Goal: Task Accomplishment & Management: Manage account settings

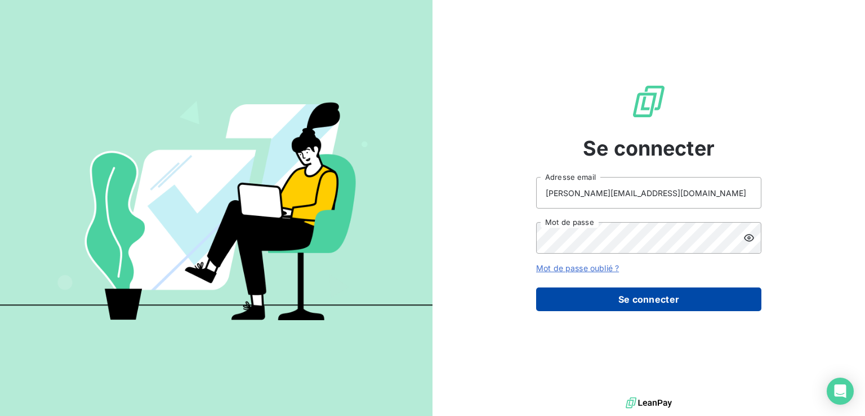
click at [645, 298] on button "Se connecter" at bounding box center [648, 299] width 225 height 24
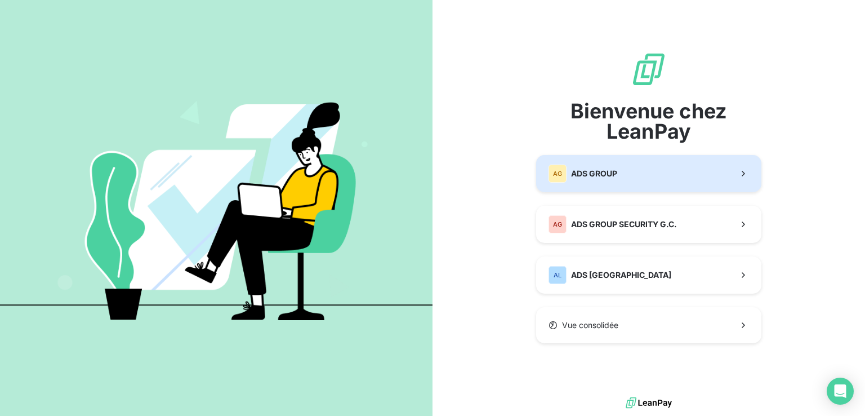
click at [622, 172] on button "AG ADS GROUP" at bounding box center [648, 173] width 225 height 37
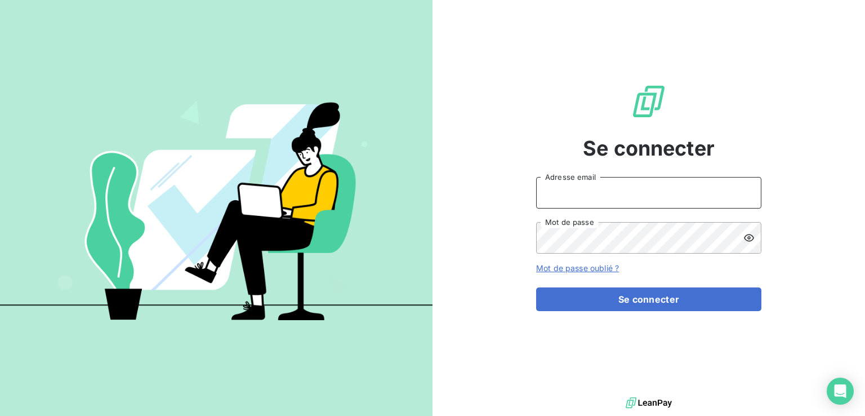
type input "m.fernandez@adsgroup-security.com"
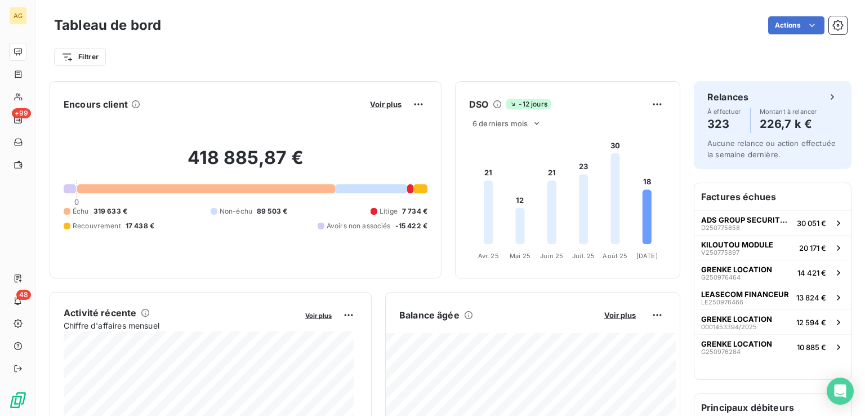
click at [362, 188] on div at bounding box center [371, 188] width 72 height 9
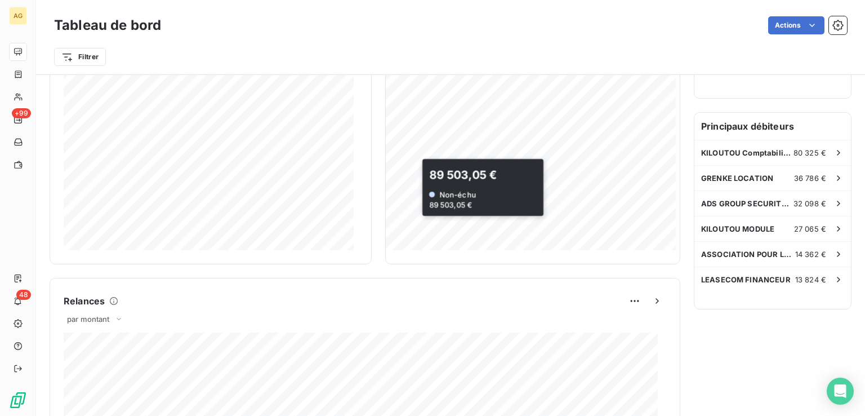
click at [548, 186] on div at bounding box center [432, 208] width 865 height 416
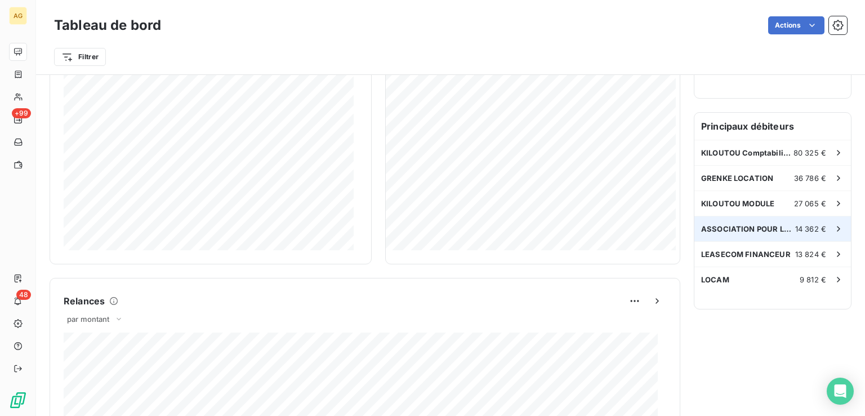
click at [774, 224] on span "ASSOCIATION POUR LA FORMATION ET L'ENSEIGNEMENT EN [GEOGRAPHIC_DATA] DE LA CHIR…" at bounding box center [748, 228] width 94 height 9
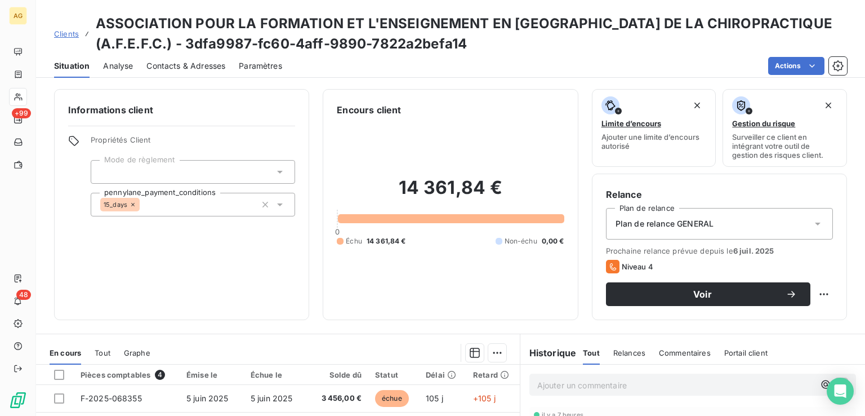
scroll to position [199, 0]
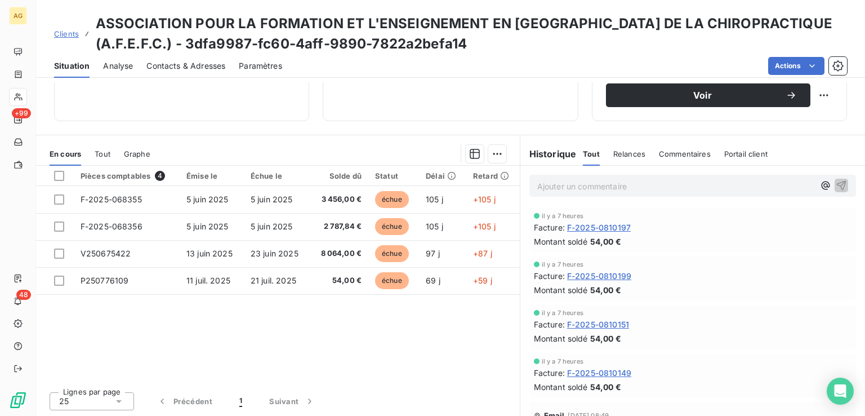
click at [624, 154] on span "Relances" at bounding box center [630, 153] width 32 height 9
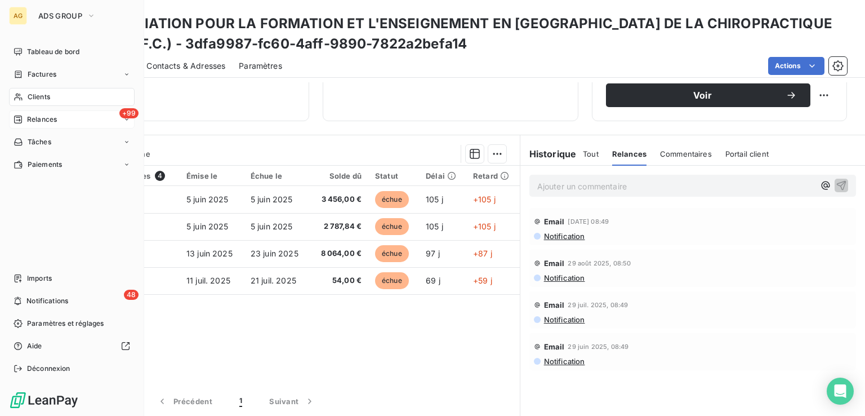
click at [46, 118] on span "Relances" at bounding box center [42, 119] width 30 height 10
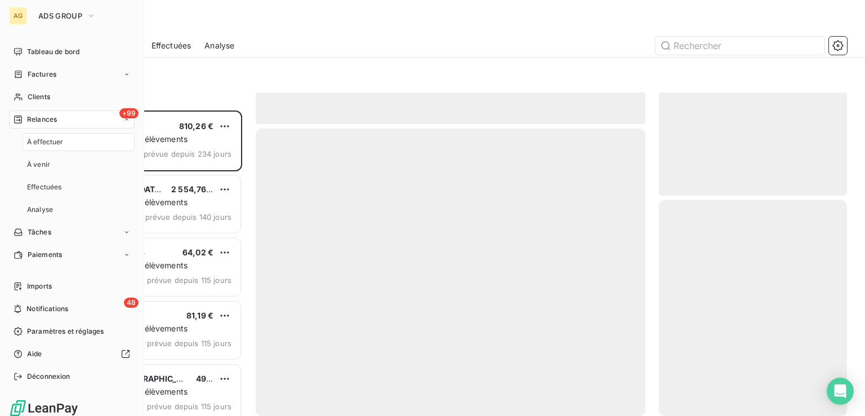
scroll to position [296, 179]
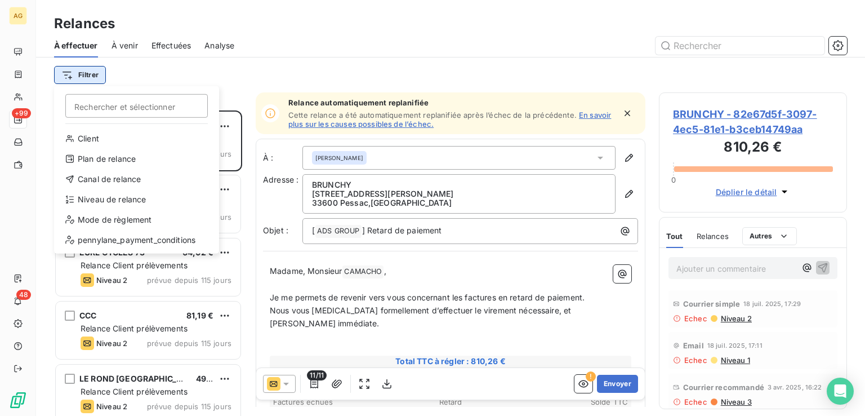
click at [89, 75] on html "AG +99 48 Relances À effectuer À venir Effectuées Analyse Filtrer Rechercher et…" at bounding box center [432, 208] width 865 height 416
click at [247, 75] on html "AG +99 48 Relances À effectuer À venir Effectuées Analyse Filtrer Rechercher et…" at bounding box center [432, 208] width 865 height 416
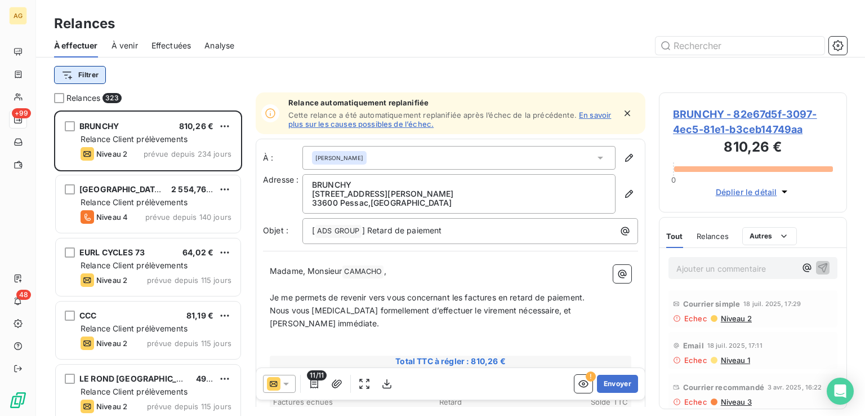
click at [84, 76] on html "AG +99 48 Relances À effectuer À venir Effectuées Analyse Filtrer Relances 323 …" at bounding box center [432, 208] width 865 height 416
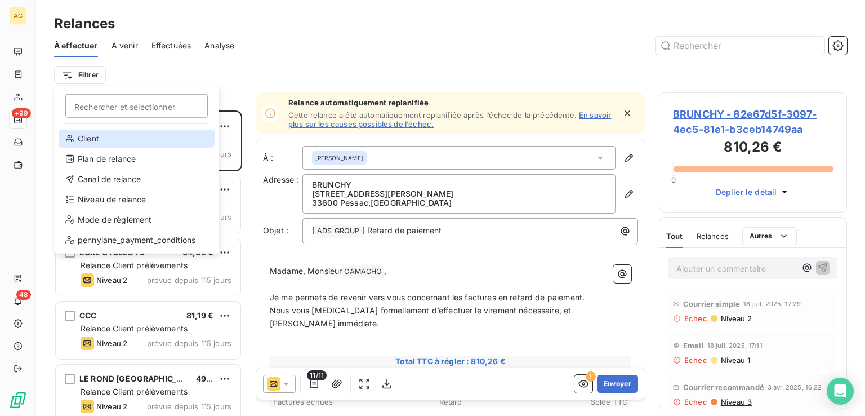
click at [97, 133] on div "Client" at bounding box center [137, 139] width 156 height 18
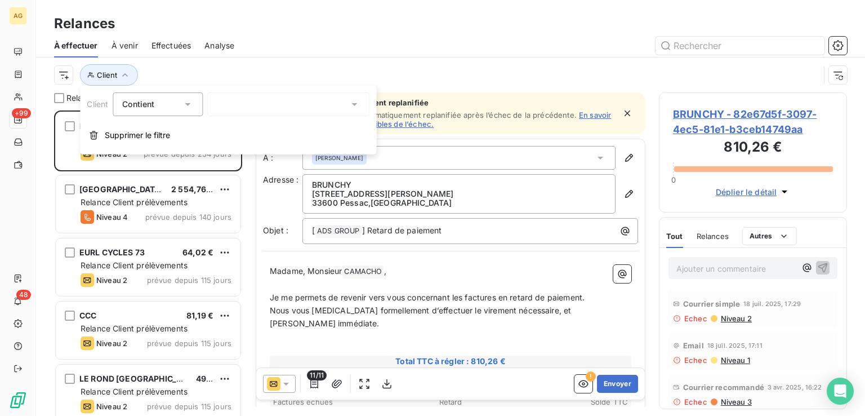
click at [282, 100] on div at bounding box center [288, 104] width 162 height 24
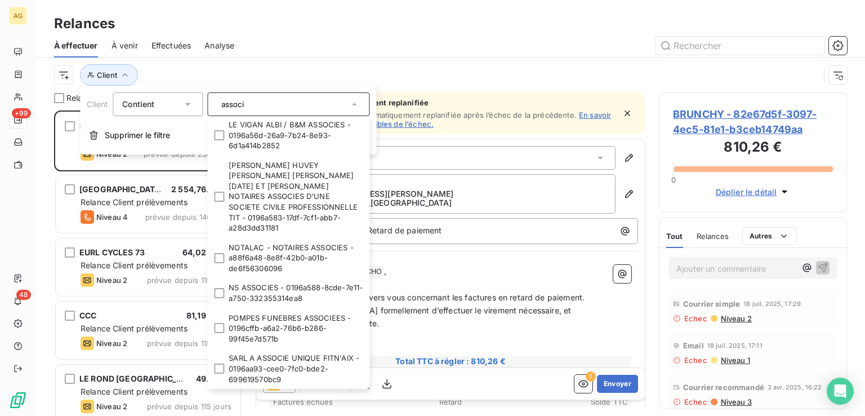
scroll to position [0, 0]
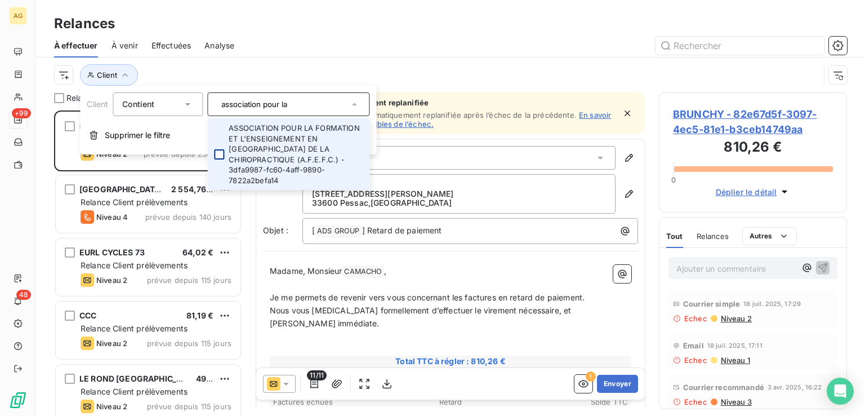
type input "association pour la"
click at [222, 149] on div at bounding box center [219, 154] width 10 height 10
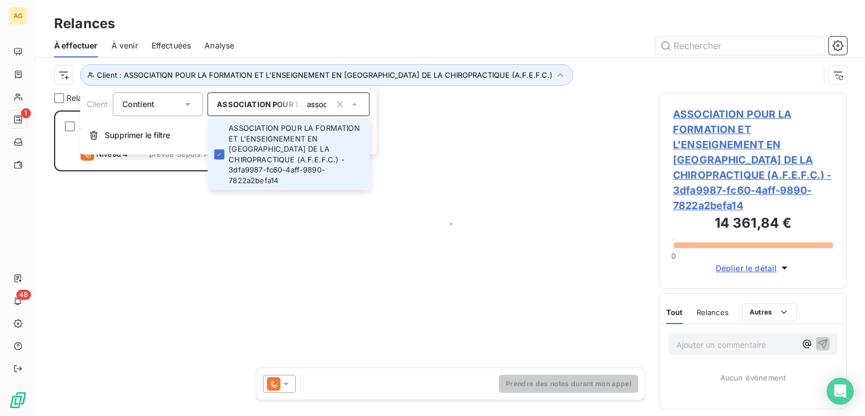
scroll to position [296, 179]
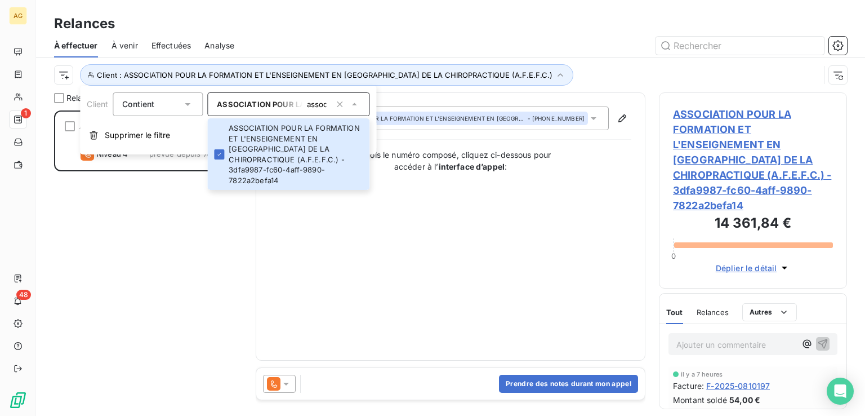
click at [476, 242] on div "Contact : ASSOCIATION POUR LA FORMATION ET L'ENSEIGNEMENT EN FRANCE DE LA CHIRO…" at bounding box center [451, 226] width 362 height 240
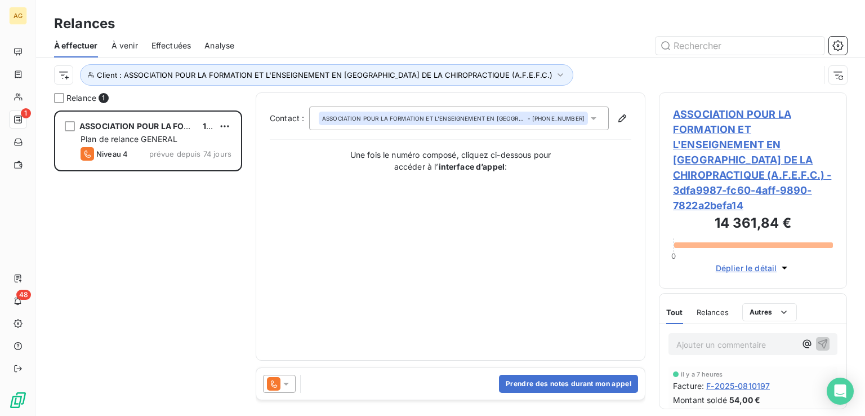
click at [286, 385] on icon at bounding box center [286, 383] width 11 height 11
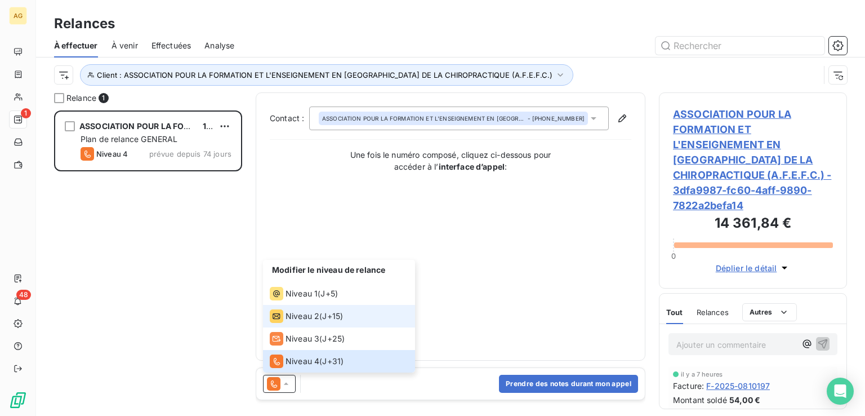
click at [302, 317] on span "Niveau 2" at bounding box center [303, 315] width 34 height 11
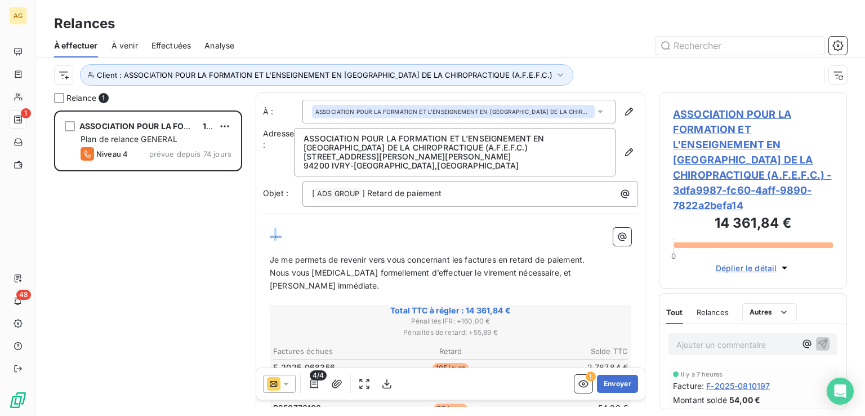
drag, startPoint x: 281, startPoint y: 235, endPoint x: 239, endPoint y: 221, distance: 43.8
click at [241, 221] on div "Relance 1 ASSOCIATION POUR LA FORMATION ET L'ENSEIGNEMENT EN FRANCE DE LA CHIRO…" at bounding box center [450, 253] width 829 height 323
drag, startPoint x: 274, startPoint y: 232, endPoint x: 283, endPoint y: 260, distance: 29.4
click at [276, 233] on span "Bonjour" at bounding box center [288, 234] width 28 height 10
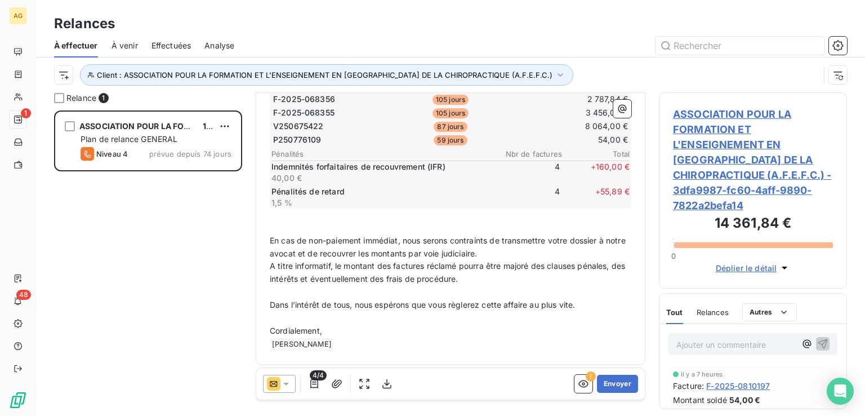
scroll to position [0, 0]
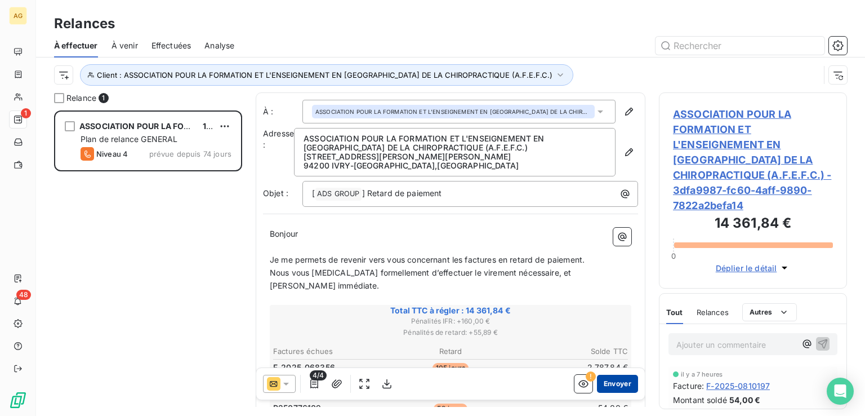
click at [618, 380] on button "Envoyer" at bounding box center [617, 384] width 41 height 18
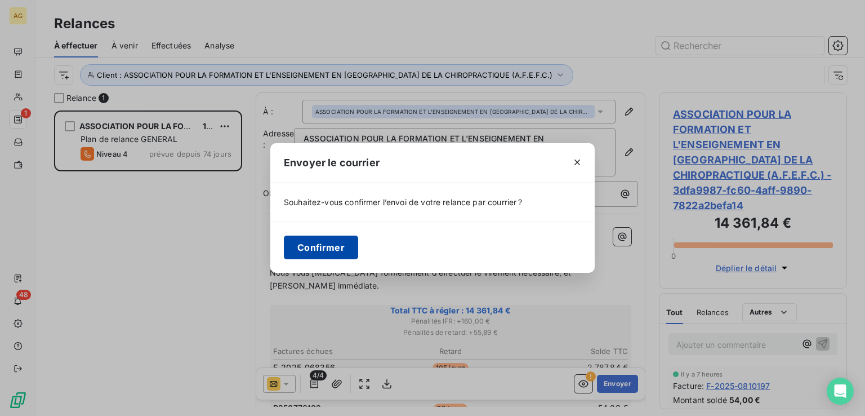
click at [344, 248] on button "Confirmer" at bounding box center [321, 248] width 74 height 24
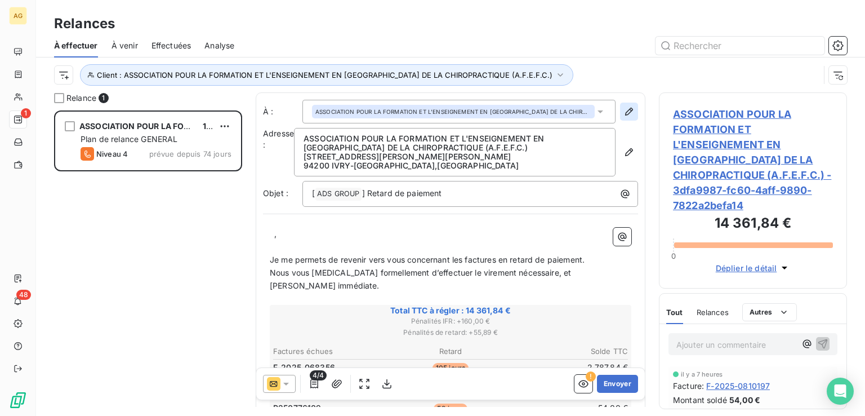
click at [625, 112] on icon "button" at bounding box center [629, 112] width 8 height 8
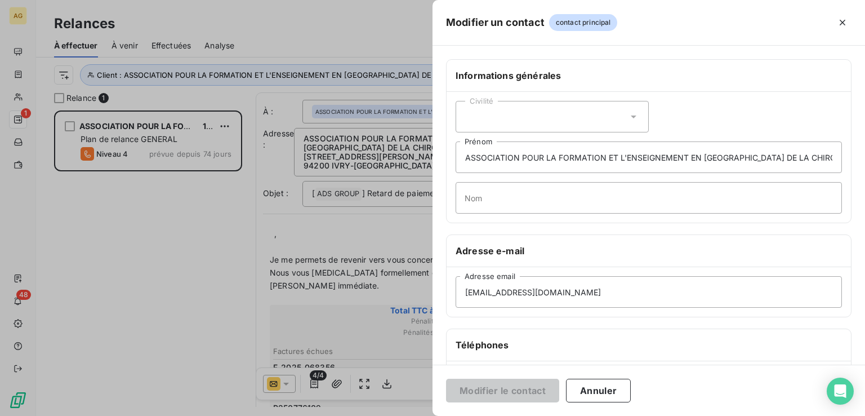
click at [217, 269] on div at bounding box center [432, 208] width 865 height 416
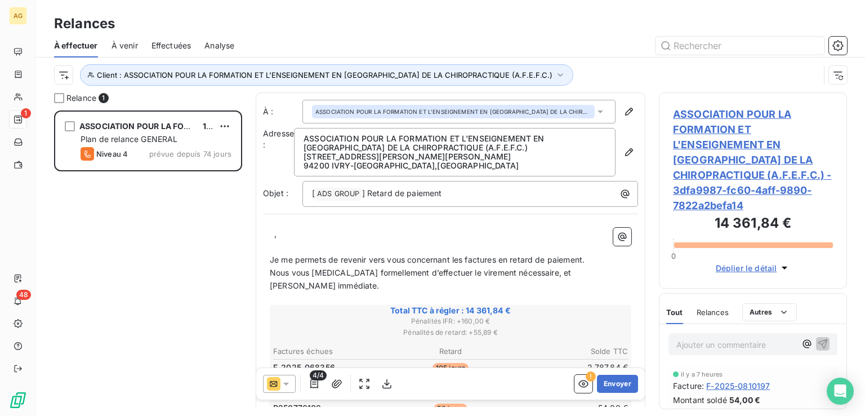
click at [282, 384] on icon at bounding box center [286, 383] width 11 height 11
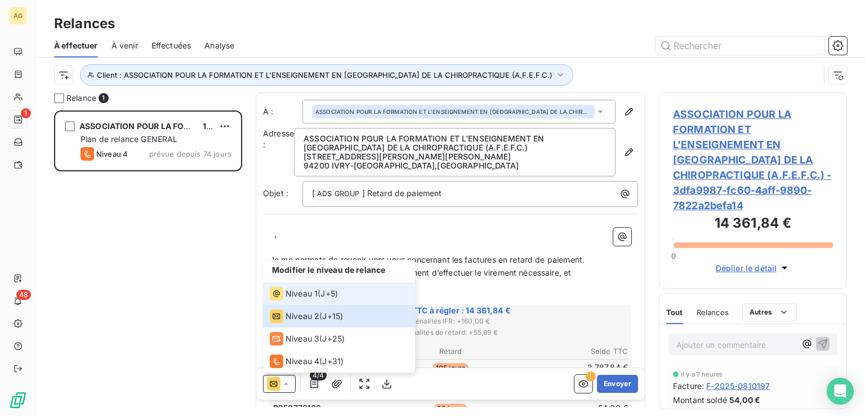
click at [292, 294] on span "Niveau 1" at bounding box center [302, 293] width 32 height 11
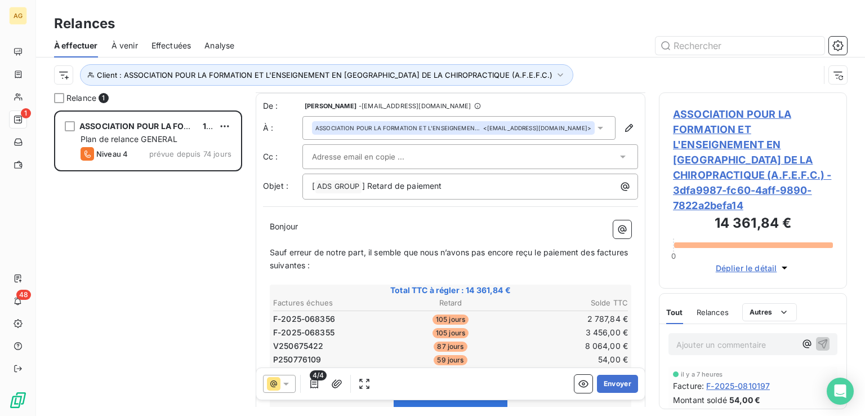
scroll to position [176, 0]
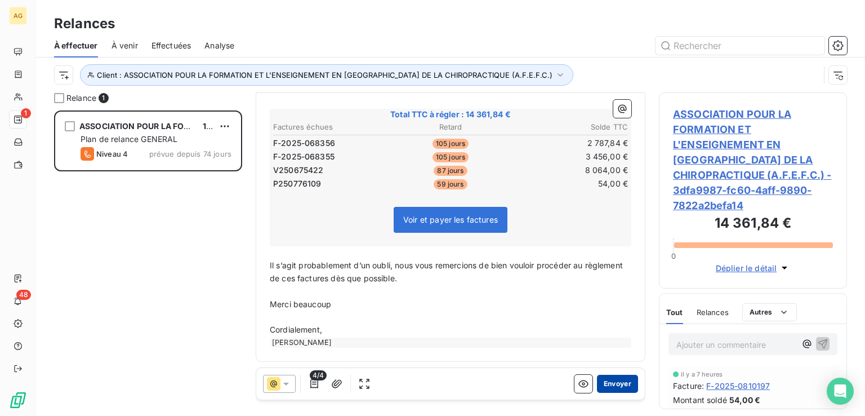
click at [607, 379] on button "Envoyer" at bounding box center [617, 384] width 41 height 18
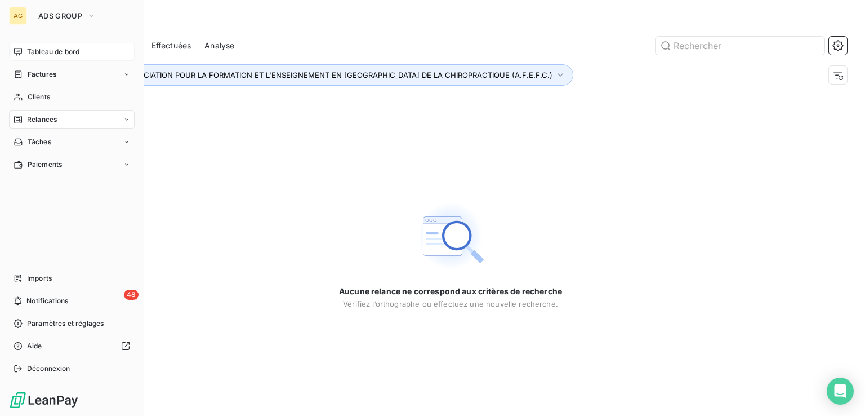
click at [72, 47] on span "Tableau de bord" at bounding box center [53, 52] width 52 height 10
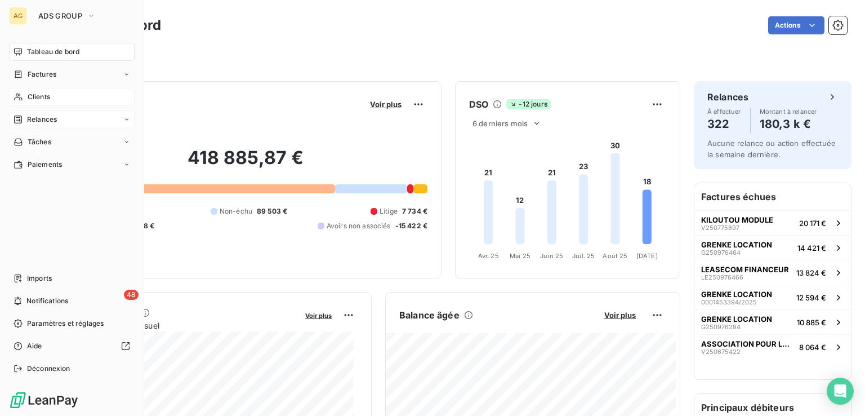
click at [52, 94] on div "Clients" at bounding box center [72, 97] width 126 height 18
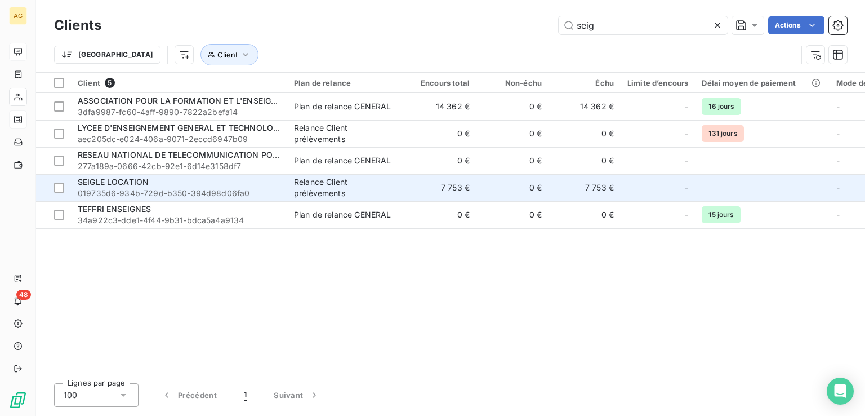
type input "seig"
click at [153, 189] on span "019735d6-934b-729d-b350-394d98d06fa0" at bounding box center [179, 193] width 203 height 11
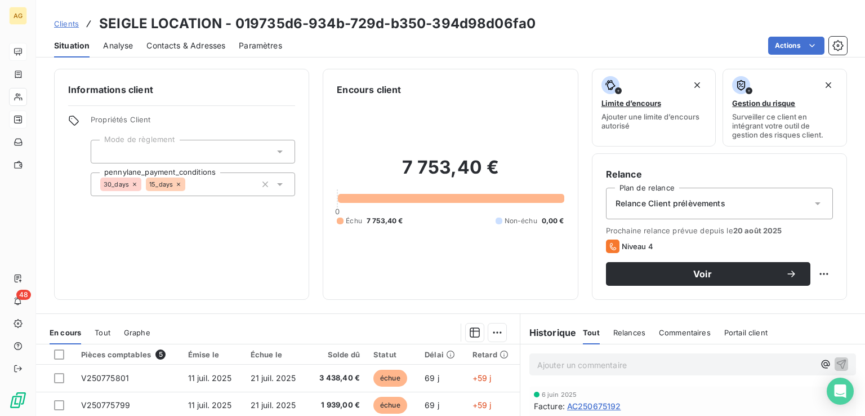
scroll to position [179, 0]
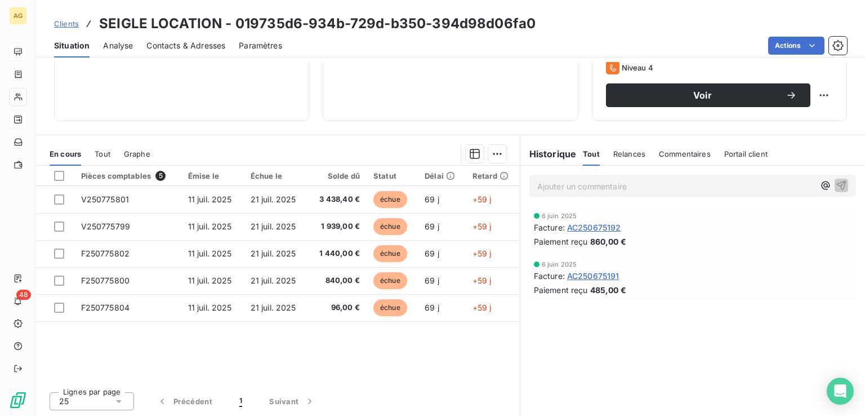
click at [628, 152] on span "Relances" at bounding box center [630, 153] width 32 height 9
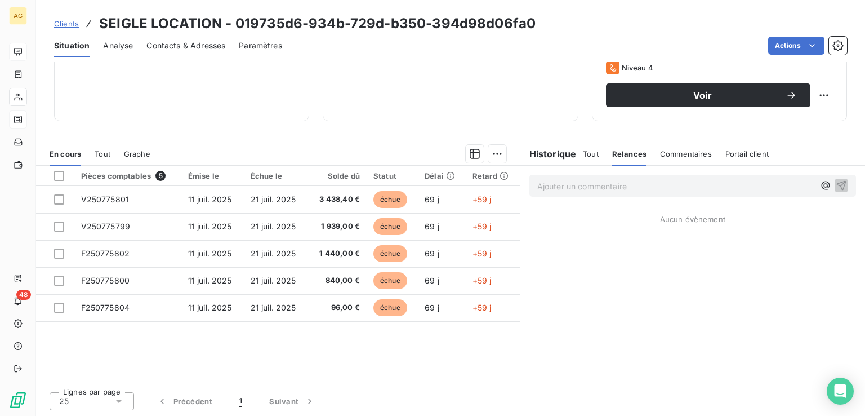
click at [586, 152] on span "Tout" at bounding box center [591, 153] width 16 height 9
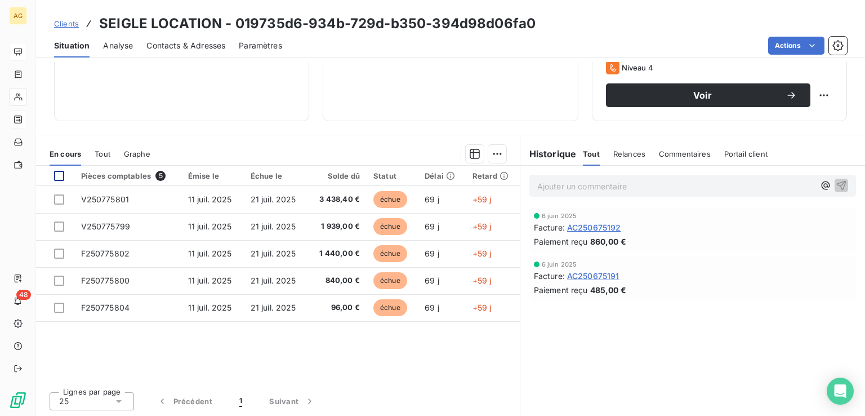
click at [61, 174] on div at bounding box center [59, 176] width 10 height 10
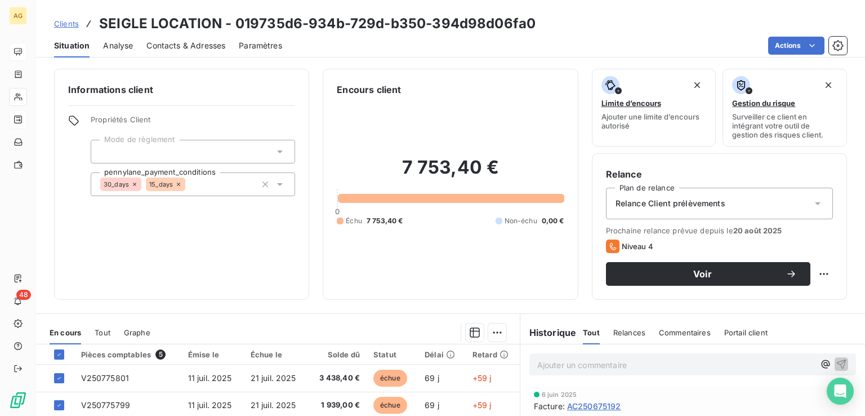
scroll to position [169, 0]
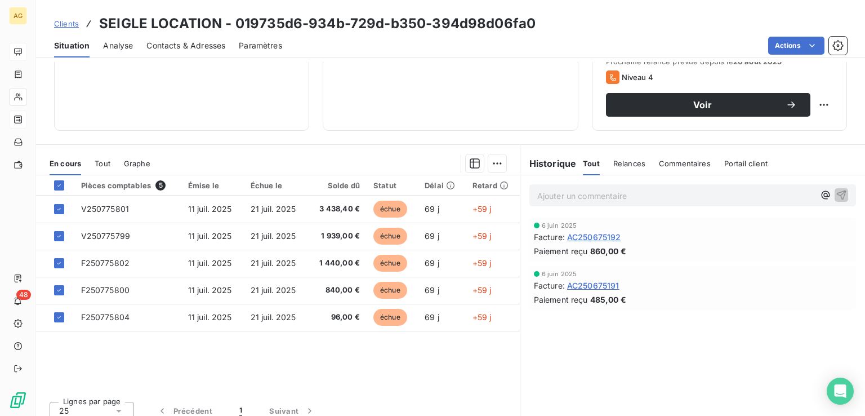
click at [620, 162] on span "Relances" at bounding box center [630, 163] width 32 height 9
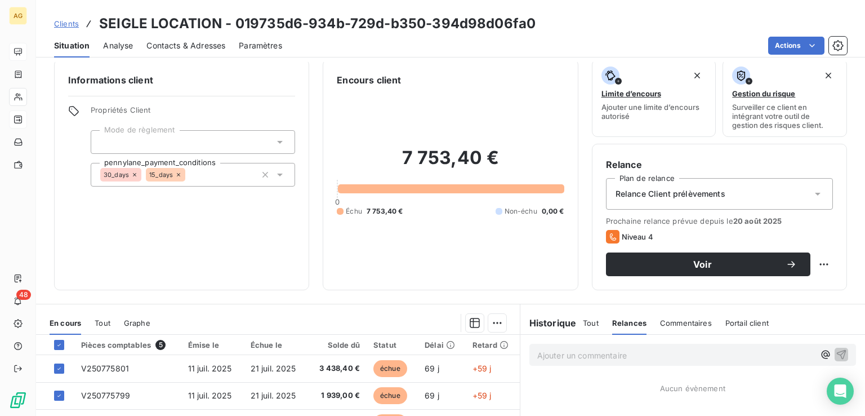
scroll to position [0, 0]
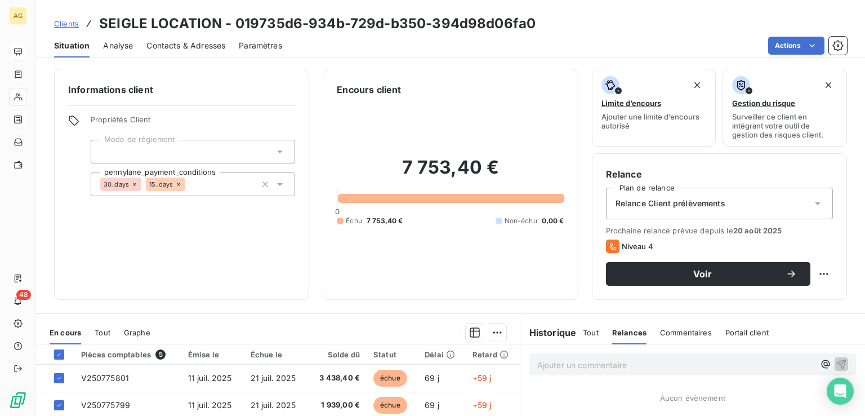
click at [176, 150] on div at bounding box center [193, 152] width 205 height 24
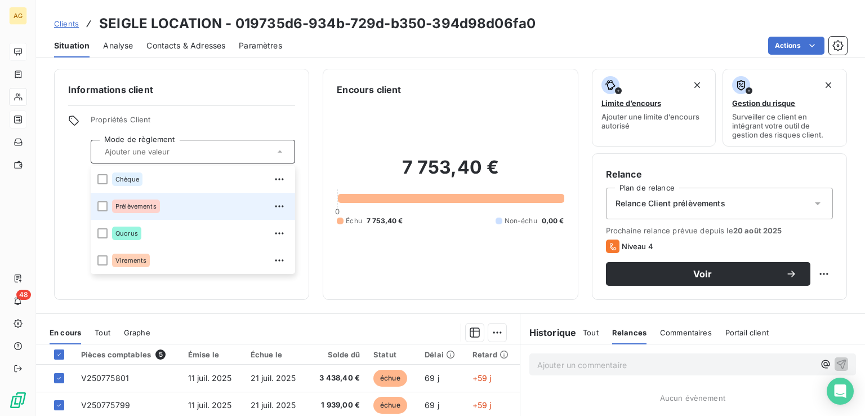
click at [156, 210] on div "Prélèvements" at bounding box center [136, 206] width 48 height 14
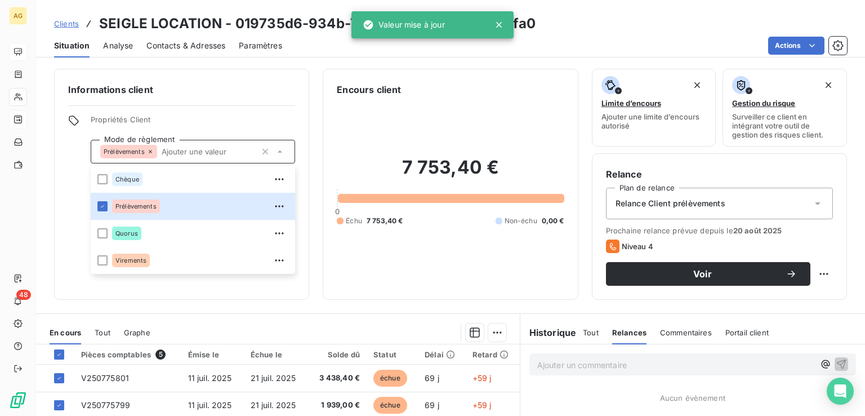
click at [278, 85] on h6 "Informations client" at bounding box center [181, 90] width 227 height 14
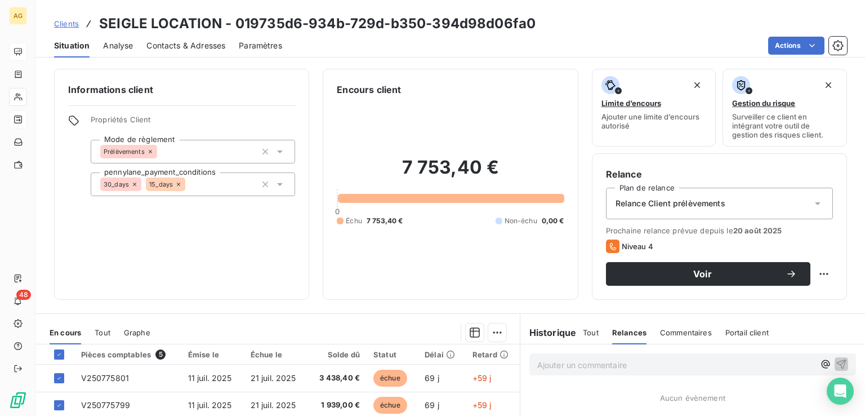
scroll to position [169, 0]
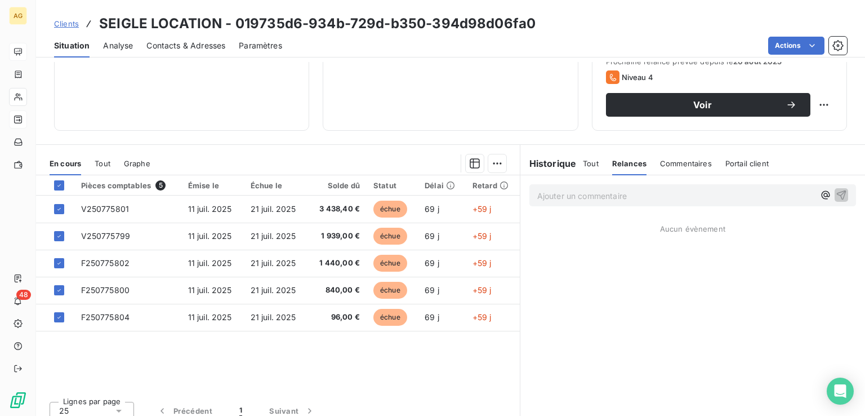
click at [757, 161] on span "Portail client" at bounding box center [747, 163] width 43 height 9
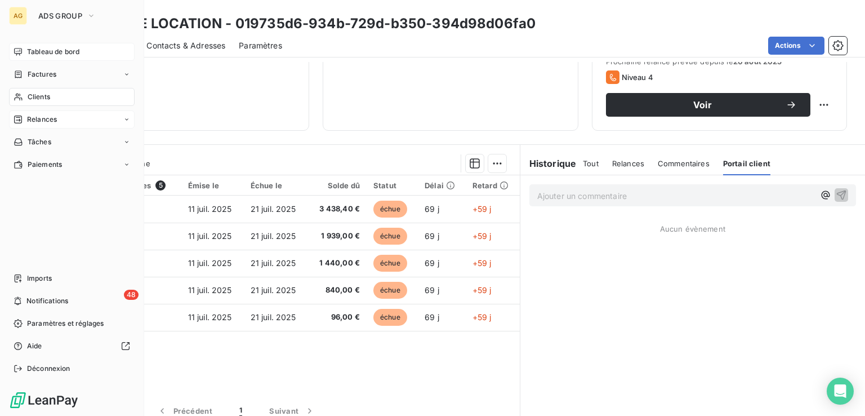
click at [60, 118] on div "Relances" at bounding box center [72, 119] width 126 height 18
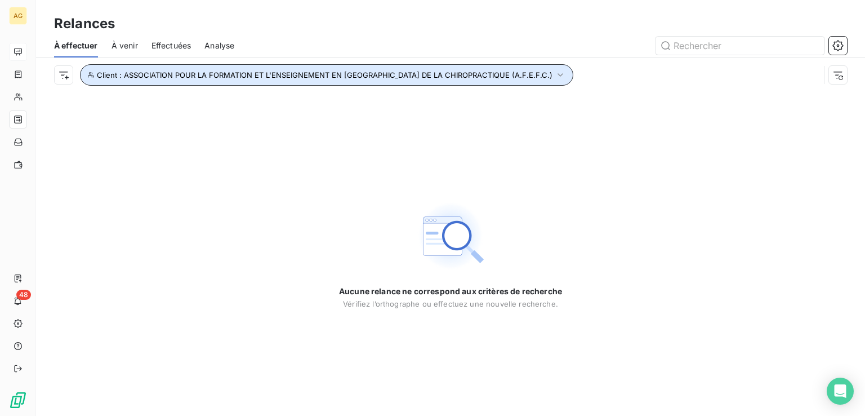
click at [555, 73] on icon "button" at bounding box center [560, 74] width 11 height 11
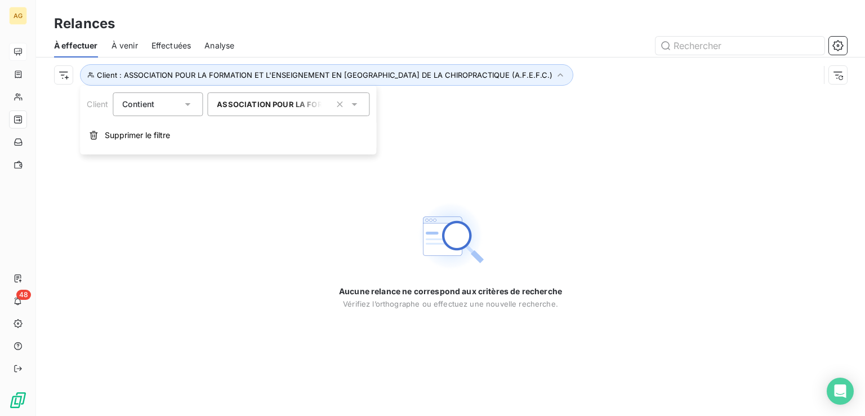
click at [321, 102] on span "ASSOCIATION POUR LA FORMATION ET L'ENSEIGNEMENT EN [GEOGRAPHIC_DATA] DE LA CHIR…" at bounding box center [520, 104] width 607 height 9
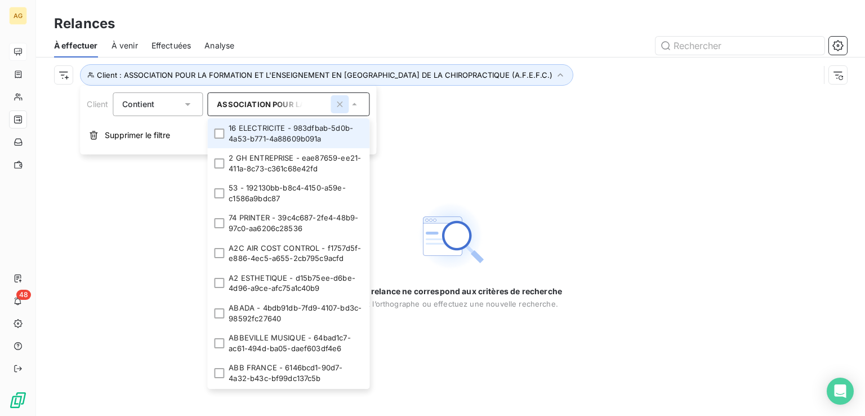
click at [337, 104] on icon "button" at bounding box center [339, 104] width 11 height 11
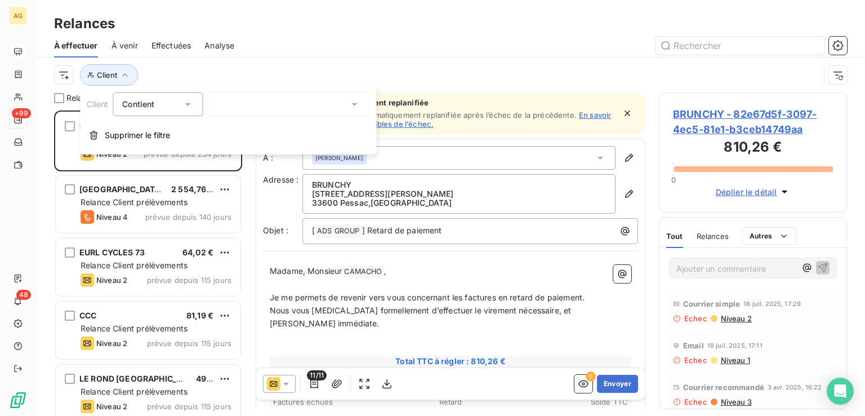
scroll to position [296, 179]
click at [290, 102] on div at bounding box center [288, 104] width 162 height 24
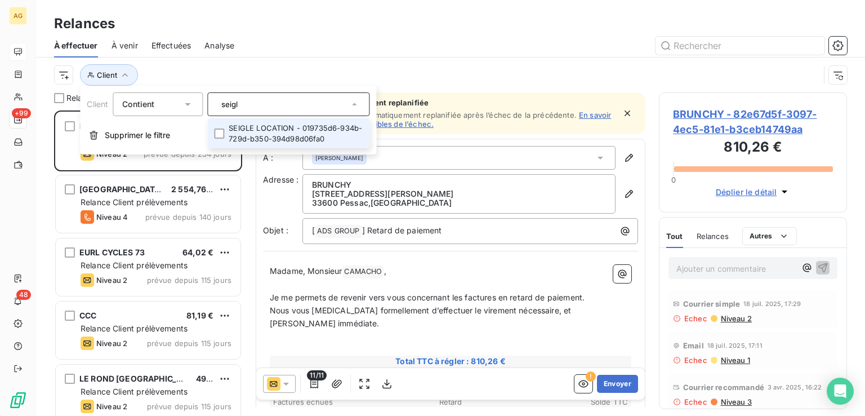
type input "seigl"
click at [273, 136] on li "SEIGLE LOCATION - 019735d6-934b-729d-b350-394d98d06fa0" at bounding box center [288, 133] width 162 height 30
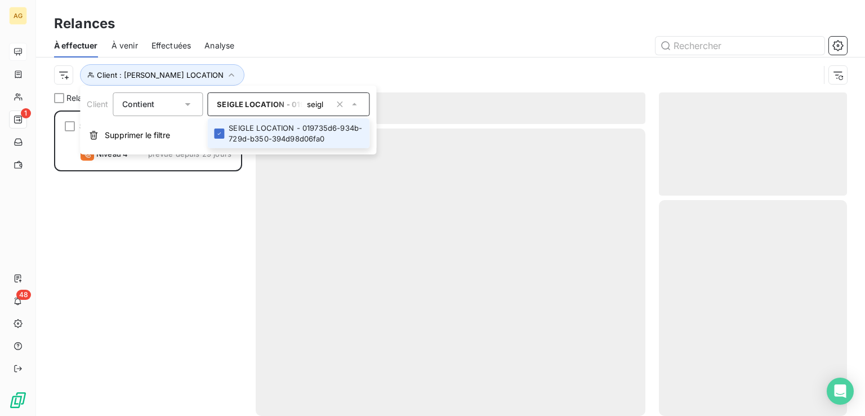
scroll to position [296, 179]
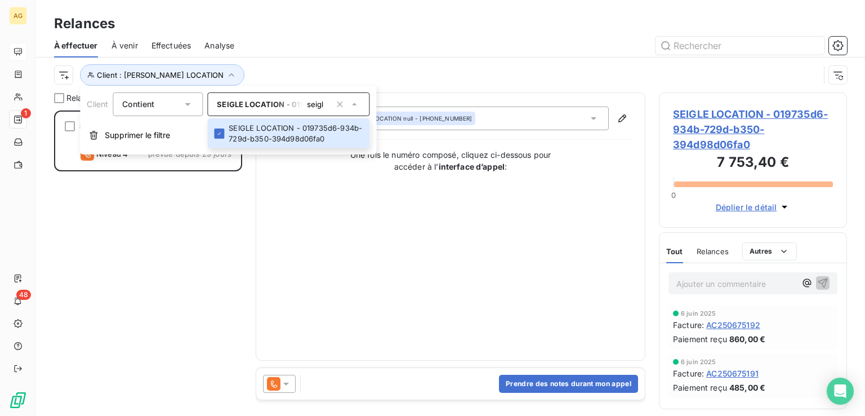
click at [541, 271] on div "Contact : SEIGLE LOCATION null - +33 6 80 34 84 35 Une fois le numéro composé, …" at bounding box center [451, 226] width 362 height 240
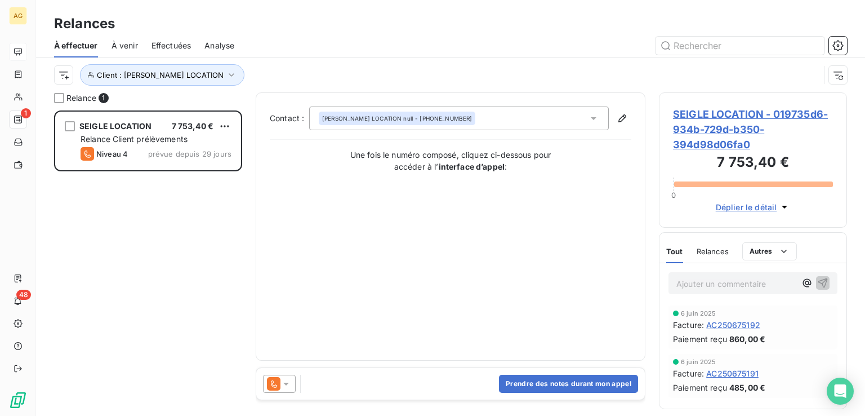
click at [286, 384] on icon at bounding box center [286, 383] width 11 height 11
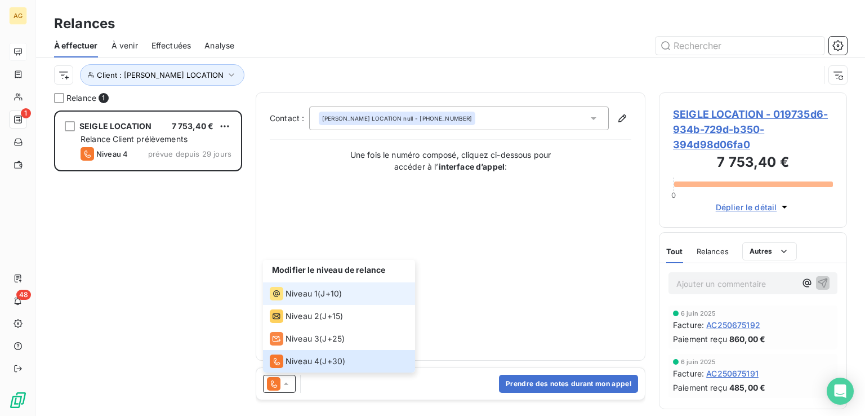
click at [298, 294] on span "Niveau 1" at bounding box center [302, 293] width 32 height 11
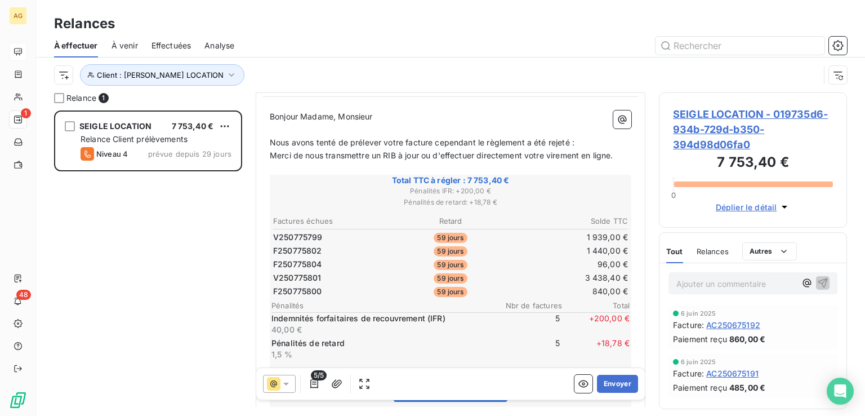
scroll to position [279, 0]
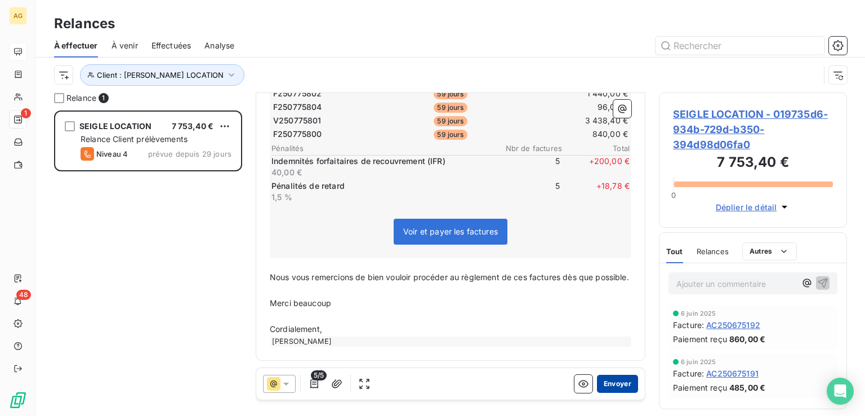
click at [612, 380] on button "Envoyer" at bounding box center [617, 384] width 41 height 18
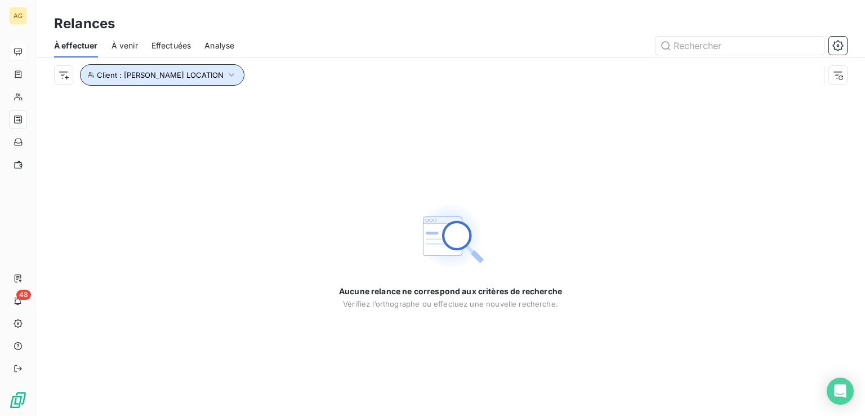
click at [229, 75] on icon "button" at bounding box center [232, 74] width 6 height 3
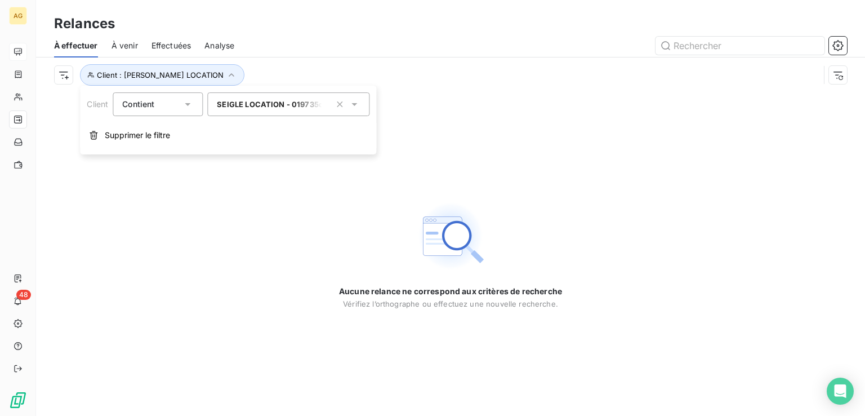
click at [265, 107] on span "SEIGLE LOCATION - 019735d6-934b-729d-b350-394d98d06fa0" at bounding box center [335, 104] width 236 height 9
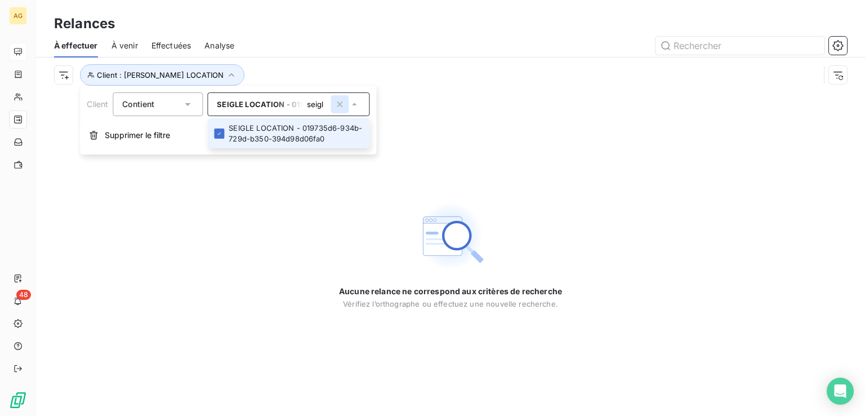
click at [340, 104] on icon "button" at bounding box center [340, 104] width 6 height 6
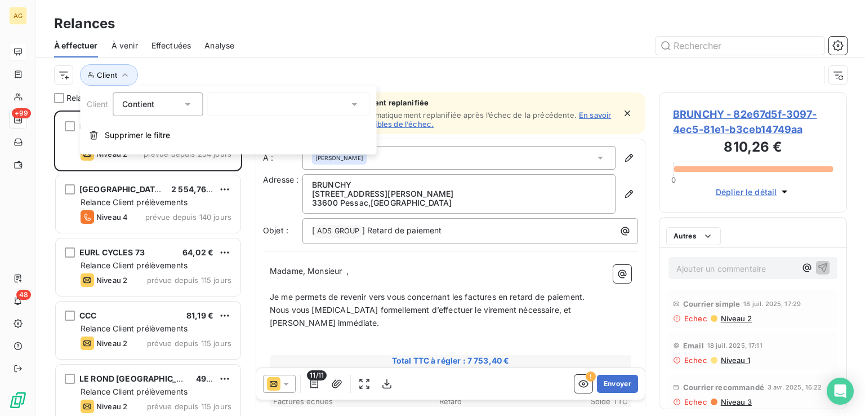
scroll to position [296, 179]
click at [260, 105] on div "seigl" at bounding box center [288, 104] width 162 height 24
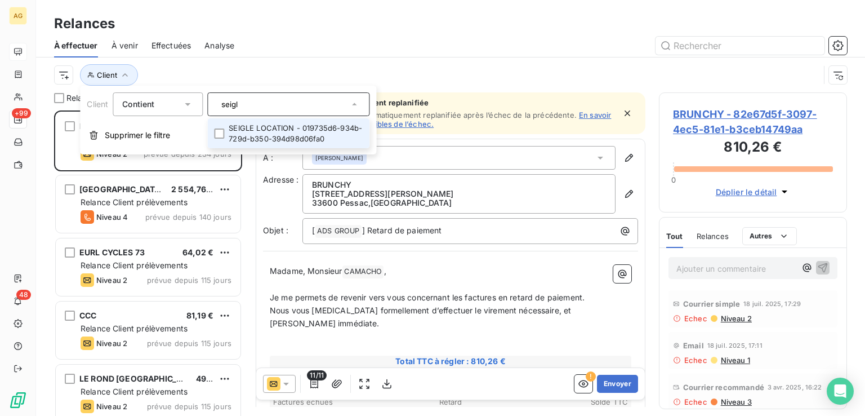
drag, startPoint x: 237, startPoint y: 110, endPoint x: 52, endPoint y: 106, distance: 184.8
click at [66, 104] on body "AG +99 48 Relances À effectuer À venir Effectuées Analyse Client Relances 320 B…" at bounding box center [432, 208] width 865 height 416
drag, startPoint x: 266, startPoint y: 103, endPoint x: 128, endPoint y: 106, distance: 137.5
click at [128, 106] on div "Client Contient seigl SEIGLE LOCATION - 019735d6-934b-729d-b350-394d98d06fa0" at bounding box center [228, 104] width 283 height 24
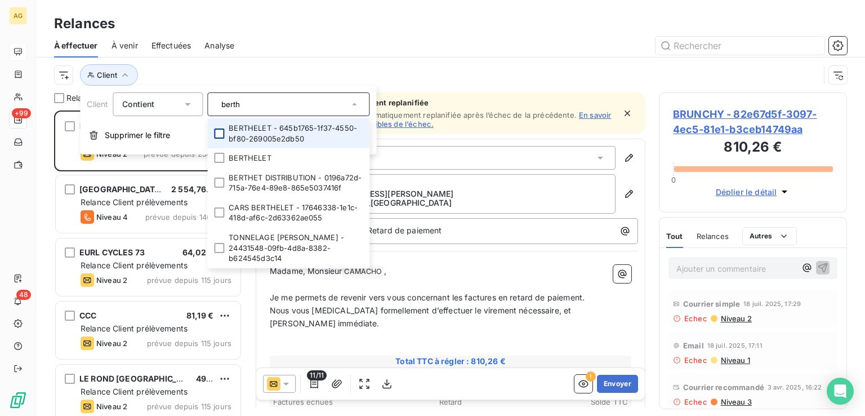
type input "berth"
drag, startPoint x: 219, startPoint y: 132, endPoint x: 219, endPoint y: 140, distance: 7.9
click at [219, 132] on div at bounding box center [219, 133] width 10 height 10
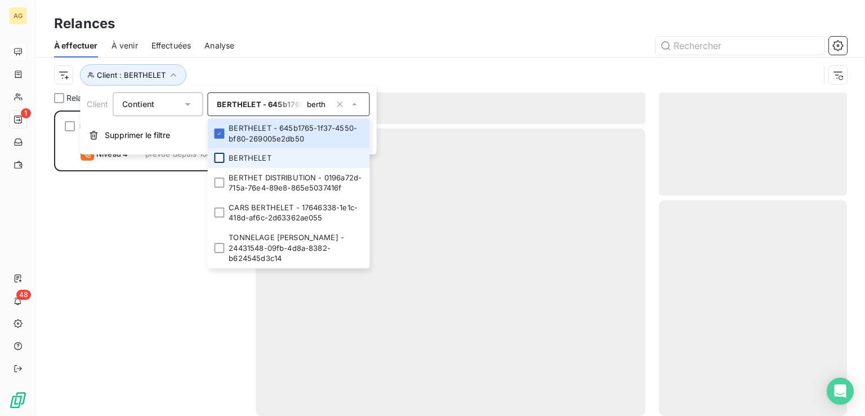
scroll to position [296, 179]
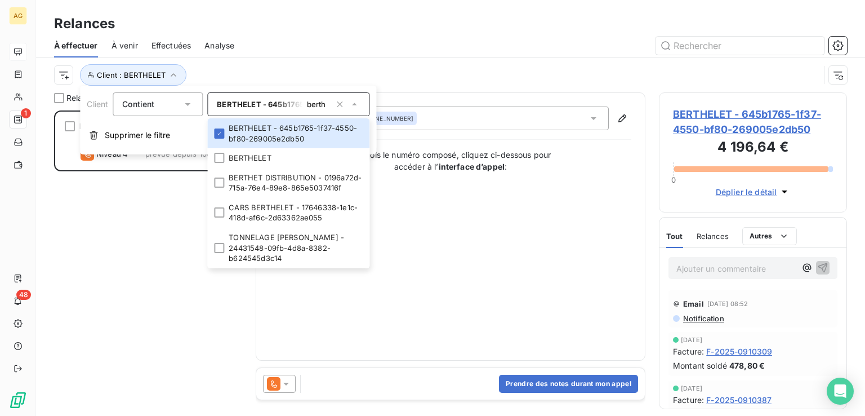
click at [539, 304] on div "Contact : Aucun nom - +33 4 78 90 36 46 Une fois le numéro composé, cliquez ci-…" at bounding box center [451, 226] width 362 height 240
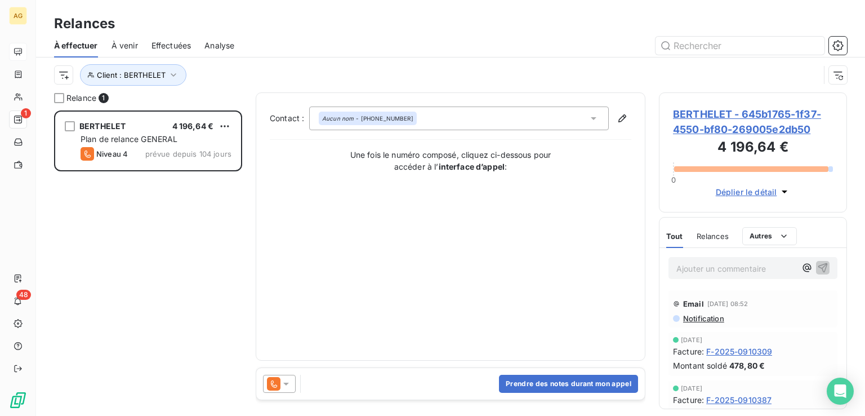
click at [374, 116] on div "Aucun nom - +33 4 78 90 36 46" at bounding box center [367, 118] width 91 height 8
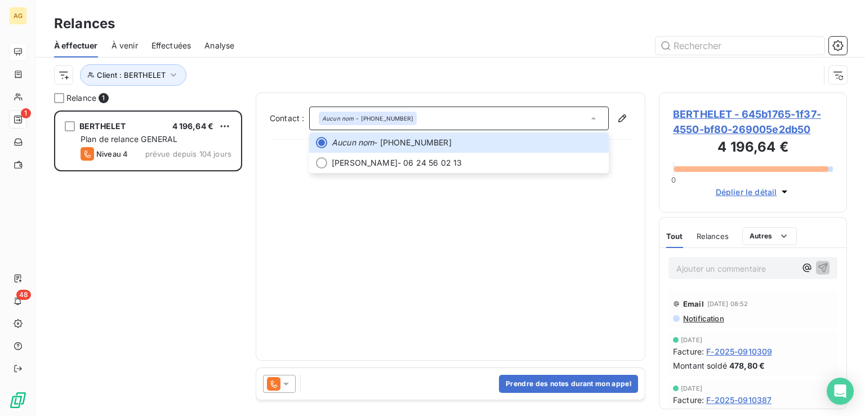
click at [552, 111] on div "Aucun nom - +33 4 78 90 36 46" at bounding box center [459, 118] width 300 height 24
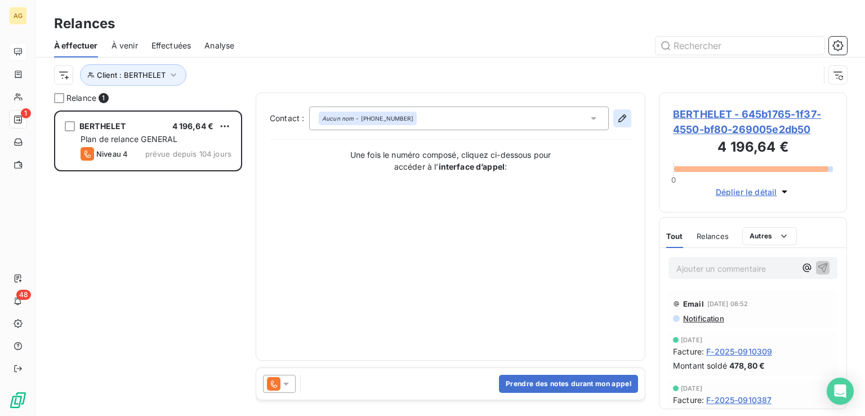
click at [623, 119] on icon "button" at bounding box center [623, 118] width 8 height 8
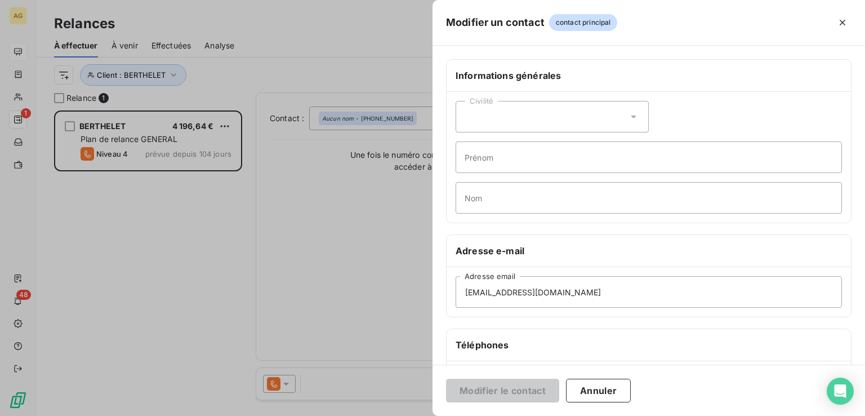
click at [340, 214] on div at bounding box center [432, 208] width 865 height 416
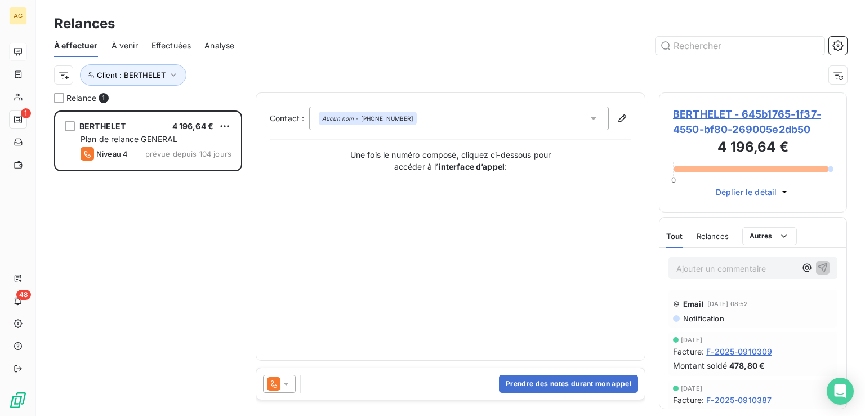
click at [286, 384] on icon at bounding box center [286, 384] width 6 height 3
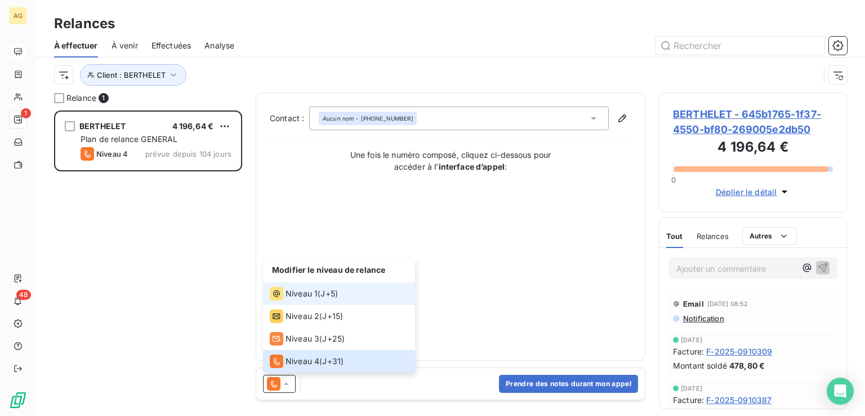
click at [300, 297] on span "Niveau 1" at bounding box center [302, 293] width 32 height 11
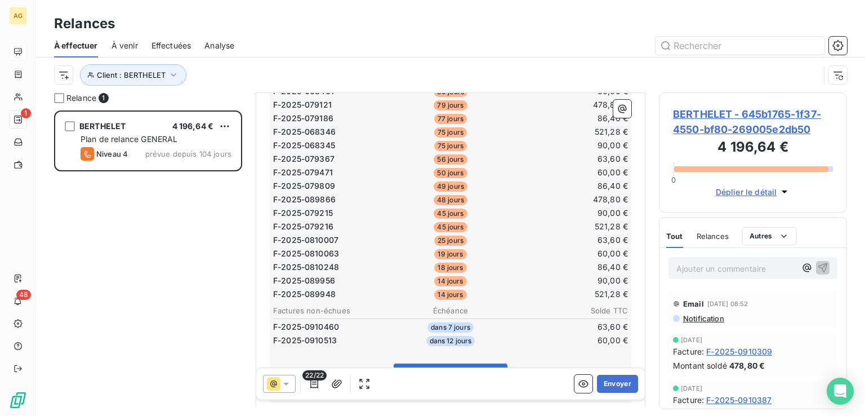
scroll to position [437, 0]
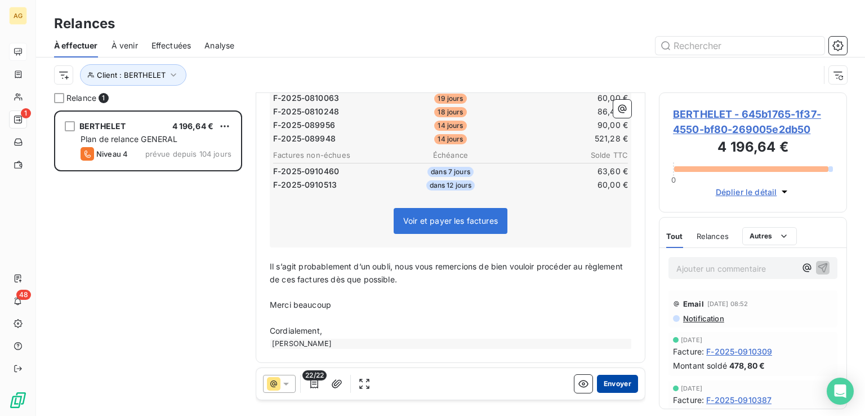
click at [612, 388] on button "Envoyer" at bounding box center [617, 384] width 41 height 18
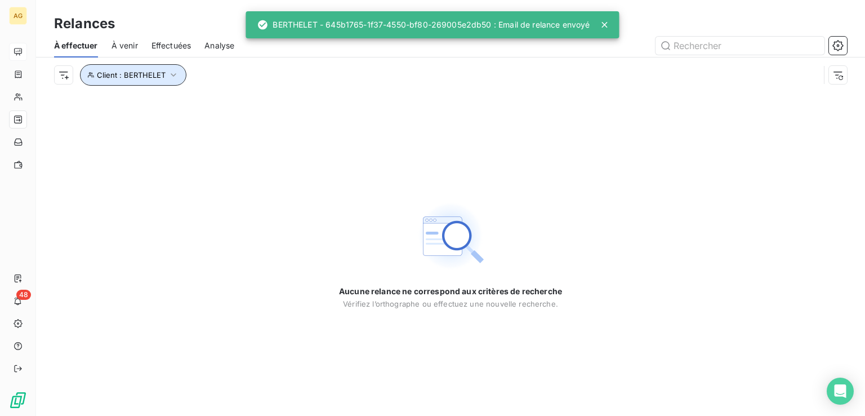
click at [159, 74] on span "Client : BERTHELET" at bounding box center [131, 74] width 69 height 9
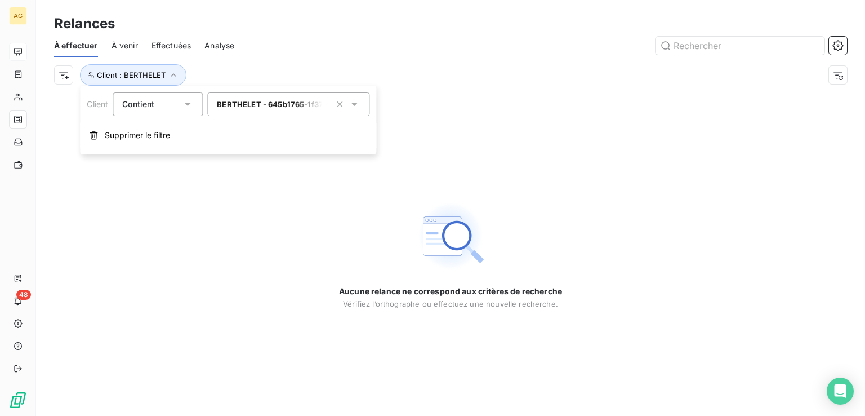
click at [271, 108] on span "BERTHELET - 645b1765-1f37-4550-bf80-269005e2db50" at bounding box center [322, 104] width 210 height 9
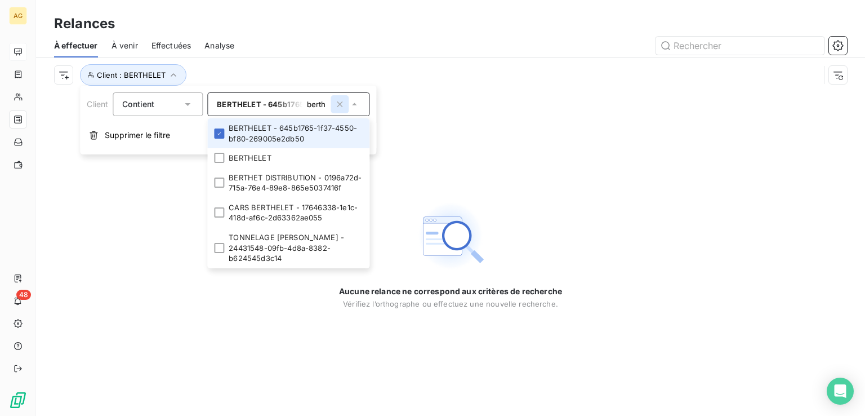
click at [343, 104] on icon "button" at bounding box center [339, 104] width 11 height 11
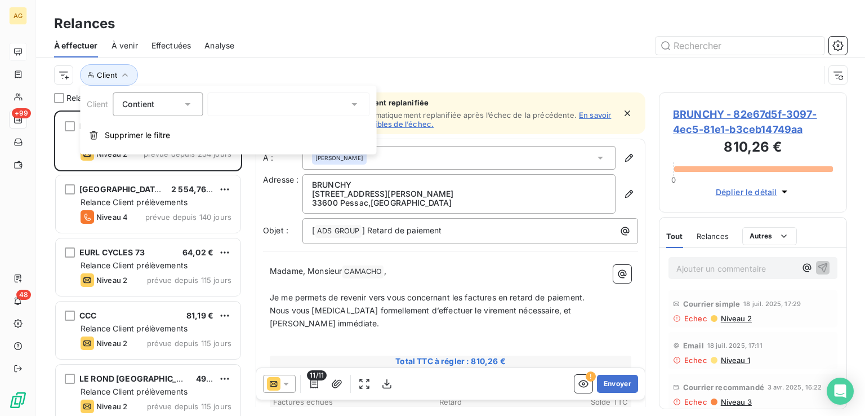
scroll to position [296, 179]
click at [282, 106] on div "berth" at bounding box center [288, 104] width 162 height 24
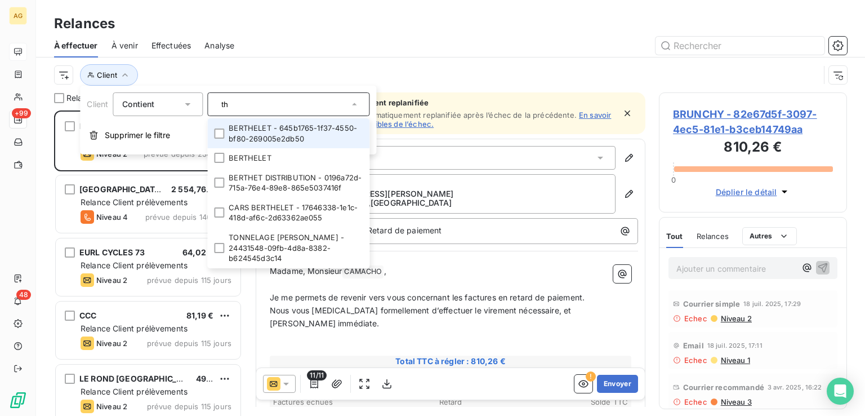
type input "h"
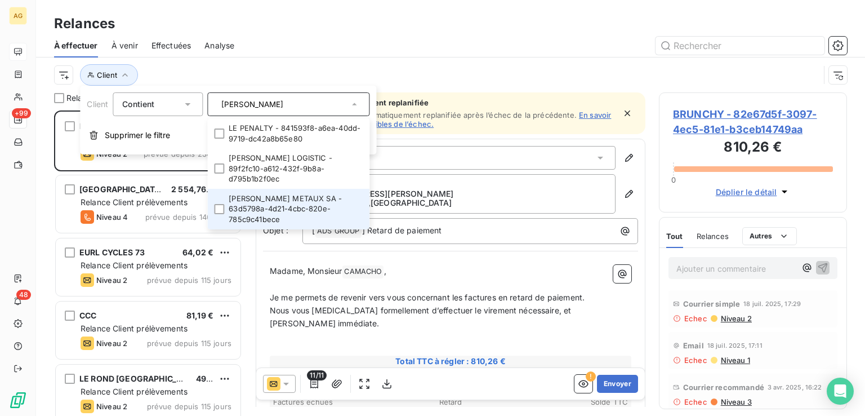
type input "pena"
click at [281, 189] on li "PENA METAUX SA - 63d5798a-4d21-4cbc-820e-785c9c41bece" at bounding box center [288, 209] width 162 height 41
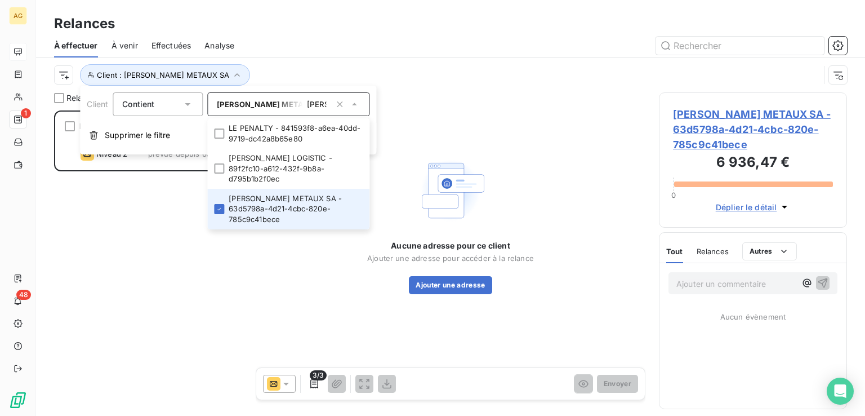
scroll to position [296, 179]
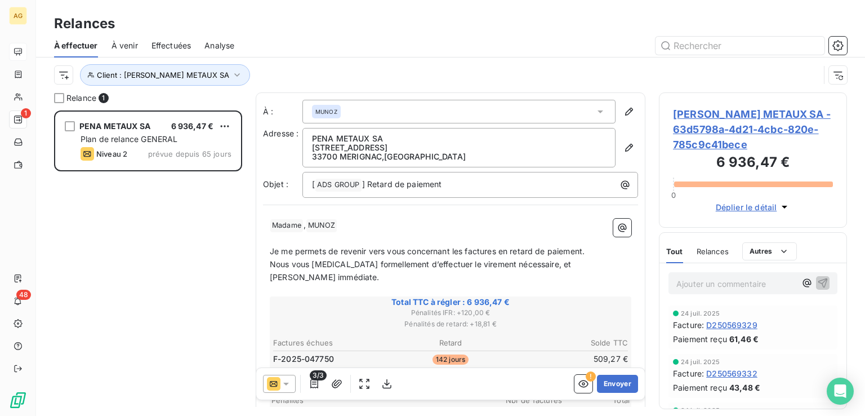
click at [517, 220] on p "﻿ Madame ﻿ , MUNOZ ﻿ ﻿" at bounding box center [451, 226] width 362 height 14
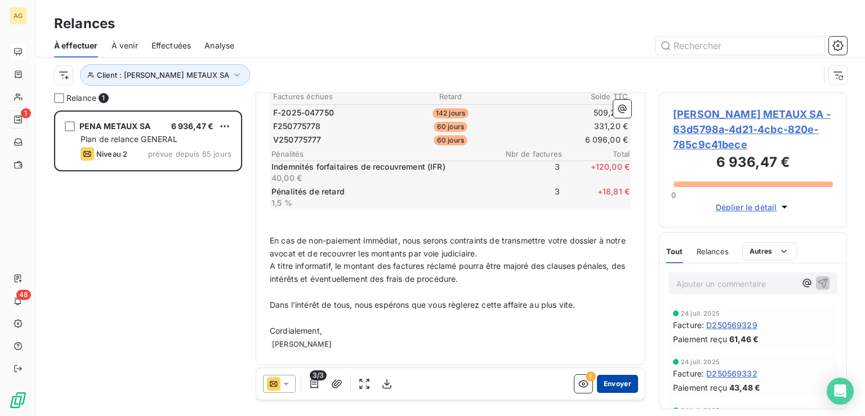
click at [613, 384] on button "Envoyer" at bounding box center [617, 384] width 41 height 18
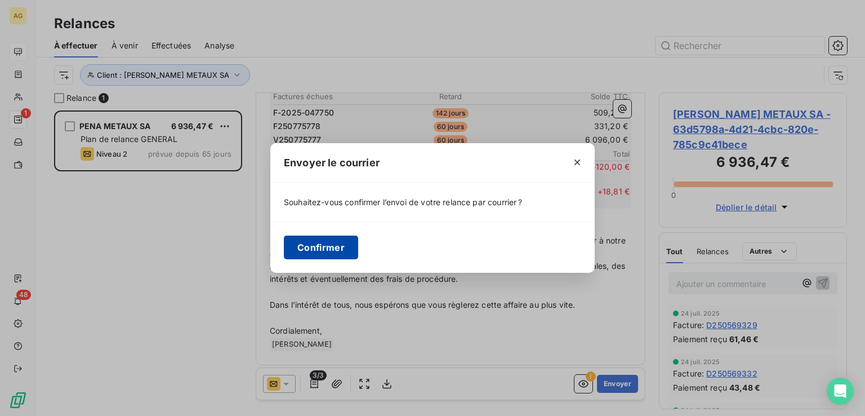
click at [311, 246] on button "Confirmer" at bounding box center [321, 248] width 74 height 24
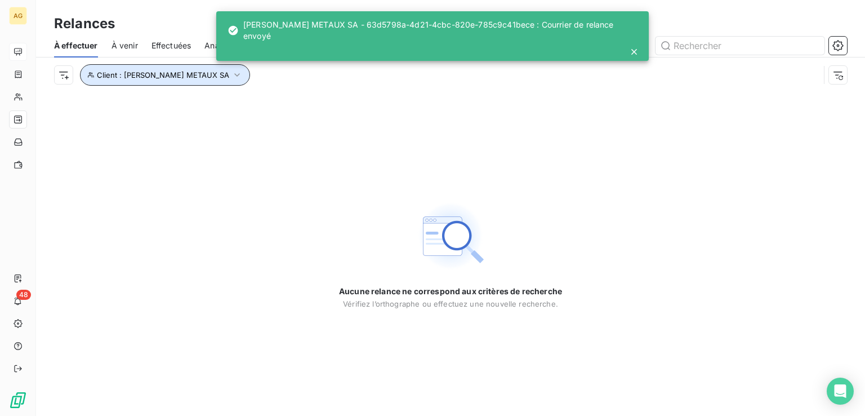
click at [232, 71] on icon "button" at bounding box center [237, 74] width 11 height 11
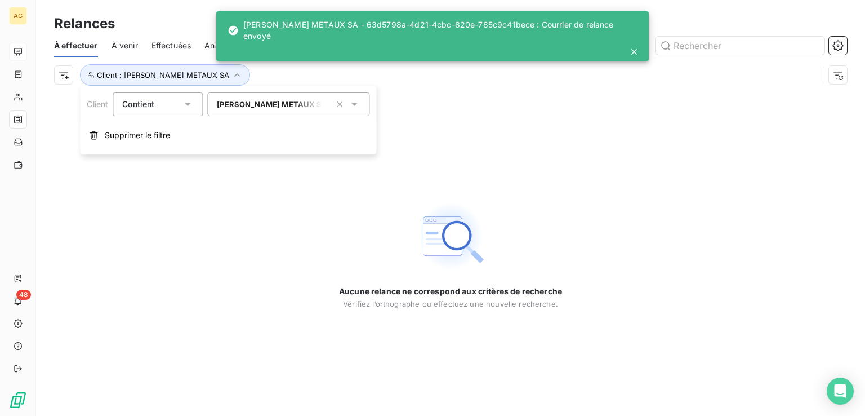
drag, startPoint x: 261, startPoint y: 101, endPoint x: 268, endPoint y: 102, distance: 7.4
click at [261, 101] on span "PENA METAUX SA - 63d5798a-4d21-4cbc-820e-785c9c41bece" at bounding box center [356, 104] width 278 height 9
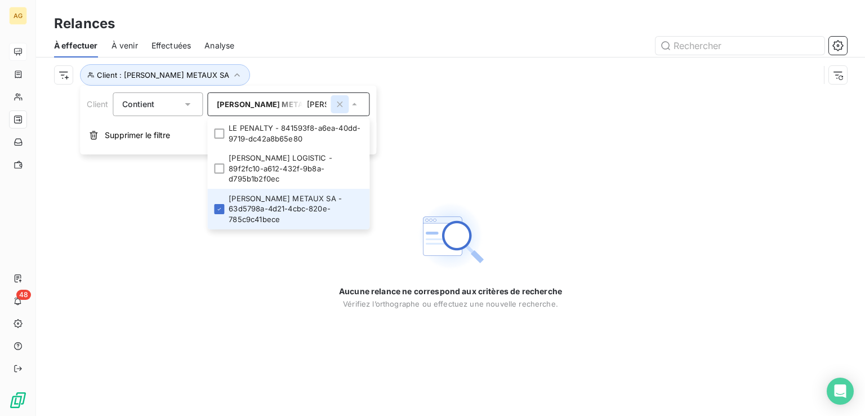
click at [341, 104] on icon "button" at bounding box center [340, 104] width 6 height 6
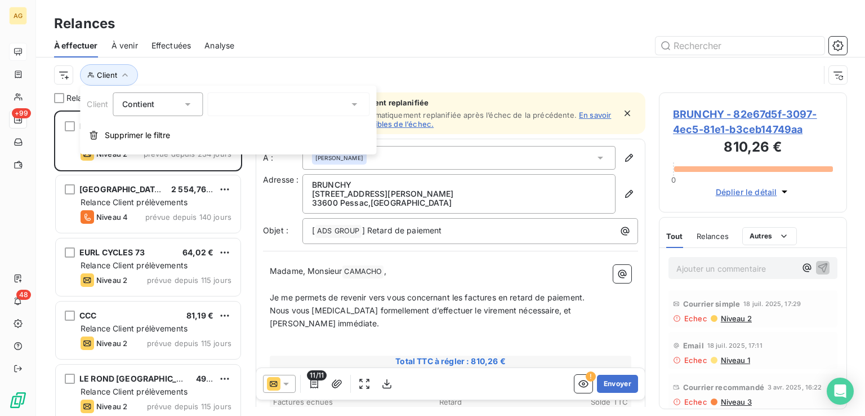
scroll to position [296, 179]
click at [273, 108] on div "pena" at bounding box center [288, 104] width 162 height 24
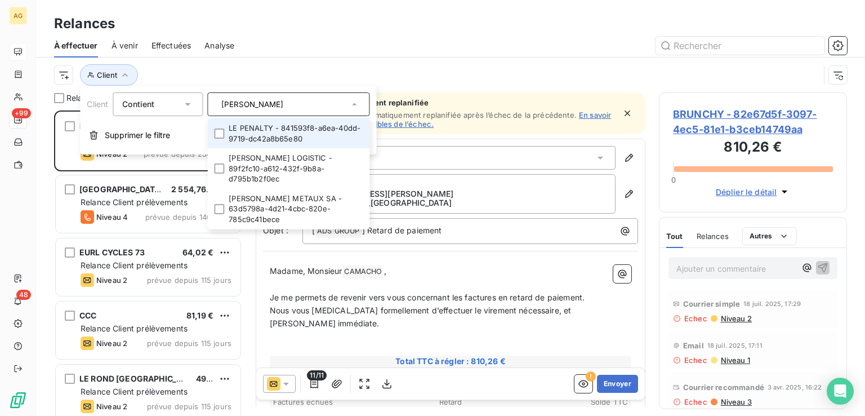
drag, startPoint x: 265, startPoint y: 109, endPoint x: 169, endPoint y: 119, distance: 96.4
click at [169, 119] on div "Client Contient pena LE PENALTY - 841593f8-a6ea-40dd-9719-dc42a8b65e80 PENA LOG…" at bounding box center [228, 120] width 296 height 69
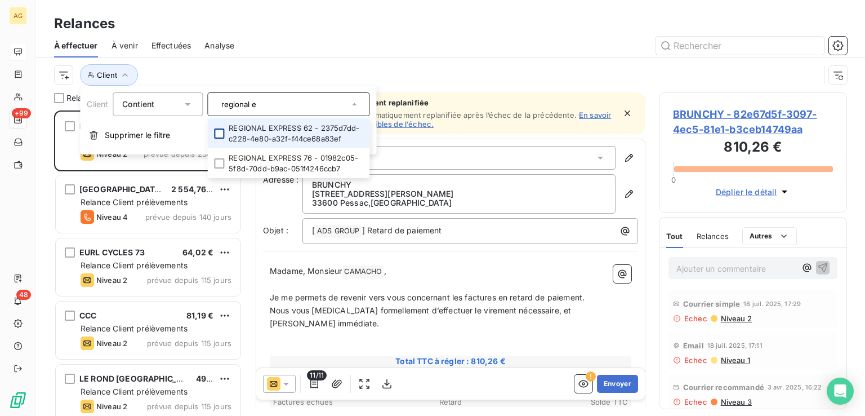
type input "regional e"
click at [223, 133] on div at bounding box center [219, 133] width 10 height 10
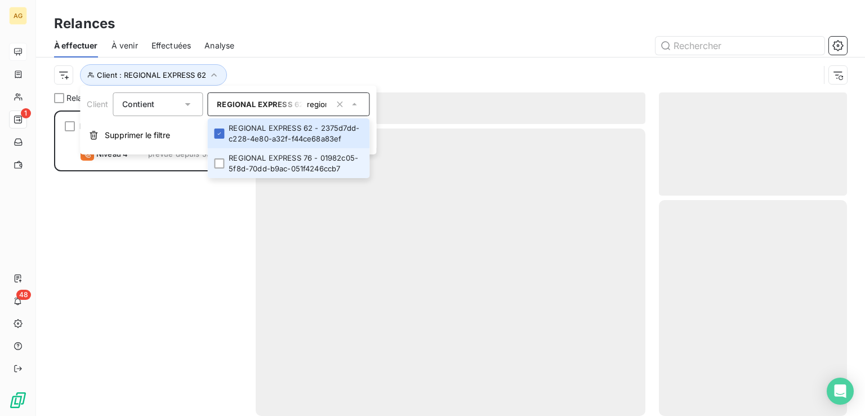
scroll to position [296, 179]
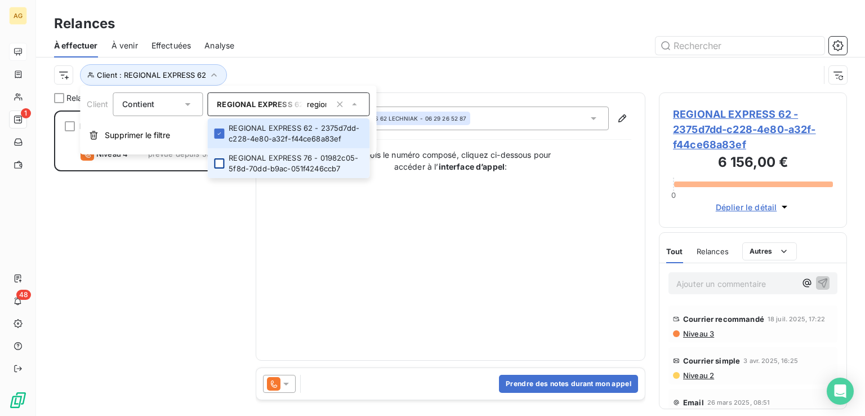
click at [218, 166] on div at bounding box center [219, 163] width 10 height 10
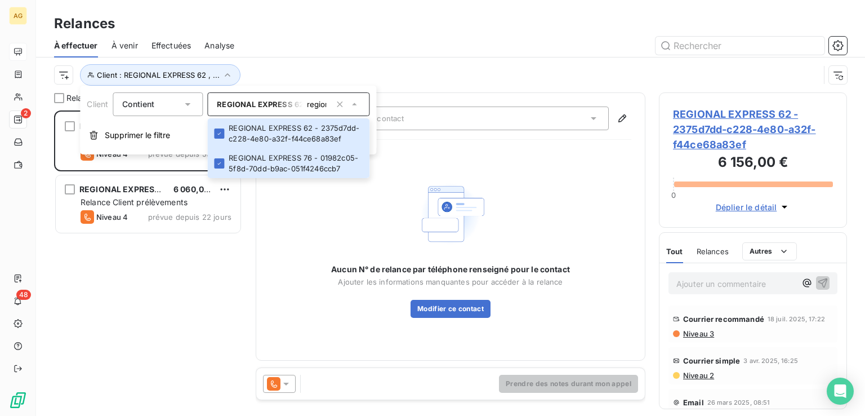
click at [88, 318] on div "REGIONAL EXPRESS 62 6 156,00 € Plan de relance GENERAL Niveau 4 prévue depuis 5…" at bounding box center [148, 262] width 188 height 305
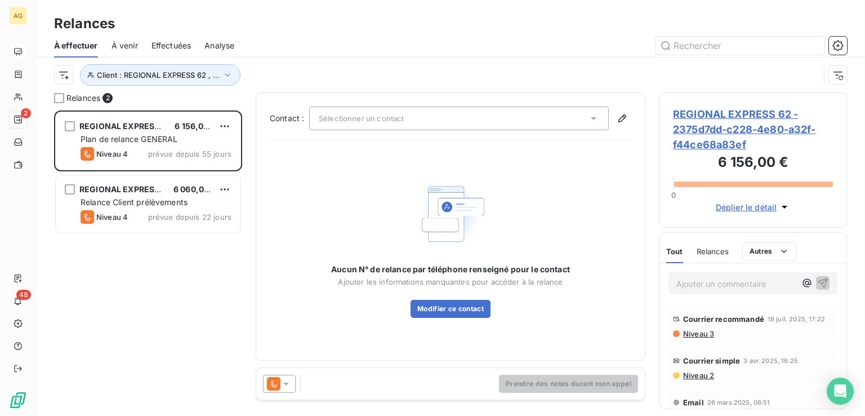
click at [292, 380] on div at bounding box center [279, 384] width 33 height 18
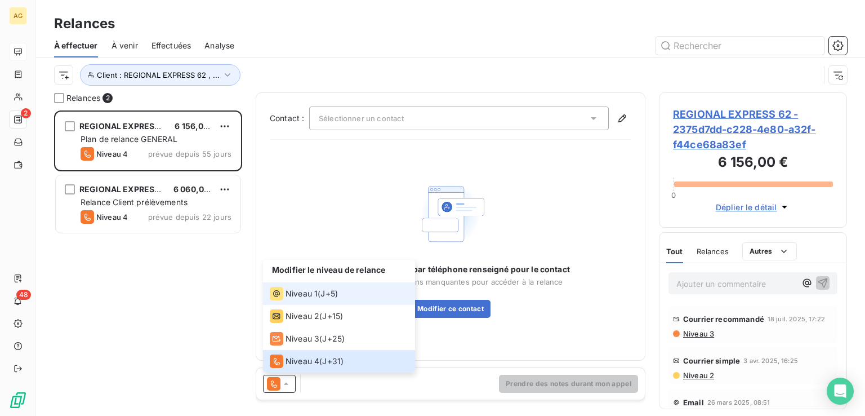
click at [296, 297] on span "Niveau 1" at bounding box center [302, 293] width 32 height 11
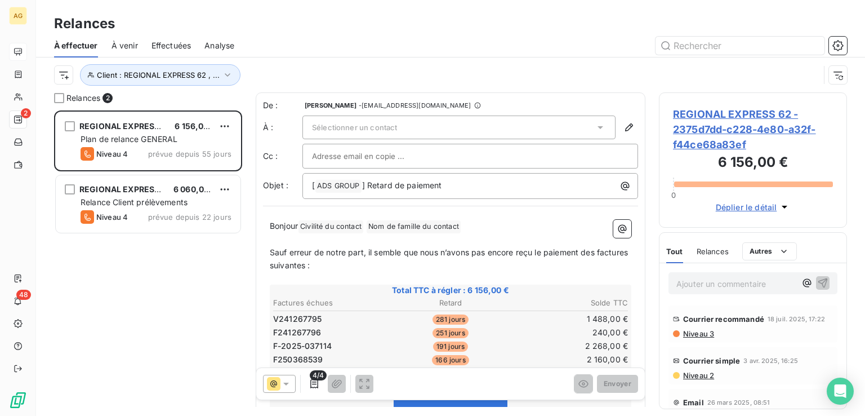
click at [396, 126] on span "Sélectionner un contact" at bounding box center [354, 127] width 85 height 9
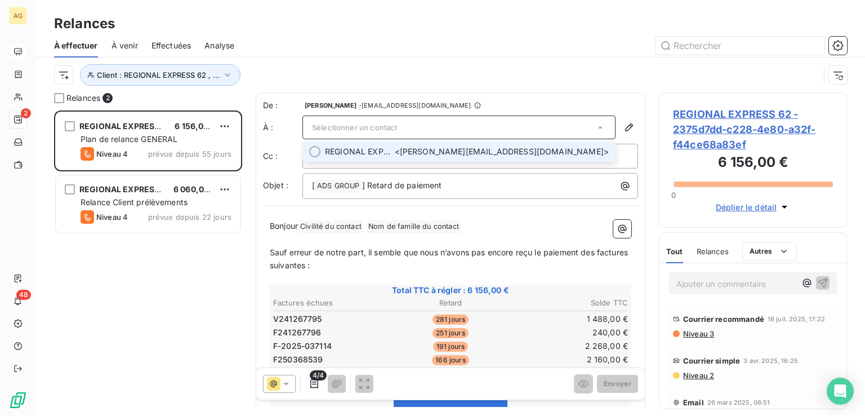
click at [395, 151] on span "REGIONAL EXPRESS 62 LECHNIAK" at bounding box center [360, 151] width 70 height 11
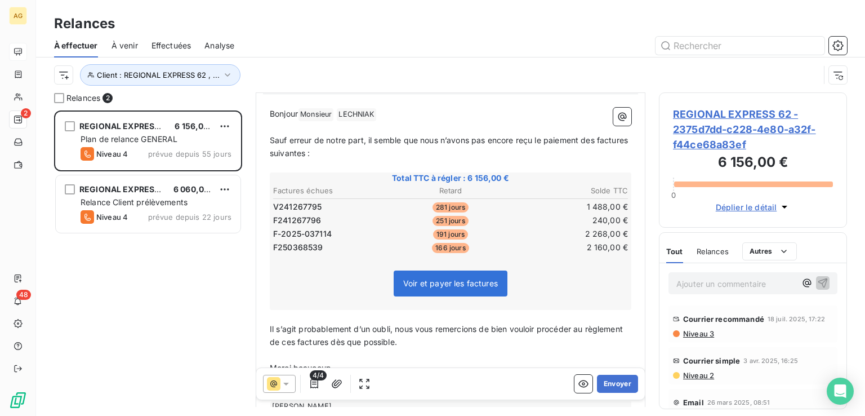
scroll to position [169, 0]
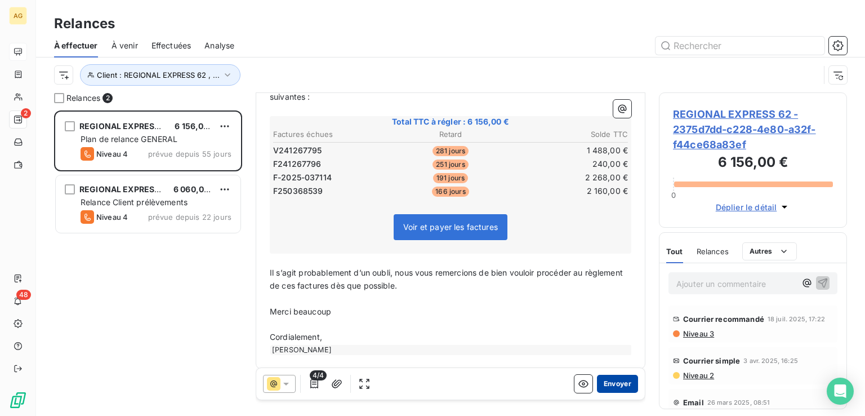
click at [615, 385] on button "Envoyer" at bounding box center [617, 384] width 41 height 18
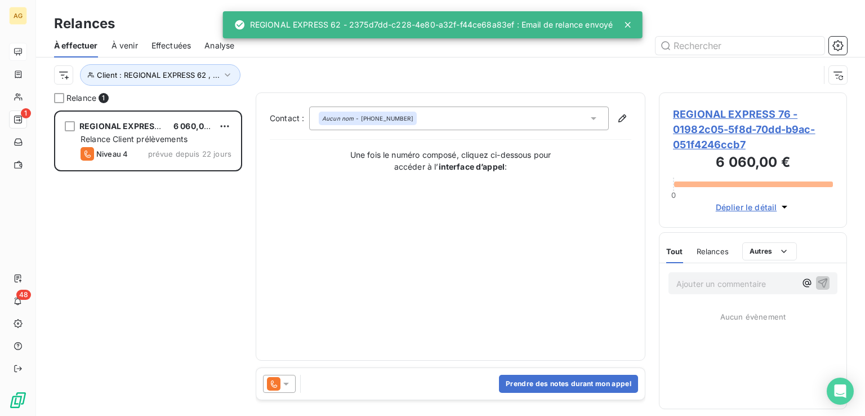
click at [288, 383] on icon at bounding box center [286, 383] width 11 height 11
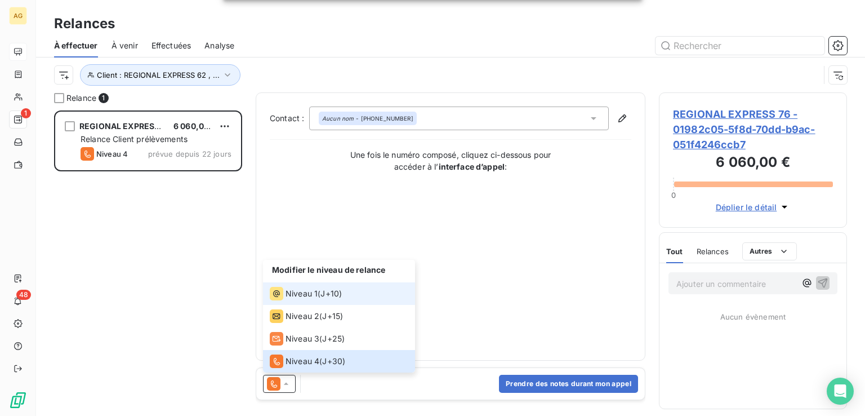
click at [300, 300] on li "Niveau 1 ( J+10 )" at bounding box center [339, 293] width 152 height 23
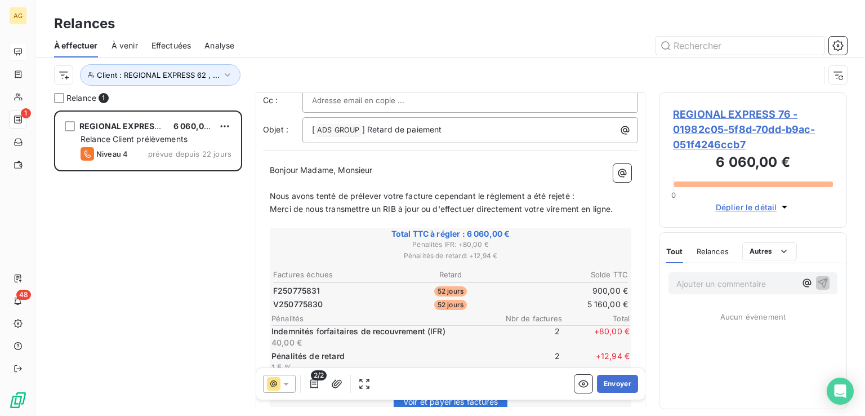
scroll to position [238, 0]
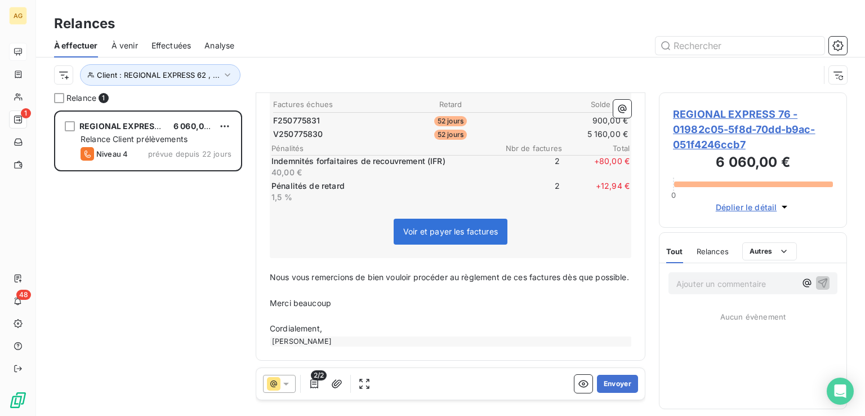
click at [712, 246] on div "Relances" at bounding box center [713, 251] width 32 height 24
click at [671, 251] on span "Tout" at bounding box center [675, 251] width 16 height 9
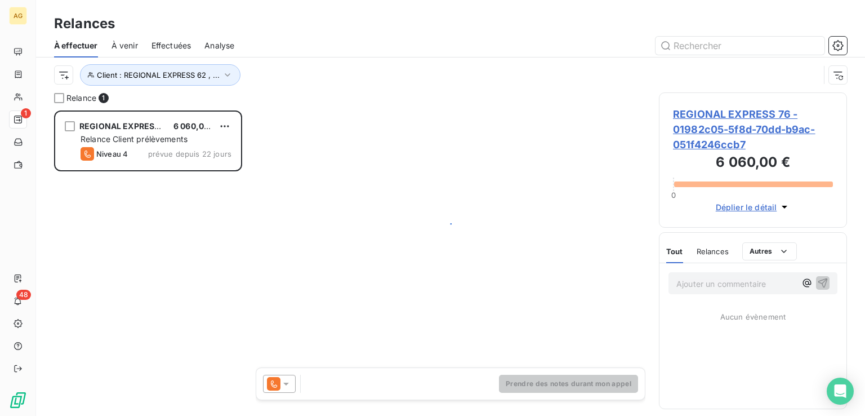
scroll to position [296, 179]
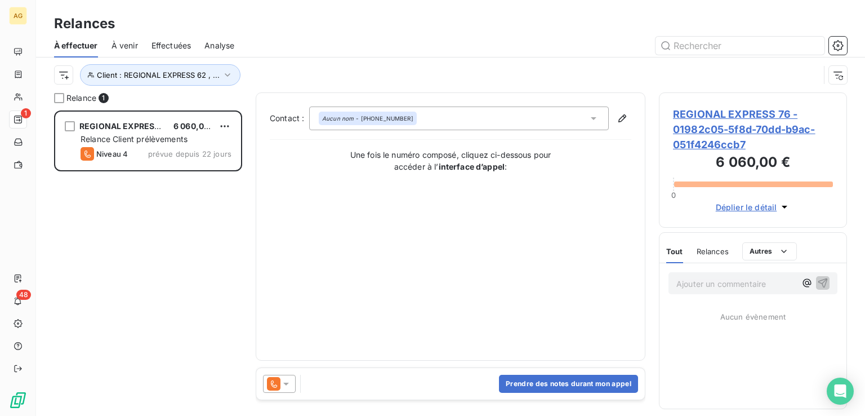
click at [399, 123] on div "Aucun nom - +33 6 29 26 52 87" at bounding box center [368, 119] width 98 height 14
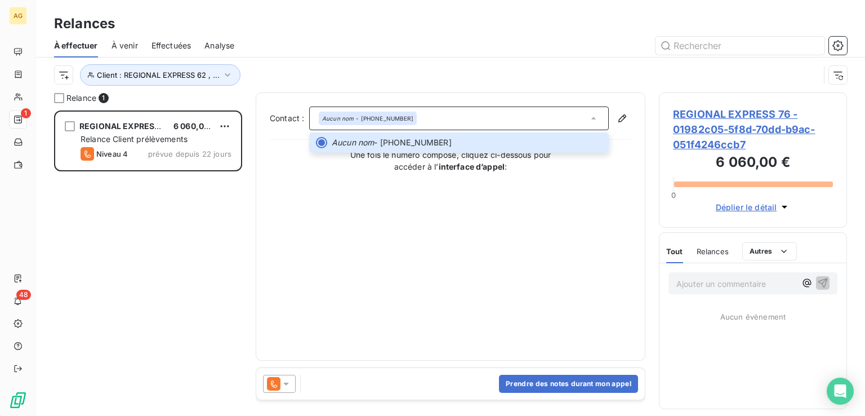
click at [292, 381] on div at bounding box center [279, 384] width 33 height 18
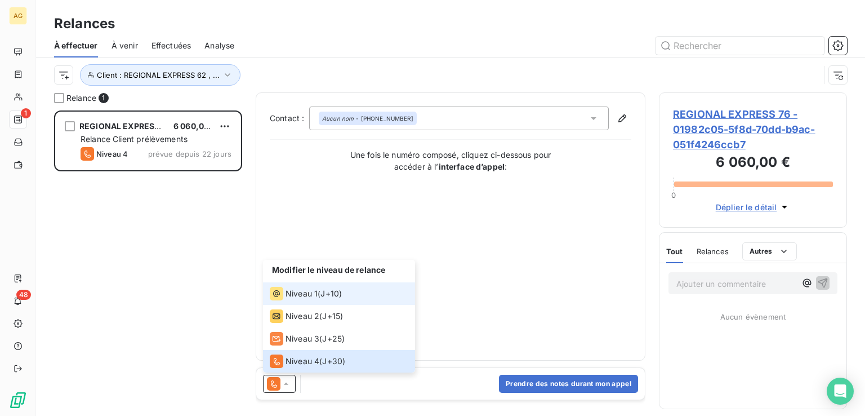
click at [313, 288] on span "Niveau 1" at bounding box center [302, 293] width 32 height 11
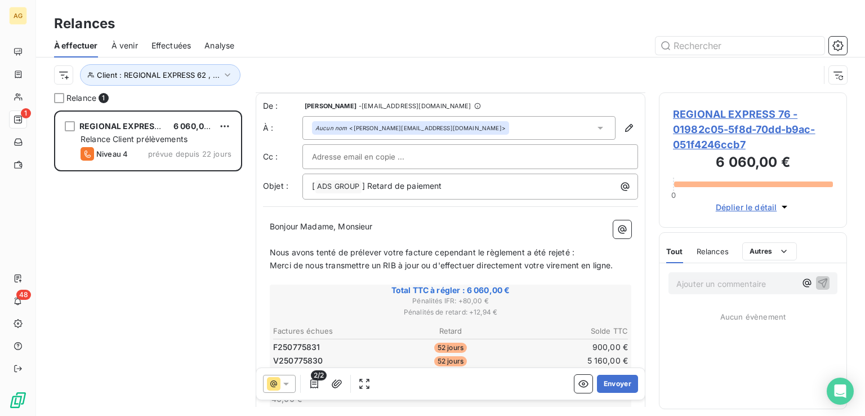
scroll to position [238, 0]
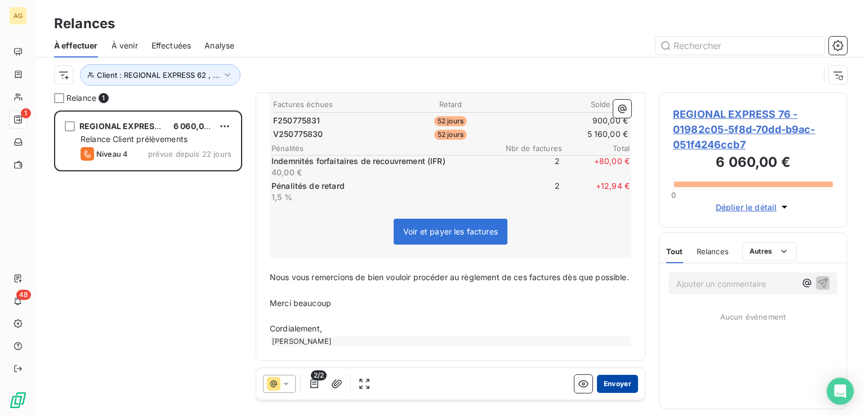
click at [615, 385] on button "Envoyer" at bounding box center [617, 384] width 41 height 18
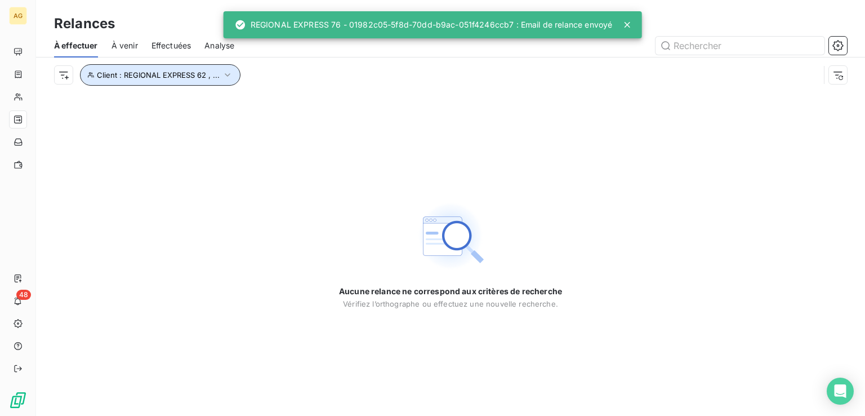
click at [225, 73] on icon "button" at bounding box center [227, 74] width 11 height 11
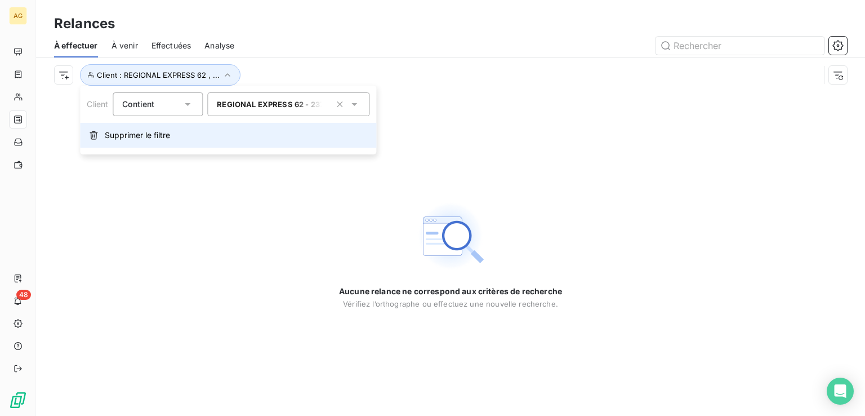
click at [153, 132] on span "Supprimer le filtre" at bounding box center [137, 135] width 65 height 11
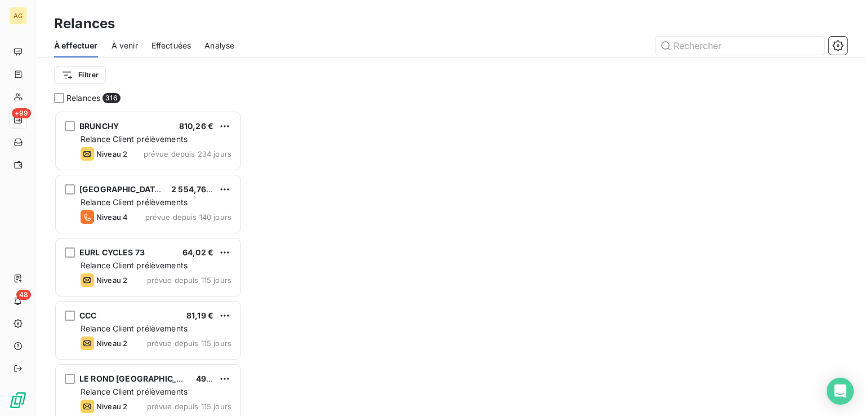
scroll to position [296, 179]
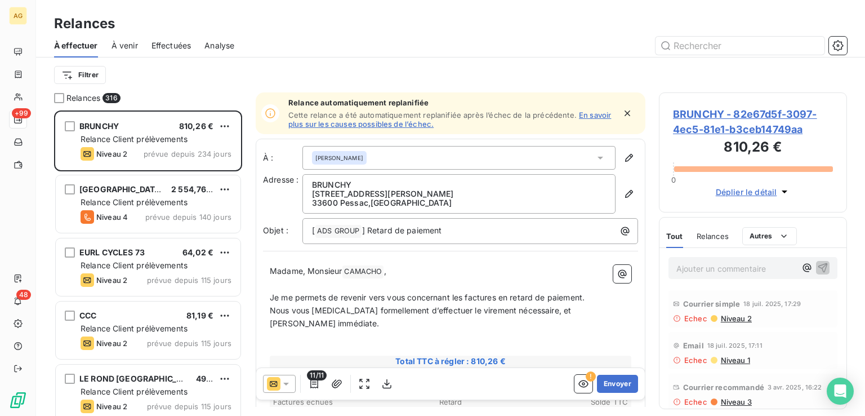
click at [119, 47] on span "À venir" at bounding box center [125, 45] width 26 height 11
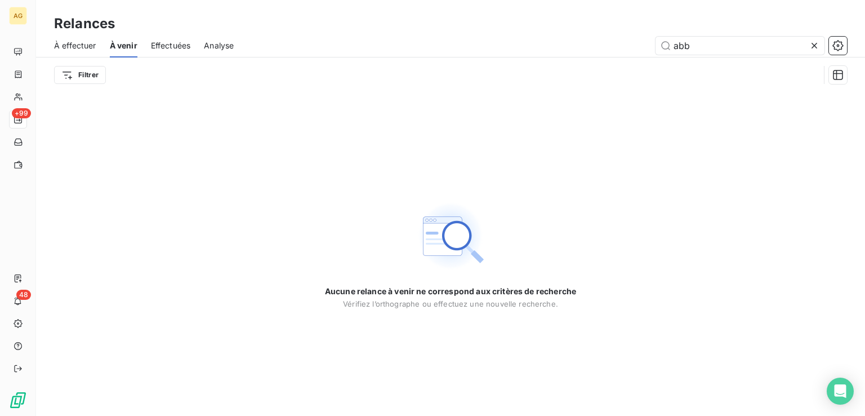
click at [72, 48] on span "À effectuer" at bounding box center [75, 45] width 42 height 11
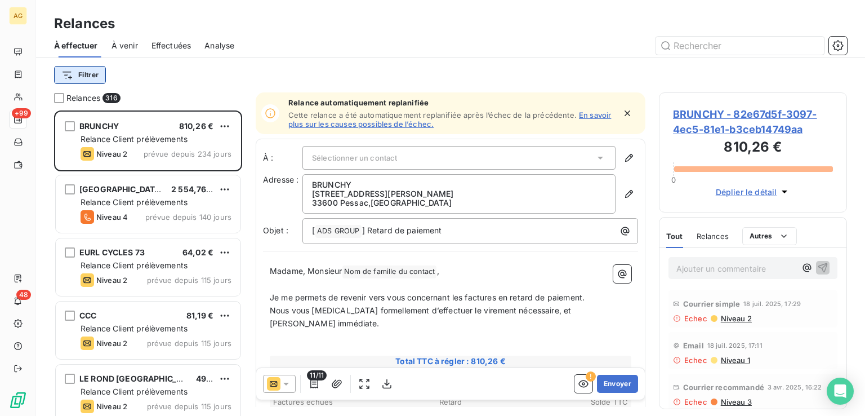
scroll to position [296, 179]
click at [103, 97] on span "316" at bounding box center [111, 98] width 17 height 10
click at [68, 99] on span "Relances" at bounding box center [83, 97] width 34 height 11
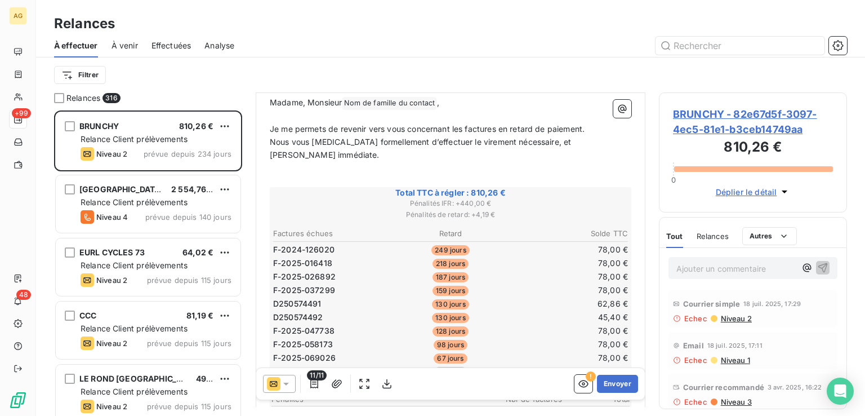
scroll to position [225, 0]
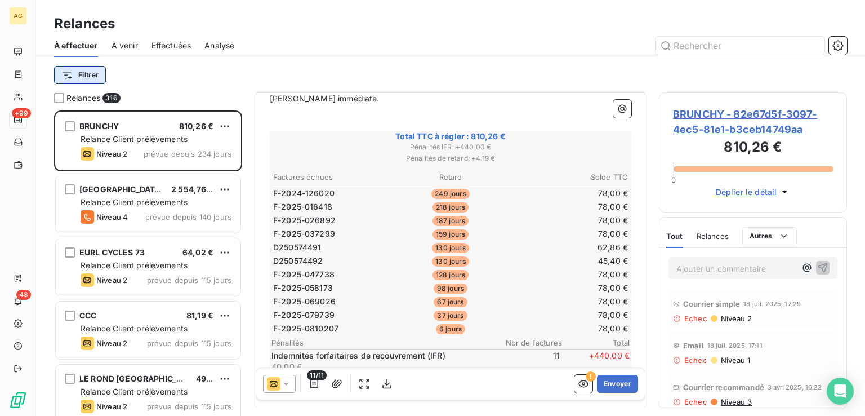
click at [91, 78] on html "AG +99 48 Relances À effectuer À venir Effectuées Analyse Filtrer Relances 316 …" at bounding box center [432, 208] width 865 height 416
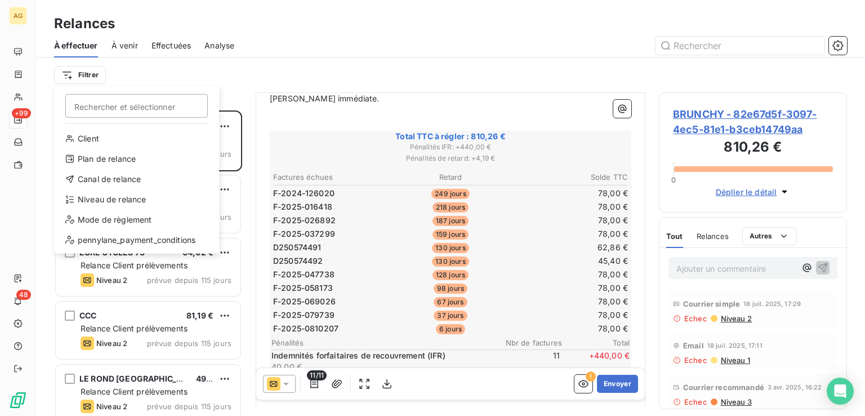
type input "n"
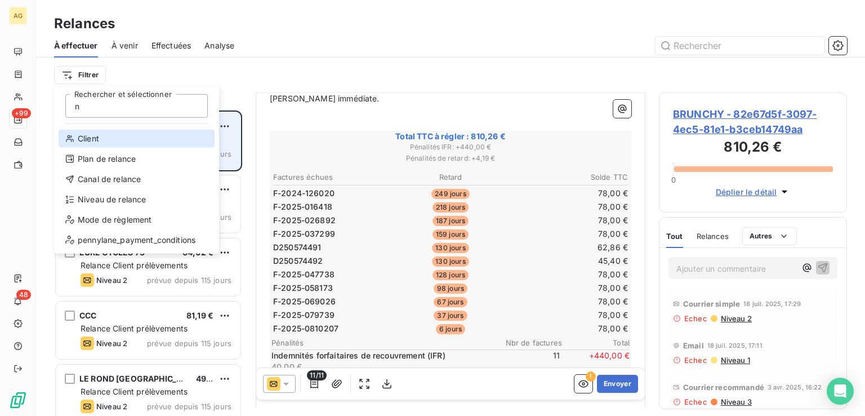
click at [112, 136] on div "Client" at bounding box center [137, 139] width 156 height 18
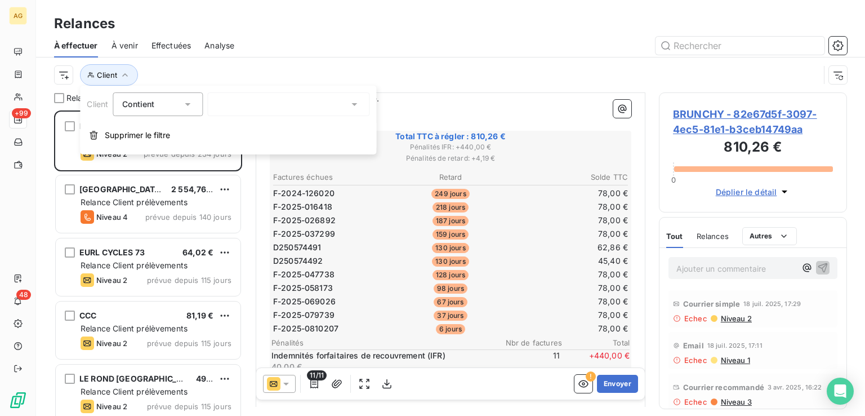
click at [265, 106] on div at bounding box center [288, 104] width 162 height 24
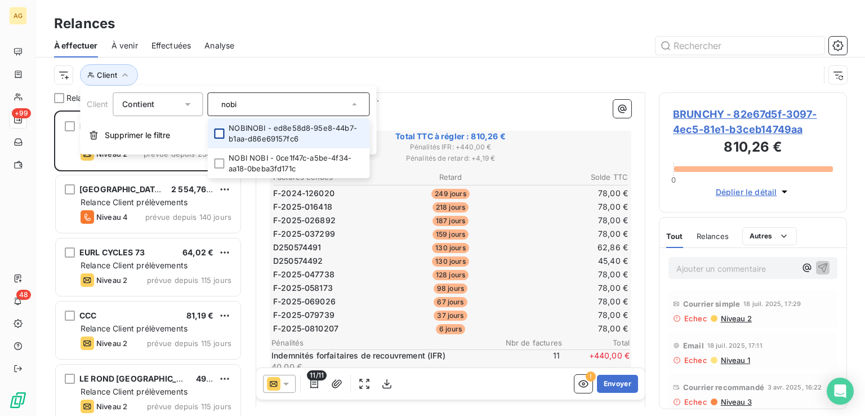
type input "nobi"
click at [221, 131] on div at bounding box center [219, 133] width 10 height 10
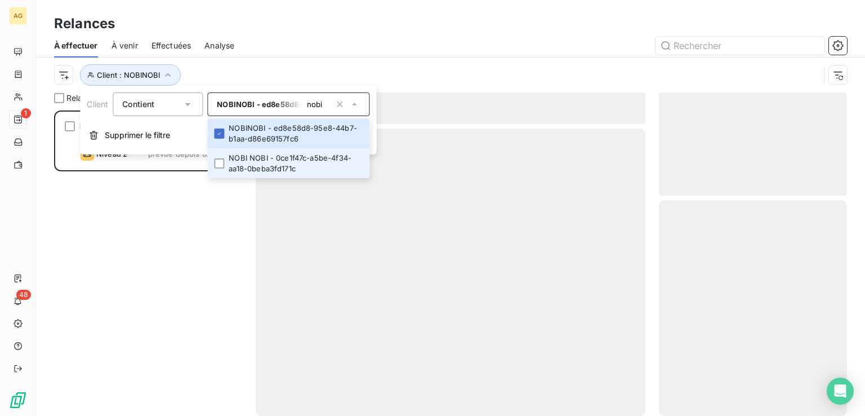
scroll to position [296, 179]
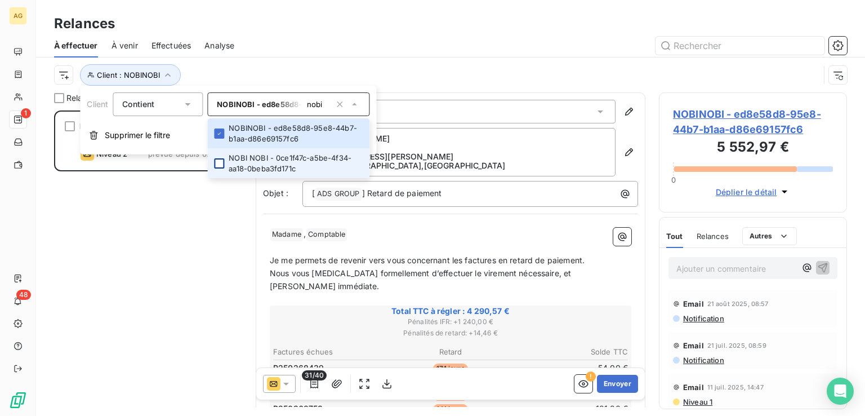
click at [219, 158] on div at bounding box center [219, 163] width 10 height 10
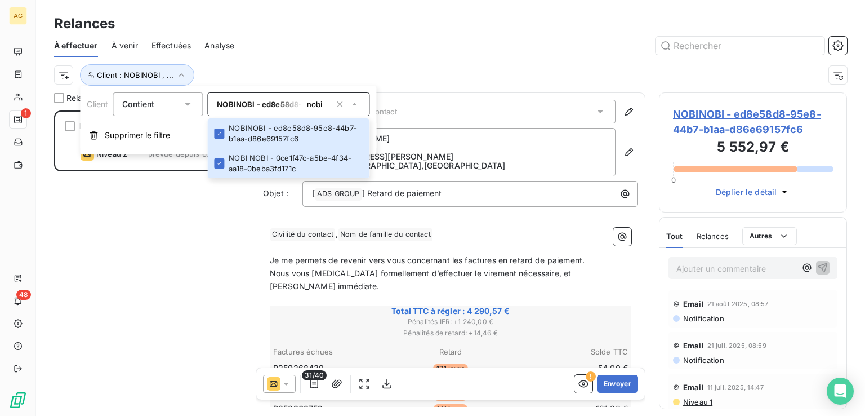
click at [127, 276] on div "NOBINOBI 4 290,57 € Plan de relance GENERAL Niveau 2 prévue depuis 62 jours" at bounding box center [148, 262] width 188 height 305
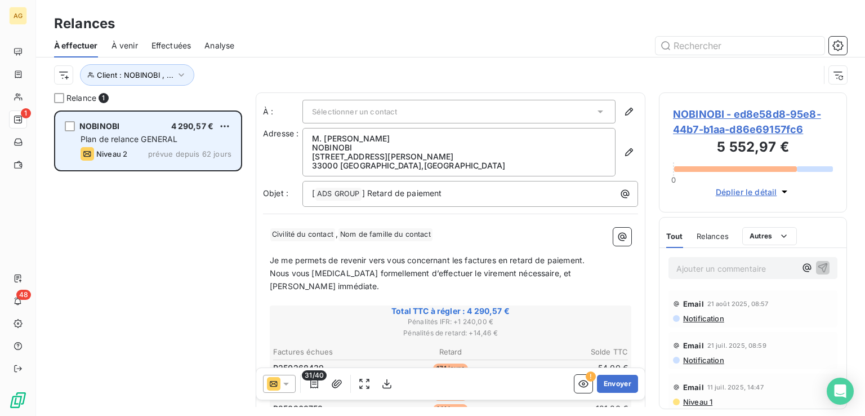
click at [158, 149] on span "prévue depuis 62 jours" at bounding box center [189, 153] width 83 height 9
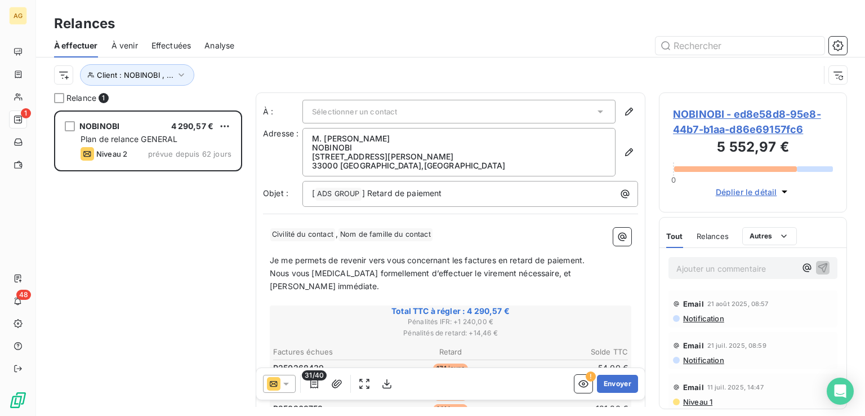
click at [361, 110] on span "Sélectionner un contact" at bounding box center [354, 111] width 85 height 9
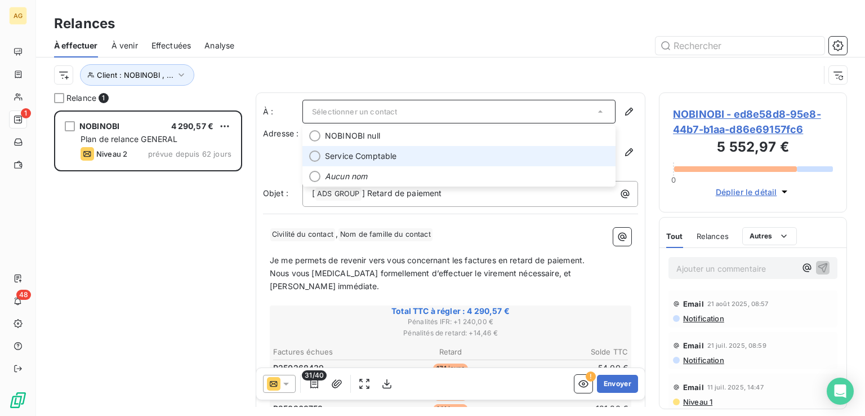
click at [365, 154] on span "Service Comptable" at bounding box center [361, 155] width 72 height 11
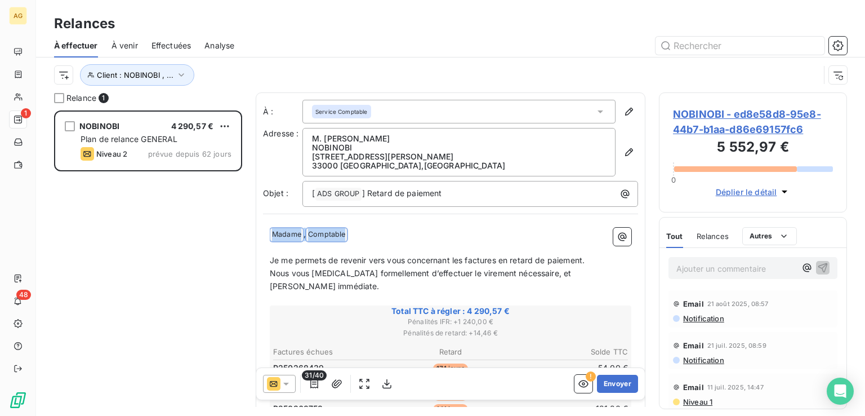
drag, startPoint x: 354, startPoint y: 235, endPoint x: 236, endPoint y: 234, distance: 117.8
click at [236, 234] on div "Relance 1 NOBINOBI 4 290,57 € Plan de relance GENERAL Niveau 2 prévue depuis 62…" at bounding box center [450, 253] width 829 height 323
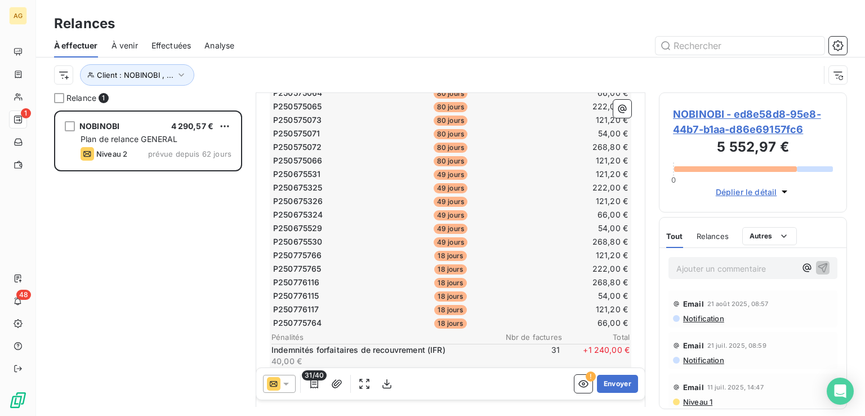
scroll to position [634, 0]
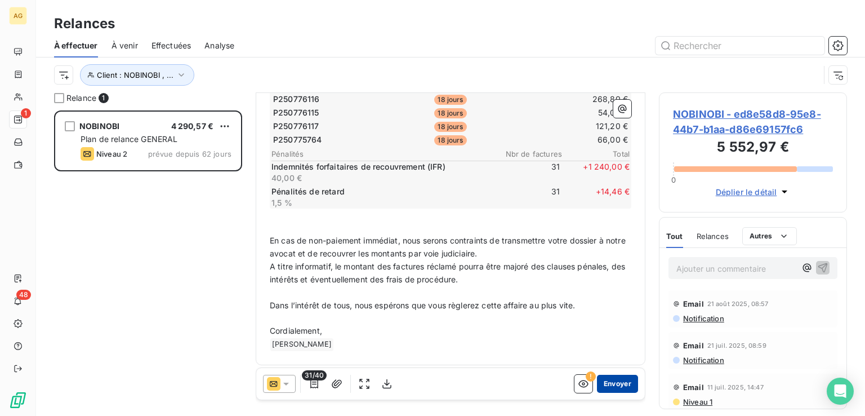
click at [616, 380] on button "Envoyer" at bounding box center [617, 384] width 41 height 18
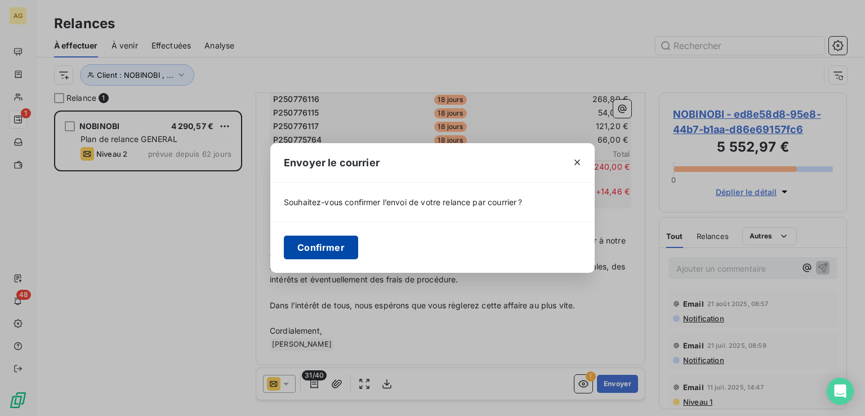
click at [334, 248] on button "Confirmer" at bounding box center [321, 248] width 74 height 24
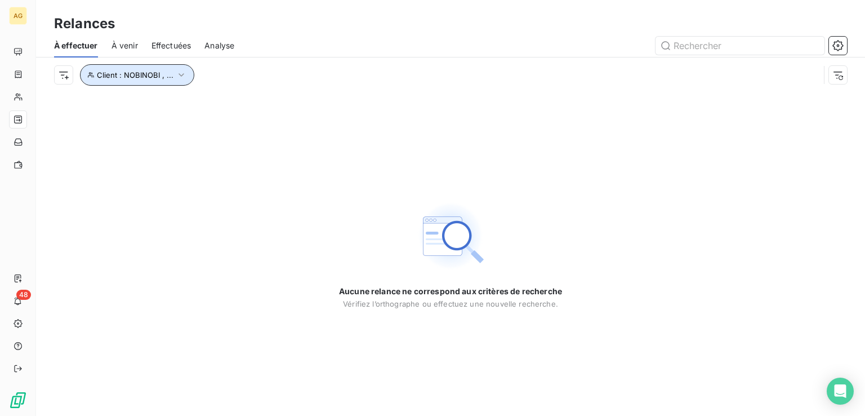
click at [153, 72] on span "Client : NOBINOBI , ..." at bounding box center [135, 74] width 77 height 9
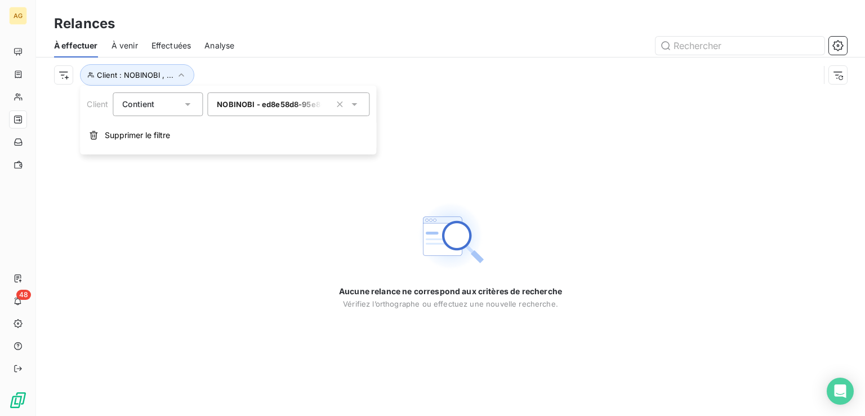
drag, startPoint x: 273, startPoint y: 106, endPoint x: 319, endPoint y: 104, distance: 46.3
click at [273, 106] on span "NOBINOBI - ed8e58d8-95e8-44b7-b1aa-d86e69157fc6" at bounding box center [318, 104] width 203 height 9
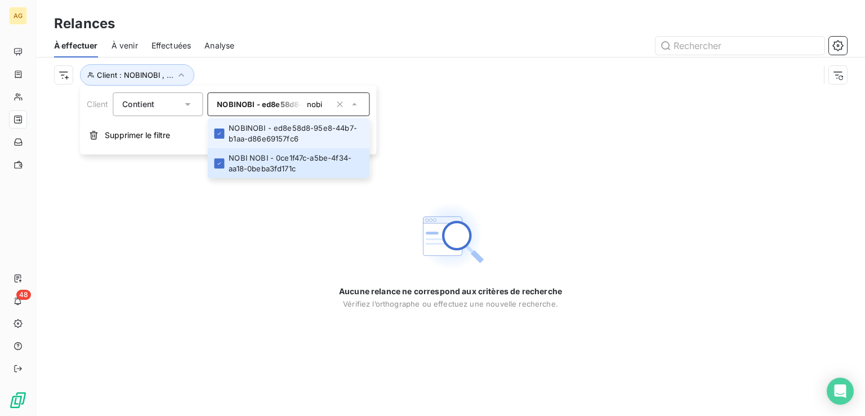
drag, startPoint x: 340, startPoint y: 104, endPoint x: 277, endPoint y: 105, distance: 63.7
click at [339, 105] on icon "button" at bounding box center [340, 104] width 6 height 6
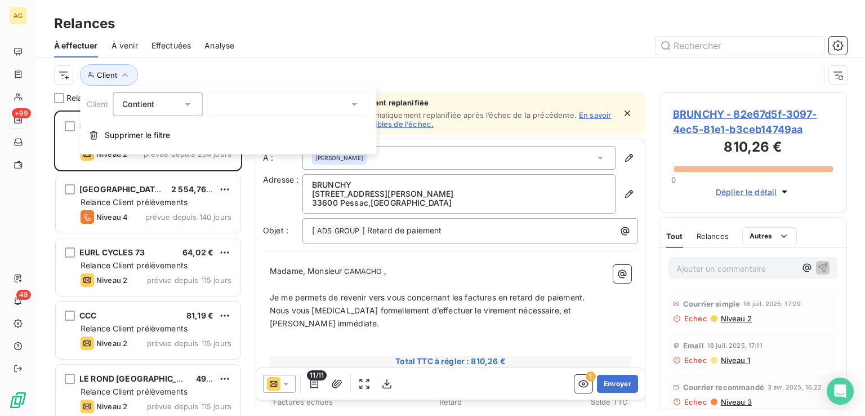
scroll to position [296, 179]
click at [248, 108] on div "nobi" at bounding box center [288, 104] width 162 height 24
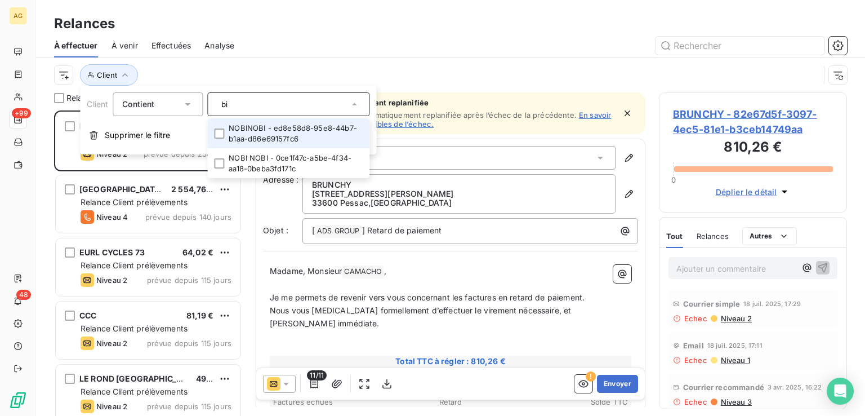
type input "i"
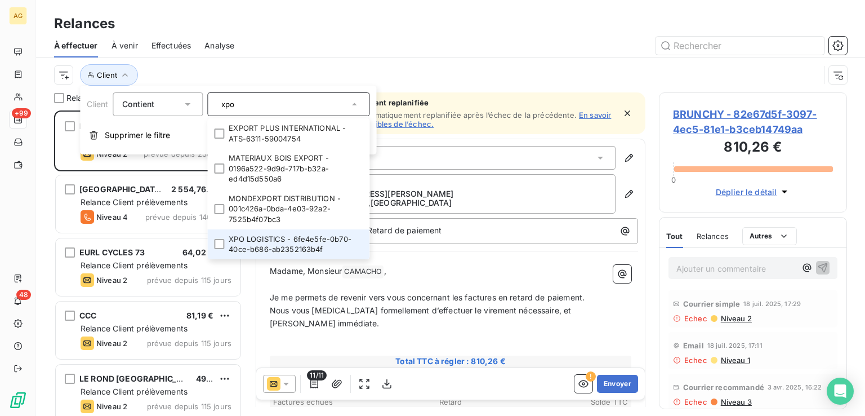
type input "xpo"
click at [297, 245] on li "XPO LOGISTICS - 6fe4e5fe-0b70-40ce-b686-ab2352163b4f" at bounding box center [288, 244] width 162 height 30
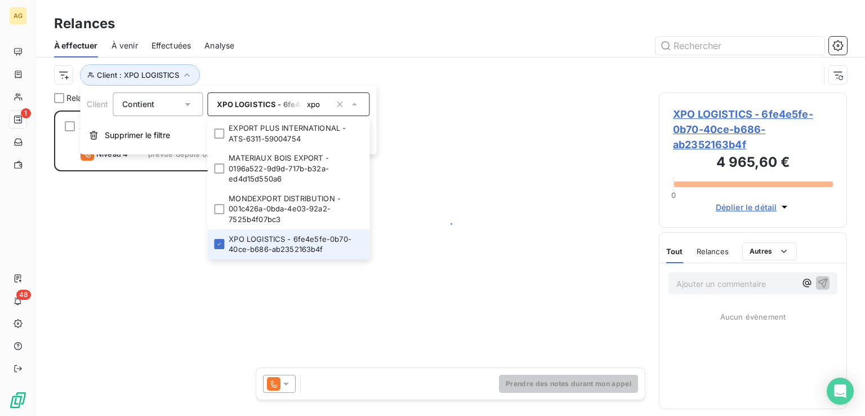
scroll to position [296, 179]
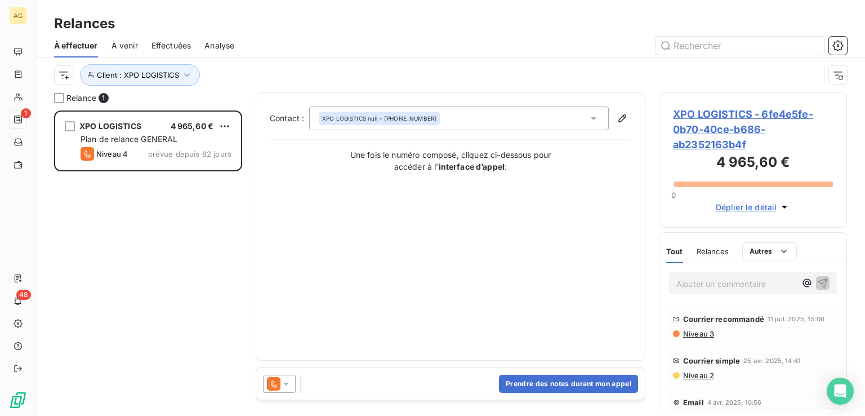
drag, startPoint x: 421, startPoint y: 326, endPoint x: 354, endPoint y: 360, distance: 75.3
click at [415, 330] on div "Contact : XPO LOGISTICS null - [PHONE_NUMBER] Une fois le numéro composé, cliqu…" at bounding box center [451, 226] width 362 height 240
click at [716, 242] on div "Relances" at bounding box center [713, 251] width 32 height 24
click at [698, 335] on span "Niveau 3" at bounding box center [698, 333] width 32 height 9
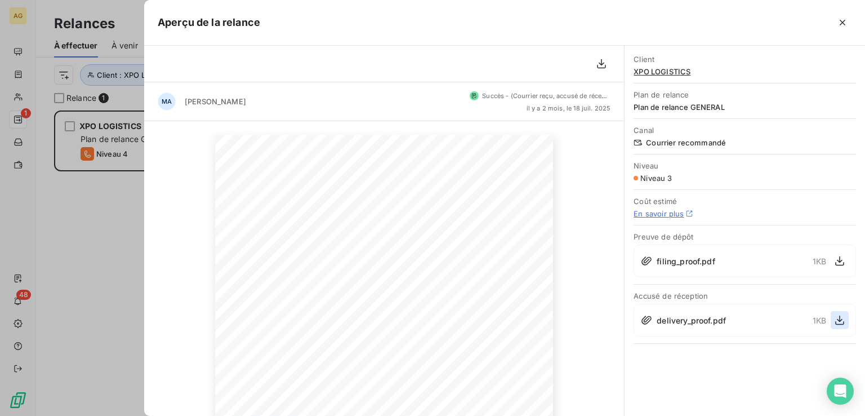
click at [840, 316] on icon "button" at bounding box center [840, 321] width 9 height 10
click at [583, 262] on div "11 juillet 2025 Objet : [ADS GROUP] Retard de paiement Bonjour Je me permets de…" at bounding box center [384, 373] width 480 height 505
click at [839, 21] on icon "button" at bounding box center [842, 22] width 11 height 11
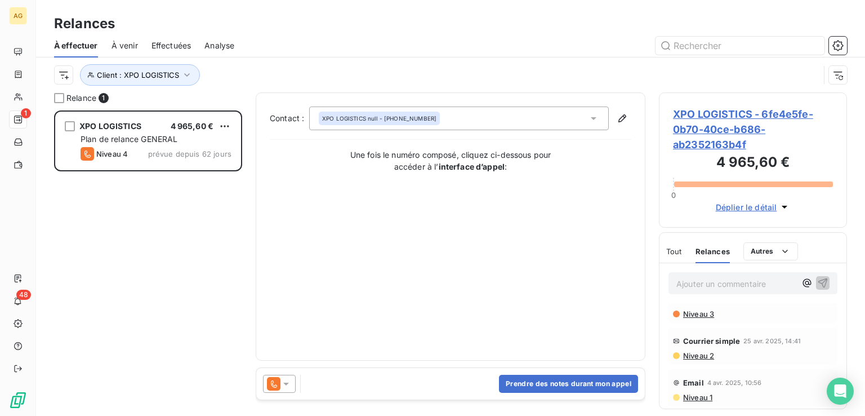
scroll to position [0, 0]
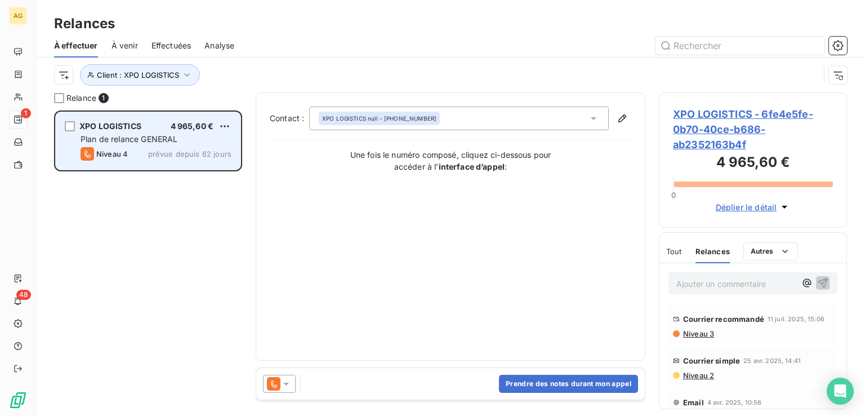
click at [131, 132] on div "XPO LOGISTICS 4 965,60 € Plan de relance GENERAL Niveau 4 prévue depuis 62 jours" at bounding box center [148, 140] width 185 height 57
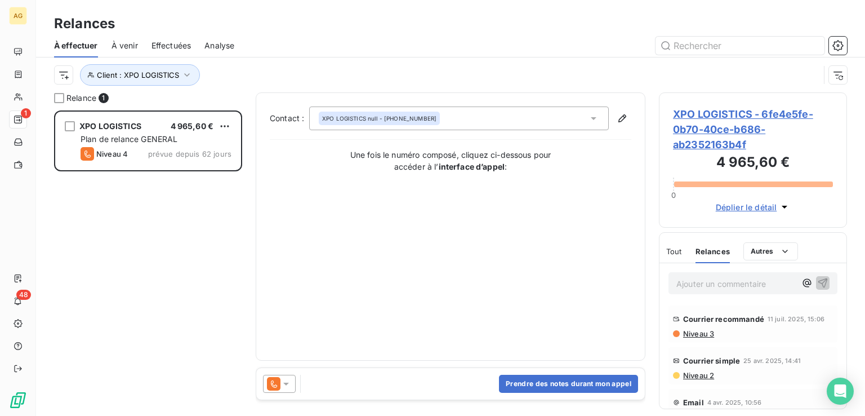
click at [704, 332] on span "Niveau 3" at bounding box center [698, 333] width 32 height 9
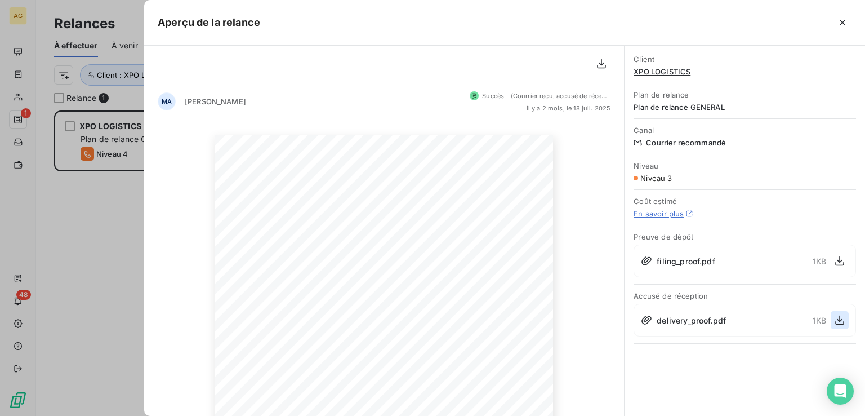
click at [843, 318] on icon "button" at bounding box center [839, 319] width 11 height 11
click at [843, 20] on icon "button" at bounding box center [842, 22] width 11 height 11
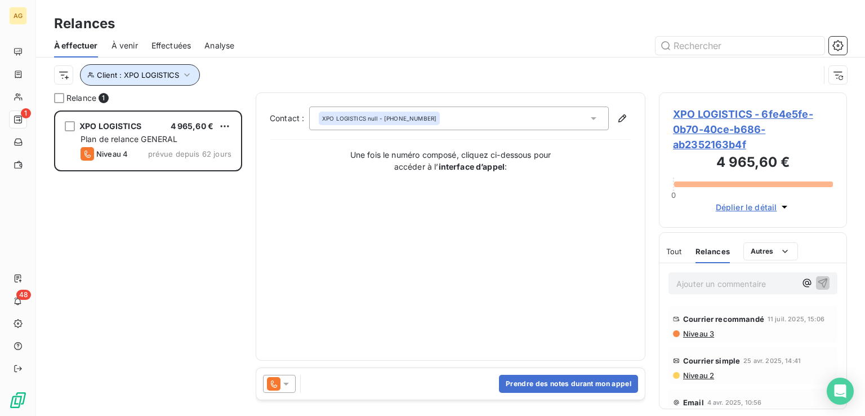
click at [173, 73] on span "Client : XPO LOGISTICS" at bounding box center [138, 74] width 82 height 9
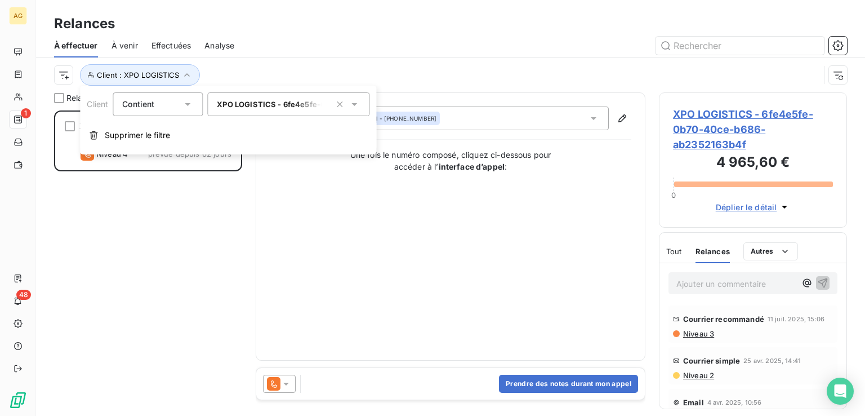
click at [284, 104] on span "XPO LOGISTICS - 6fe4e5fe-0b70-40ce-b686-ab2352163b4f" at bounding box center [329, 104] width 224 height 9
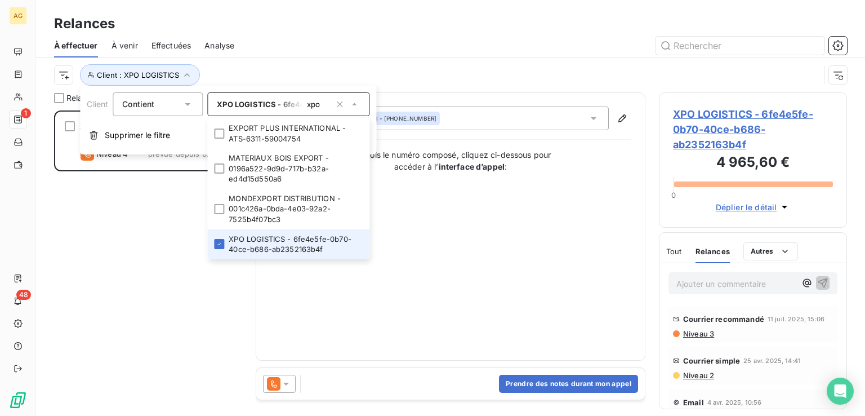
drag, startPoint x: 338, startPoint y: 106, endPoint x: 283, endPoint y: 108, distance: 54.7
click at [337, 106] on icon "button" at bounding box center [339, 104] width 11 height 11
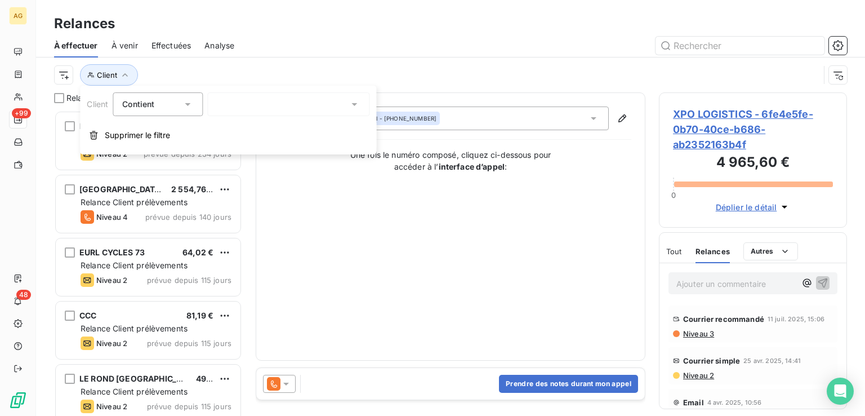
click at [260, 106] on div "xpo" at bounding box center [288, 104] width 162 height 24
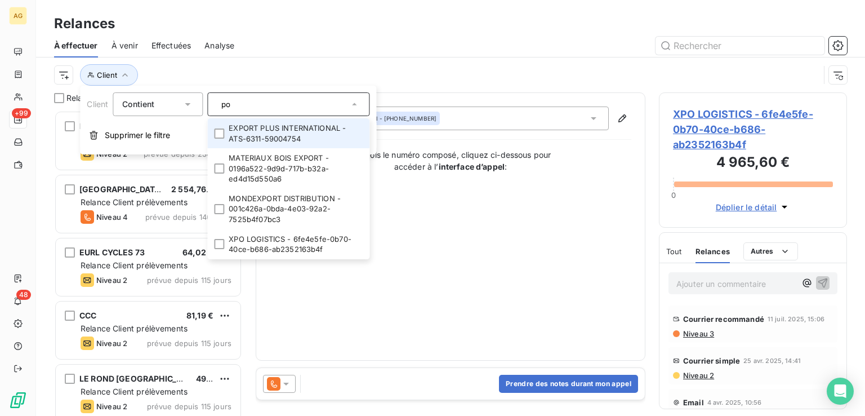
type input "o"
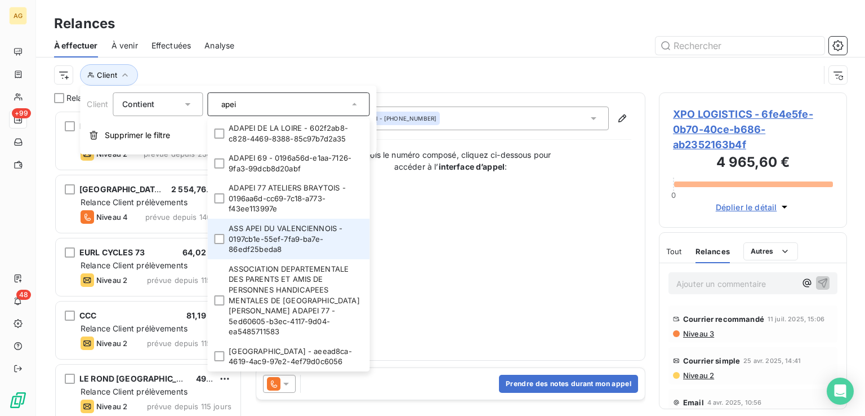
type input "apei"
click at [221, 242] on div at bounding box center [219, 239] width 10 height 10
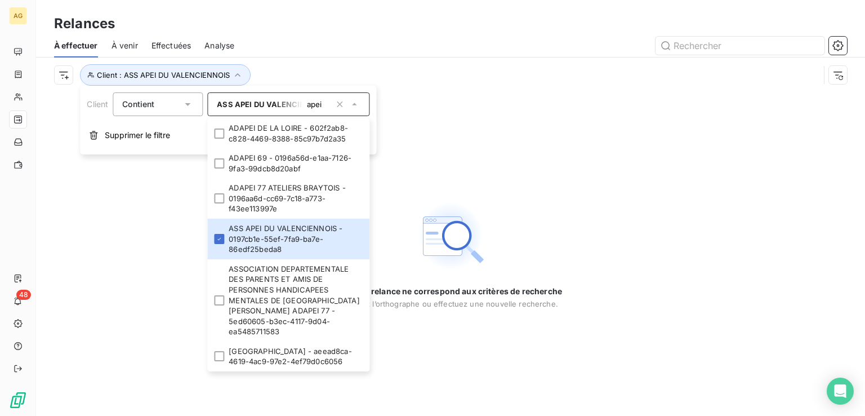
click at [608, 173] on div "Aucune relance ne correspond aux critères de recherche [PERSON_NAME] l’orthogra…" at bounding box center [450, 253] width 829 height 323
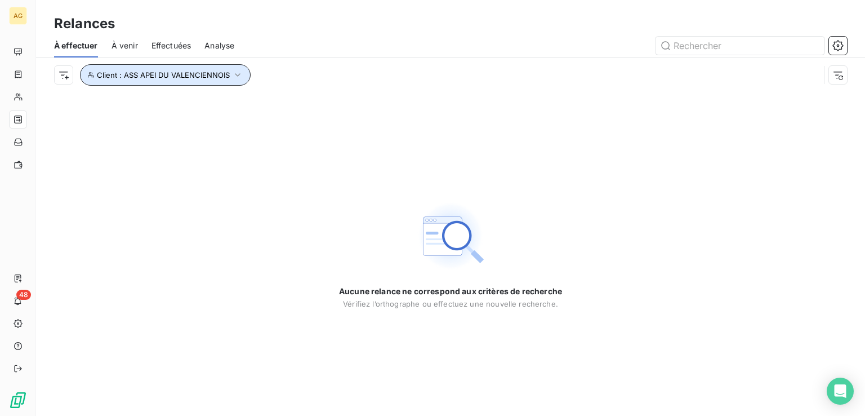
click at [232, 72] on icon "button" at bounding box center [237, 74] width 11 height 11
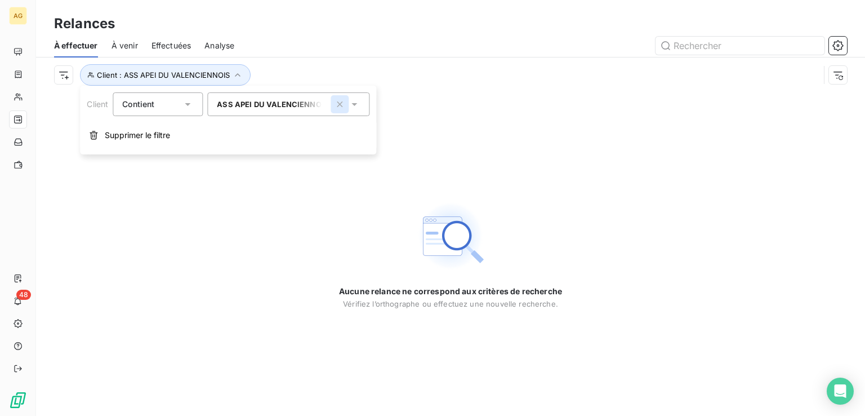
drag, startPoint x: 343, startPoint y: 103, endPoint x: 306, endPoint y: 105, distance: 36.1
click at [343, 103] on icon "button" at bounding box center [339, 104] width 11 height 11
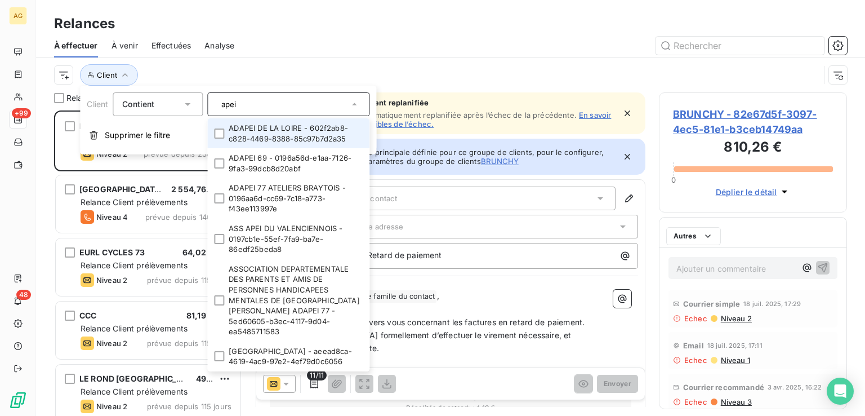
scroll to position [296, 179]
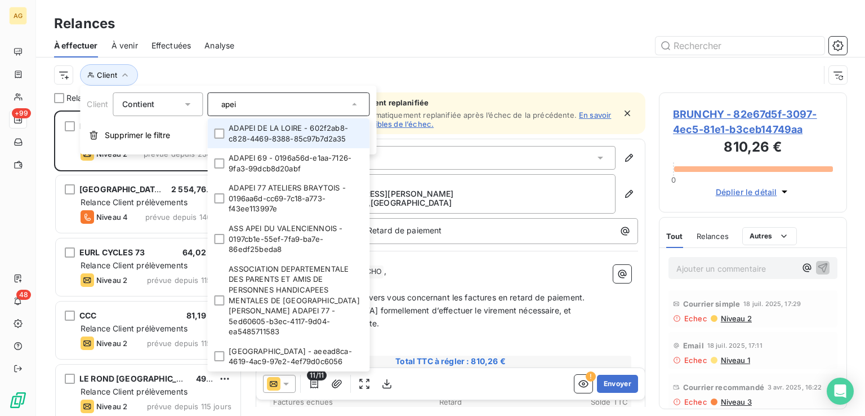
drag, startPoint x: 254, startPoint y: 105, endPoint x: 169, endPoint y: 98, distance: 85.3
click at [169, 98] on div "Client Contient apei ADAPEI DE LA LOIRE - 602f2ab8-c828-4469-8388-85c97b7d2a35 …" at bounding box center [228, 104] width 283 height 24
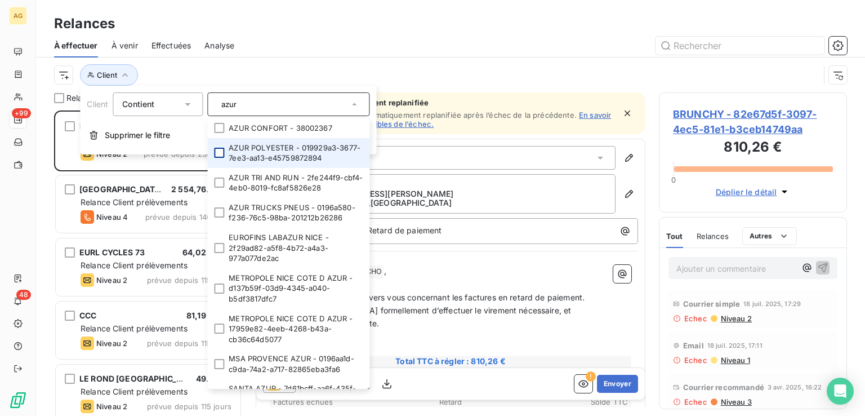
type input "azur"
click at [223, 149] on div at bounding box center [219, 153] width 10 height 10
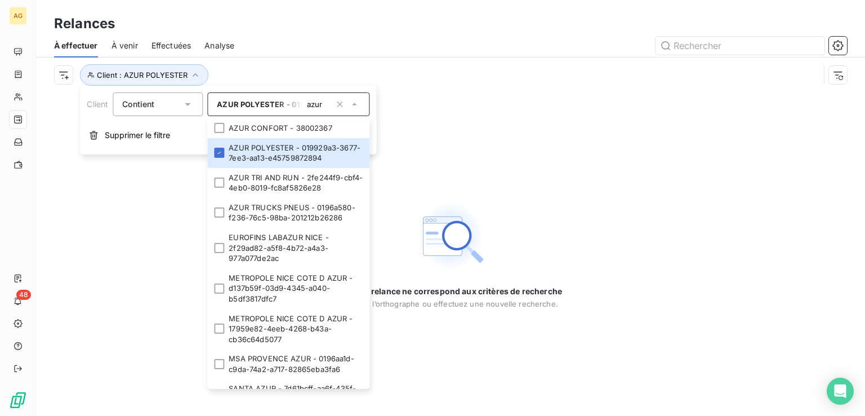
click at [645, 145] on div "Aucune relance ne correspond aux critères de recherche [PERSON_NAME] l’orthogra…" at bounding box center [450, 253] width 829 height 323
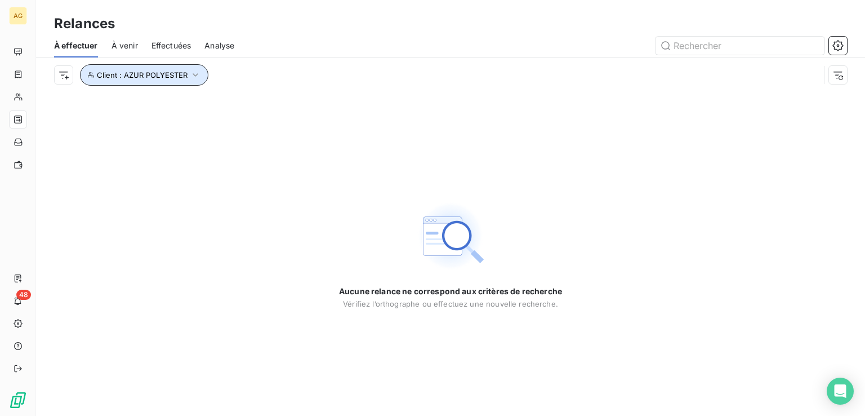
click at [194, 72] on icon "button" at bounding box center [195, 74] width 11 height 11
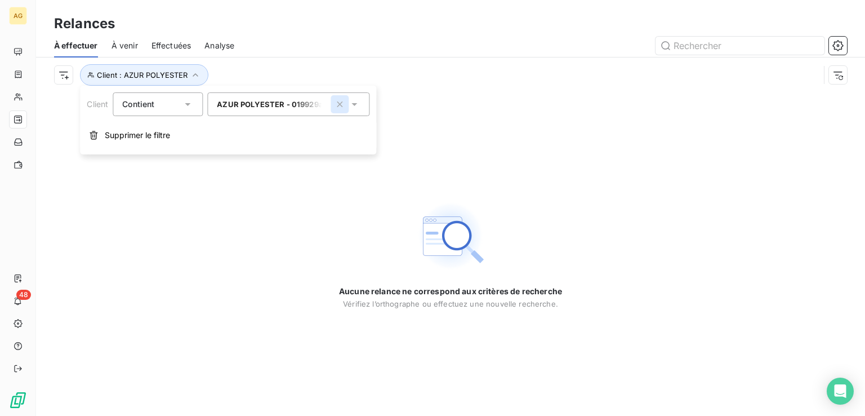
click at [341, 103] on icon "button" at bounding box center [340, 104] width 6 height 6
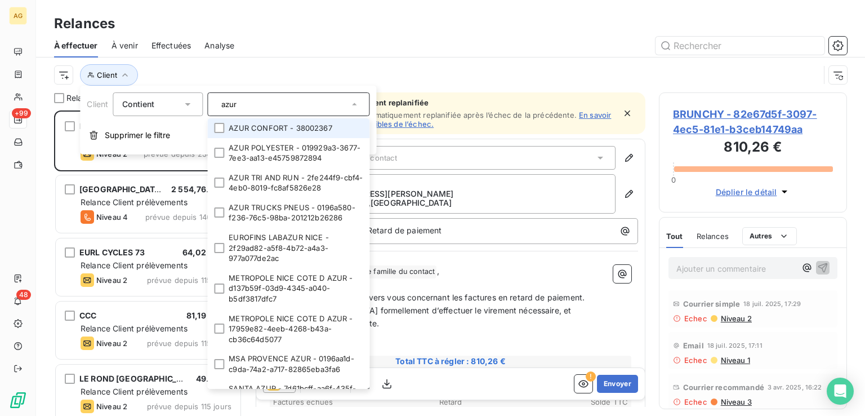
scroll to position [296, 179]
click at [268, 106] on input "azur" at bounding box center [283, 104] width 132 height 10
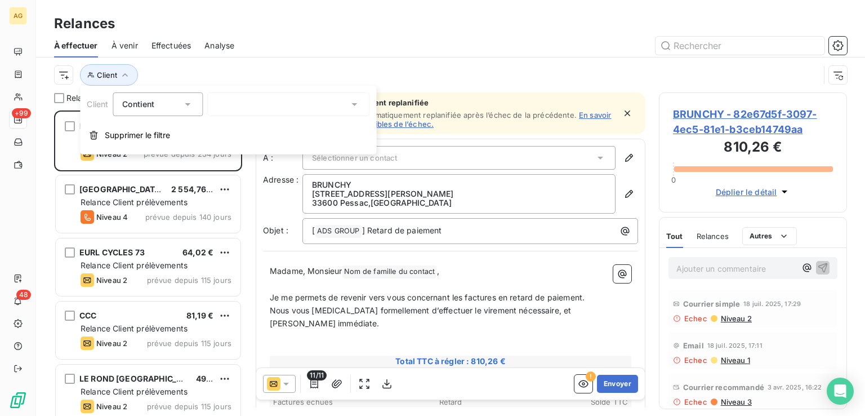
drag, startPoint x: 257, startPoint y: 106, endPoint x: 225, endPoint y: 104, distance: 31.6
click at [225, 104] on div "azur" at bounding box center [288, 104] width 162 height 24
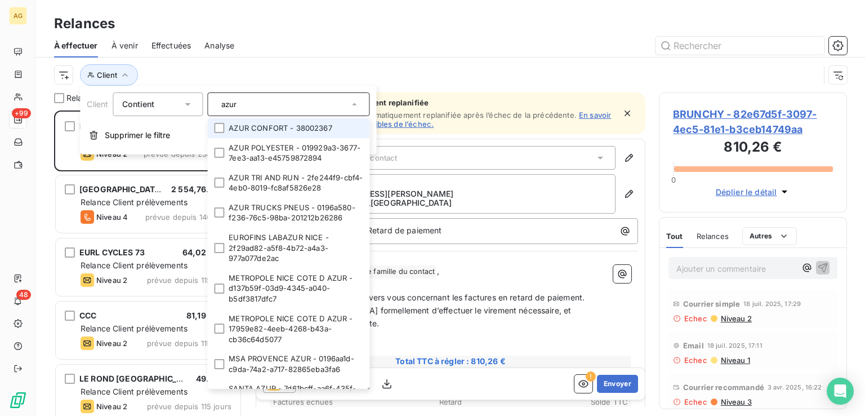
drag, startPoint x: 241, startPoint y: 104, endPoint x: 216, endPoint y: 93, distance: 26.7
click at [205, 104] on div "Client Contient azur AZUR CONFORT - 38002367 AZUR POLYESTER - 019929a3-3677-7ee…" at bounding box center [228, 104] width 283 height 24
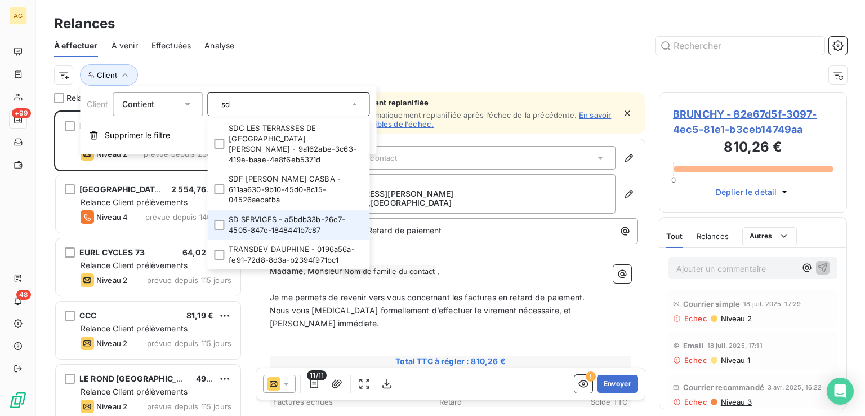
type input "sd"
click at [262, 210] on li "SD SERVICES - a5bdb33b-26e7-4505-847e-1848441b7c87" at bounding box center [288, 225] width 162 height 30
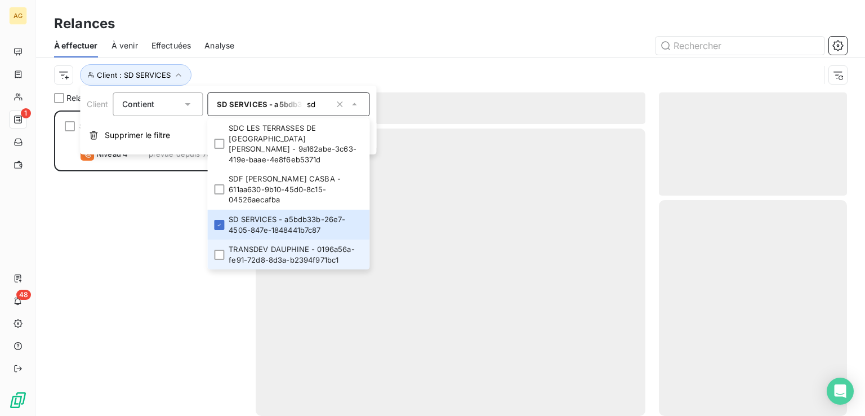
scroll to position [296, 179]
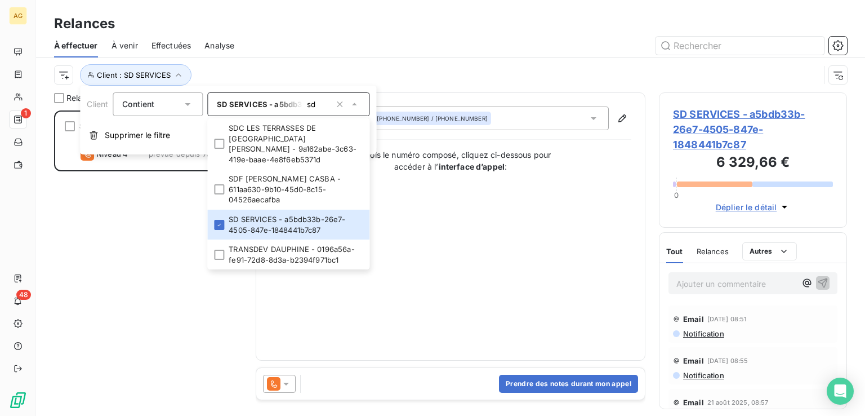
drag, startPoint x: 85, startPoint y: 287, endPoint x: 100, endPoint y: 274, distance: 20.4
click at [86, 287] on div "SD SERVICES 6 329,66 € Plan de relance GENERAL Niveau 4 prévue depuis 79 jours" at bounding box center [148, 262] width 188 height 305
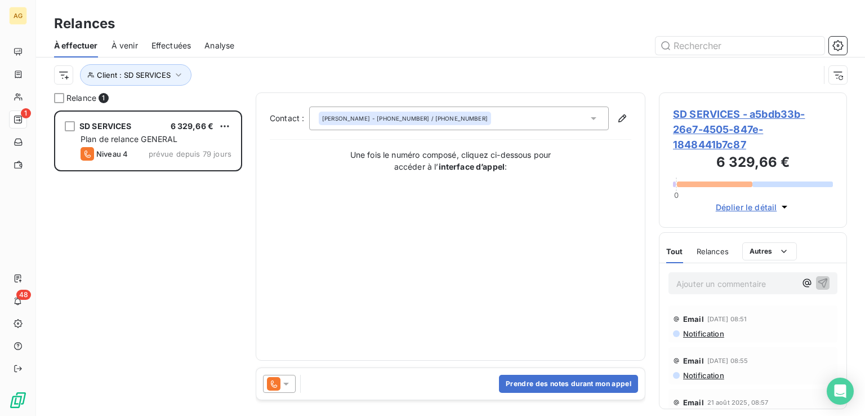
click at [714, 253] on span "Relances" at bounding box center [713, 251] width 32 height 9
click at [286, 384] on icon at bounding box center [286, 384] width 6 height 3
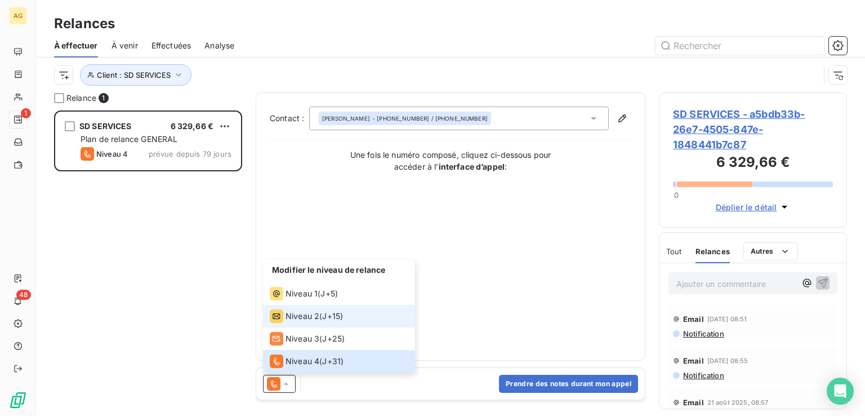
click at [300, 312] on span "Niveau 2" at bounding box center [303, 315] width 34 height 11
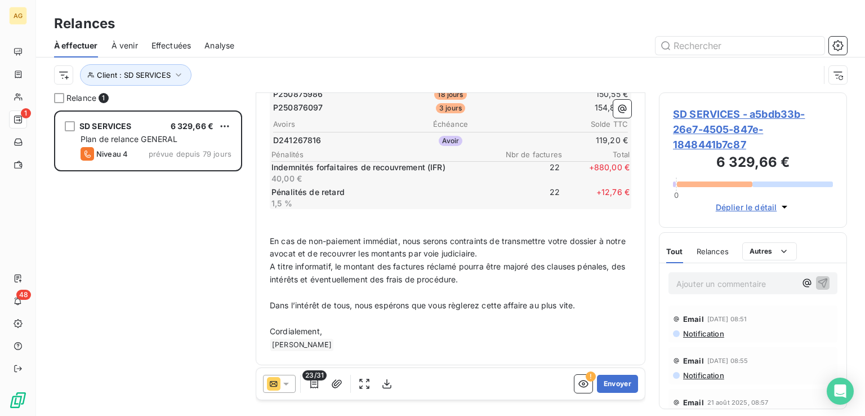
scroll to position [423, 0]
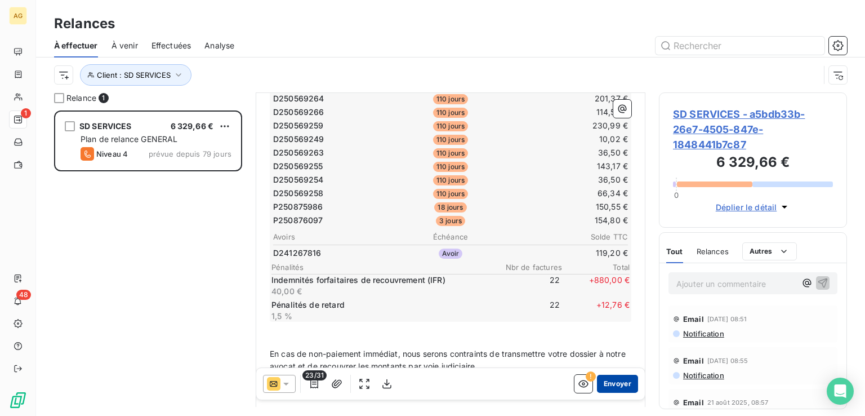
click at [613, 385] on button "Envoyer" at bounding box center [617, 384] width 41 height 18
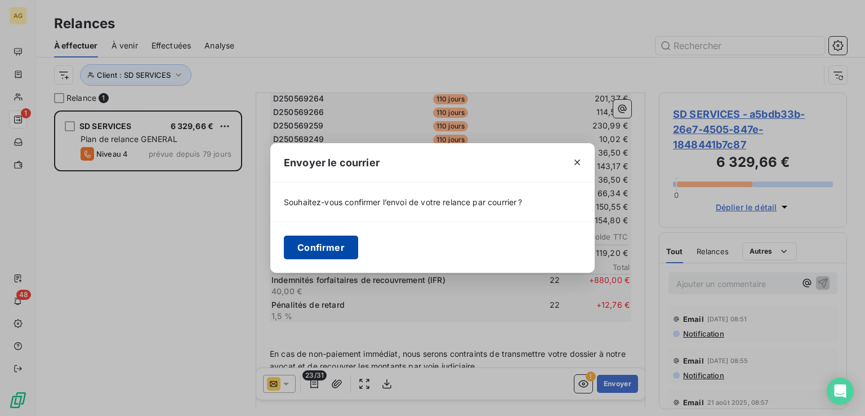
click at [327, 250] on button "Confirmer" at bounding box center [321, 248] width 74 height 24
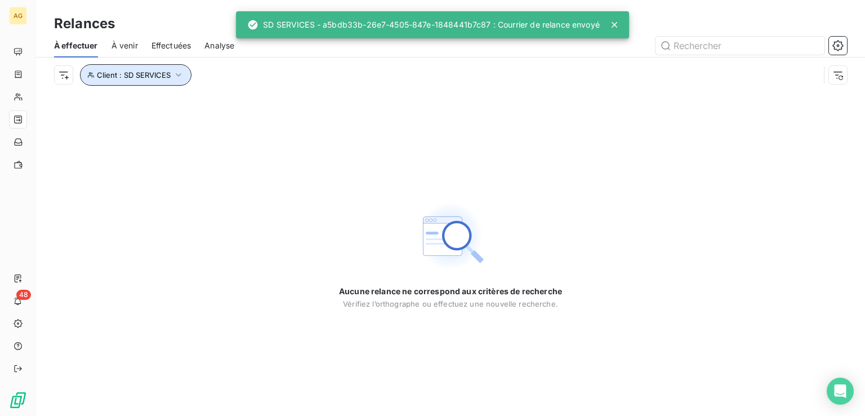
click at [171, 76] on button "Client : SD SERVICES" at bounding box center [136, 74] width 112 height 21
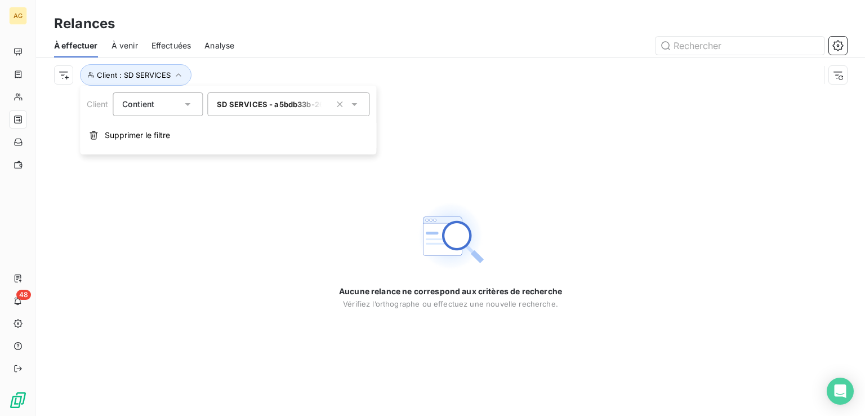
drag, startPoint x: 341, startPoint y: 105, endPoint x: 285, endPoint y: 110, distance: 56.6
click at [342, 105] on icon "button" at bounding box center [339, 104] width 11 height 11
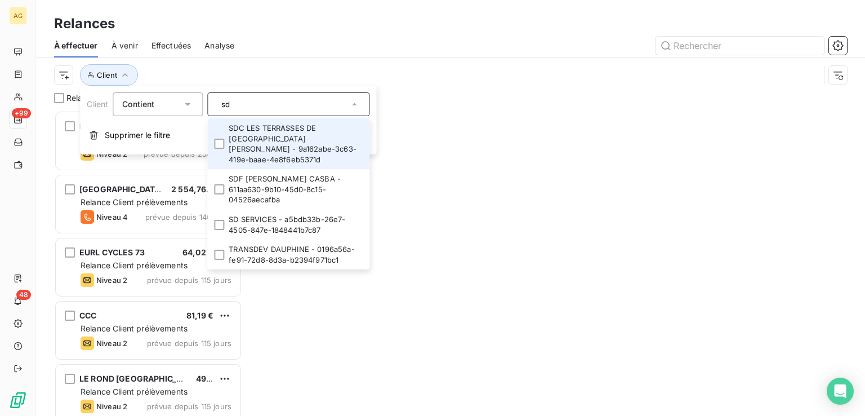
scroll to position [296, 179]
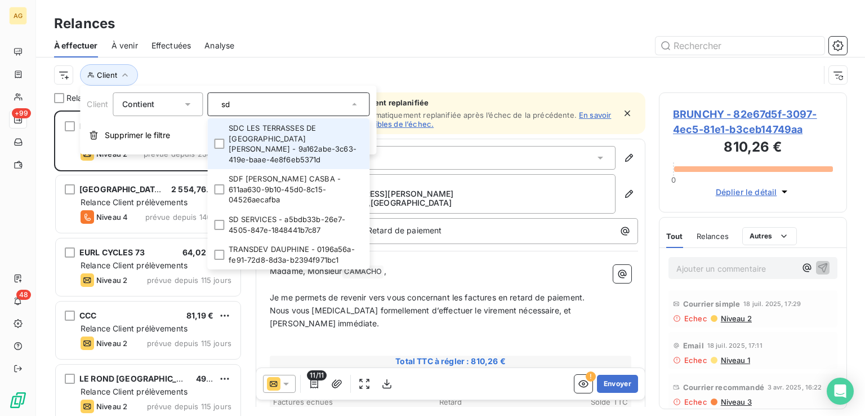
click at [261, 108] on input "sd" at bounding box center [283, 104] width 132 height 10
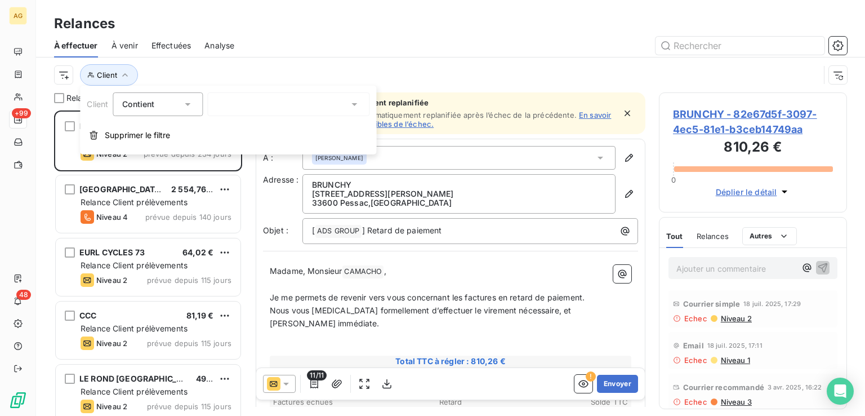
drag, startPoint x: 221, startPoint y: 108, endPoint x: 211, endPoint y: 106, distance: 10.8
click at [211, 106] on div "sd" at bounding box center [288, 104] width 162 height 24
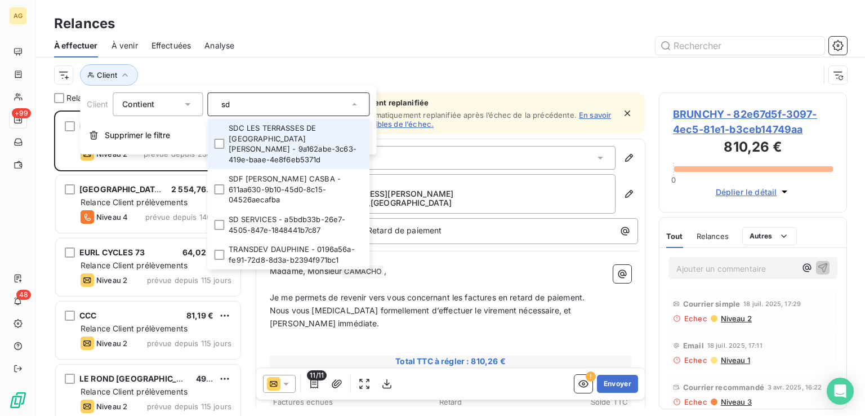
drag, startPoint x: 228, startPoint y: 100, endPoint x: 211, endPoint y: 99, distance: 16.9
click at [211, 99] on div "sd" at bounding box center [288, 104] width 162 height 24
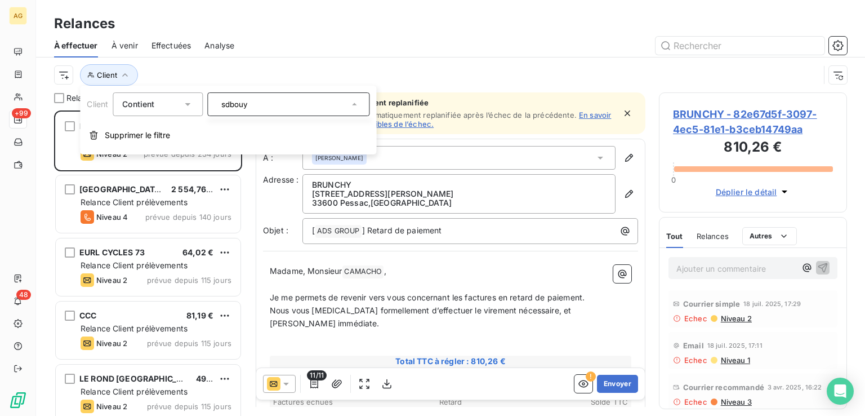
click at [236, 104] on input "sdbouy" at bounding box center [283, 104] width 132 height 10
click at [232, 106] on div "sdbouy" at bounding box center [288, 104] width 162 height 24
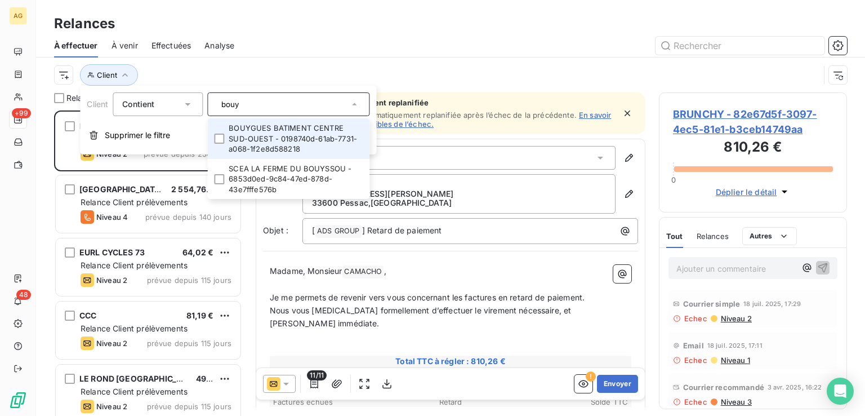
type input "bouy"
click at [288, 128] on li "BOUYGUES BATIMENT CENTRE SUD-OUEST - 0198740d-61ab-7731-a068-1f2e8d588218" at bounding box center [288, 138] width 162 height 41
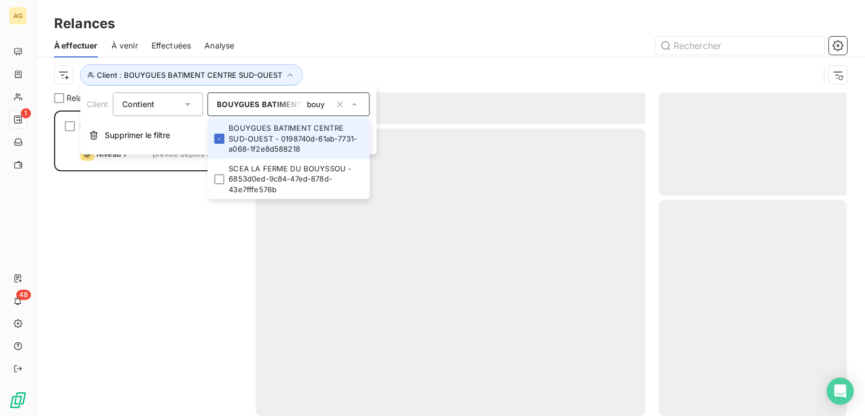
scroll to position [296, 179]
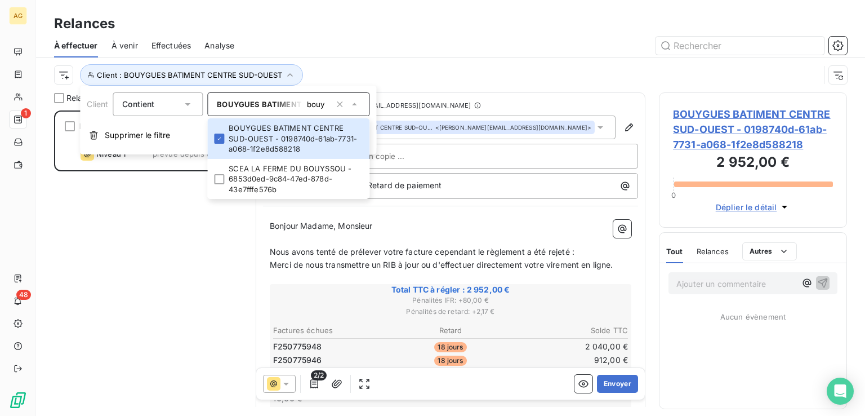
click at [166, 290] on div "BOUYGUES BATIMENT CENTRE SUD-OUEST 2 952,00 € Relance Client prélèvements Nivea…" at bounding box center [148, 262] width 188 height 305
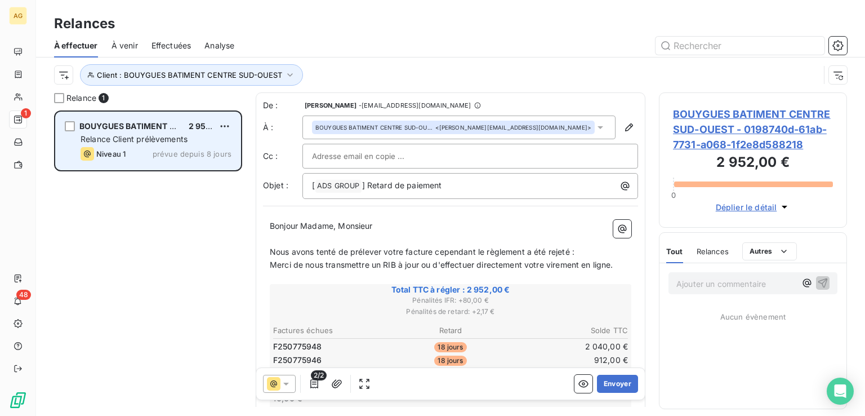
click at [147, 123] on span "BOUYGUES BATIMENT CENTRE SUD-OUEST" at bounding box center [165, 126] width 172 height 10
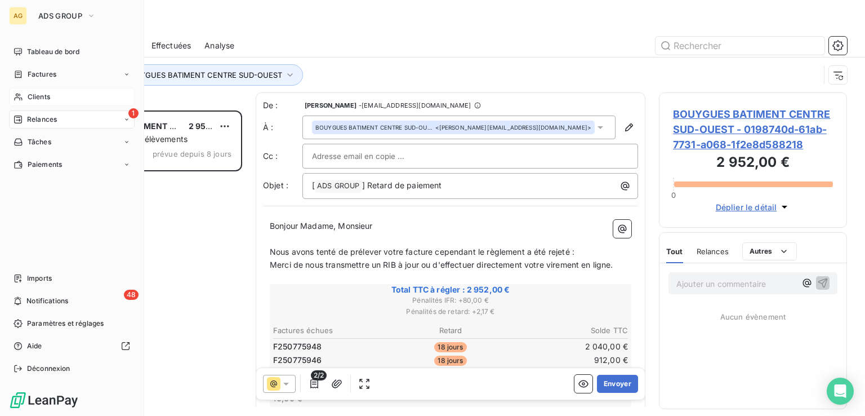
click at [35, 100] on span "Clients" at bounding box center [39, 97] width 23 height 10
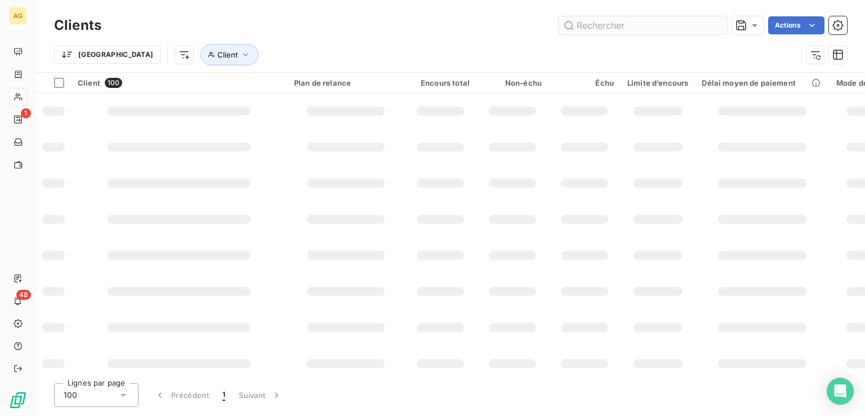
click at [619, 23] on input "text" at bounding box center [643, 25] width 169 height 18
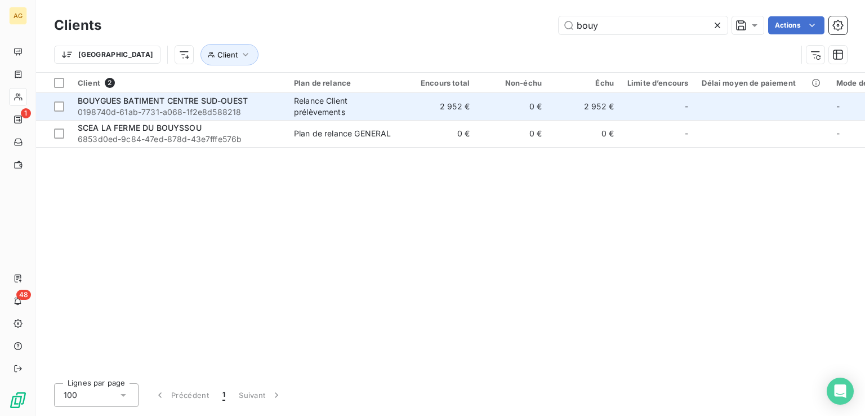
type input "bouy"
click at [165, 100] on span "BOUYGUES BATIMENT CENTRE SUD-OUEST" at bounding box center [163, 101] width 170 height 10
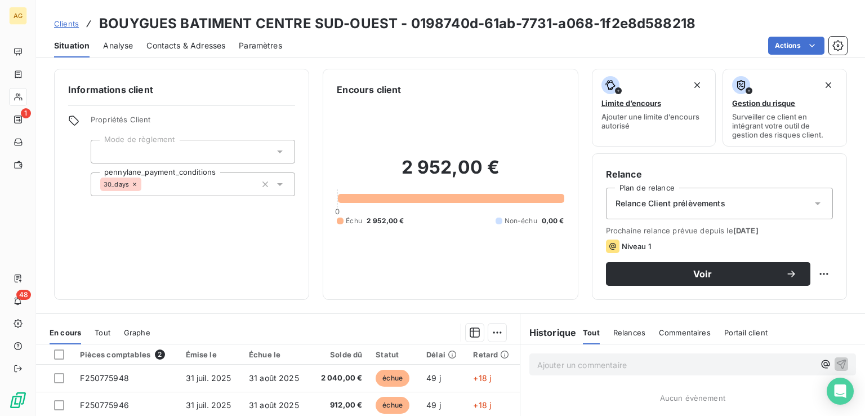
click at [243, 155] on div at bounding box center [193, 152] width 205 height 24
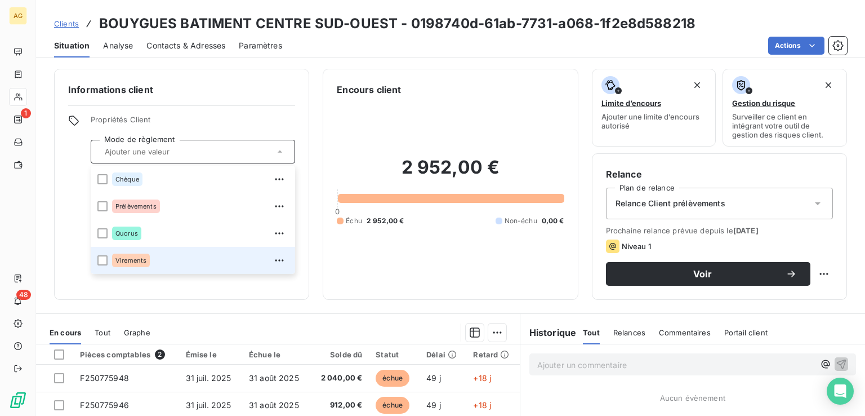
drag, startPoint x: 162, startPoint y: 265, endPoint x: 181, endPoint y: 255, distance: 21.7
click at [166, 264] on div "Virements" at bounding box center [200, 260] width 176 height 18
click at [762, 206] on div "Relance Client prélèvements" at bounding box center [719, 204] width 227 height 32
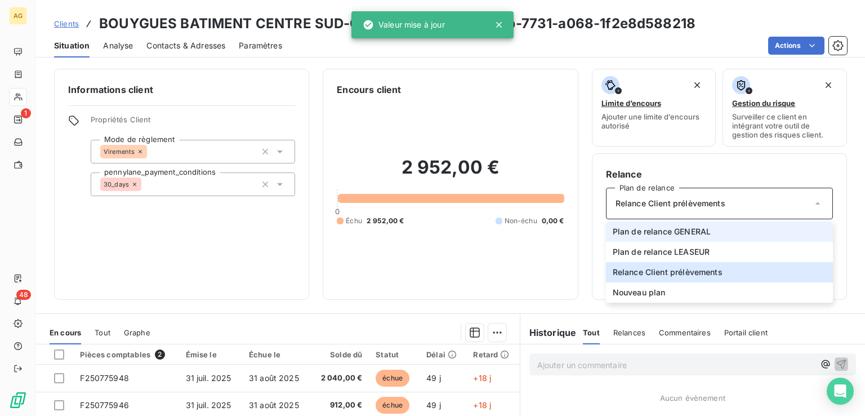
click at [665, 233] on span "Plan de relance GENERAL" at bounding box center [662, 231] width 98 height 11
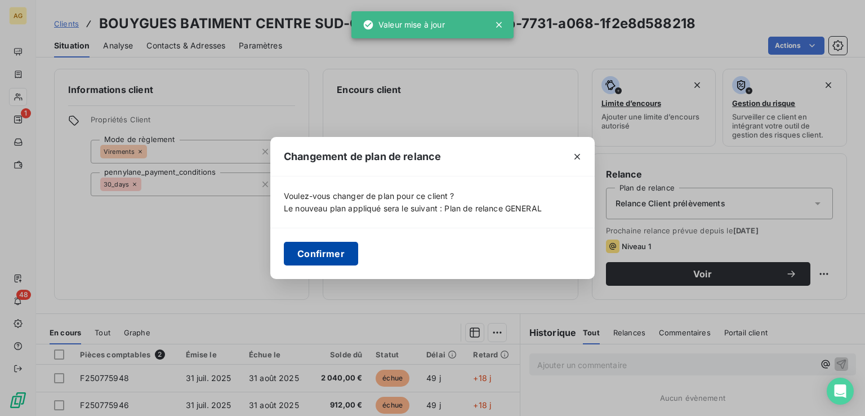
click at [309, 255] on button "Confirmer" at bounding box center [321, 254] width 74 height 24
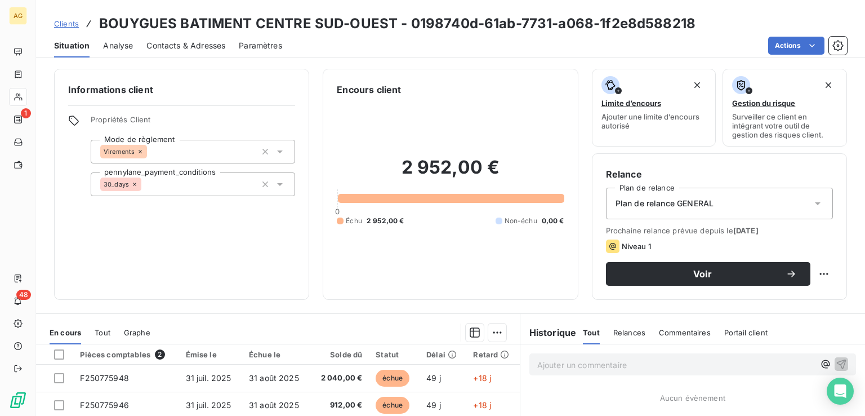
click at [250, 41] on span "Paramètres" at bounding box center [260, 45] width 43 height 11
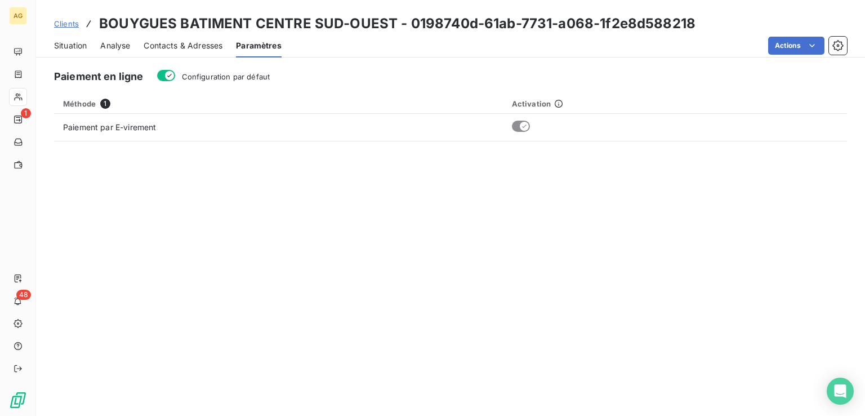
click at [162, 75] on button "Configuration par défaut" at bounding box center [166, 75] width 18 height 11
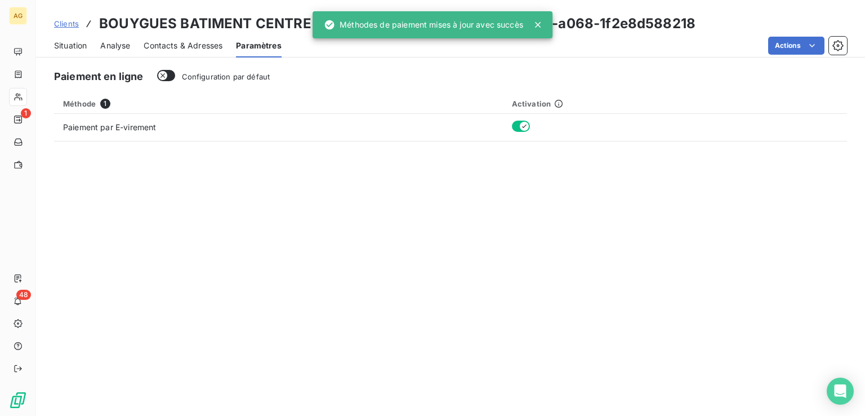
drag, startPoint x: 579, startPoint y: 350, endPoint x: 587, endPoint y: 12, distance: 338.7
click at [584, 339] on div "Paiement en ligne Configuration par défaut Méthode 1 Activation Paiement par E-…" at bounding box center [450, 239] width 829 height 354
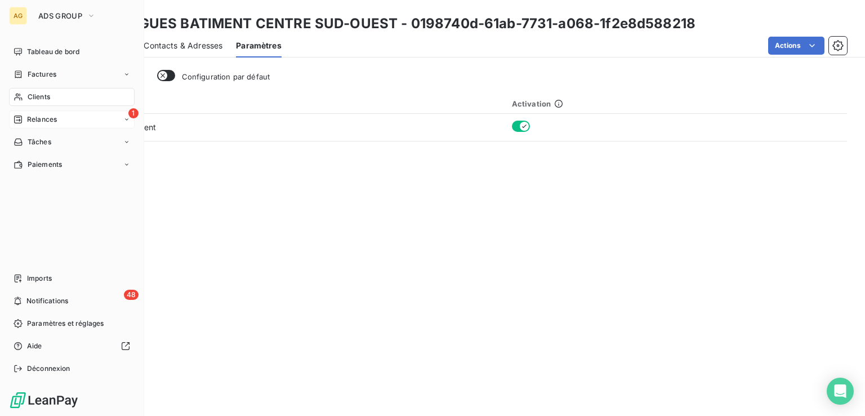
click at [46, 119] on span "Relances" at bounding box center [42, 119] width 30 height 10
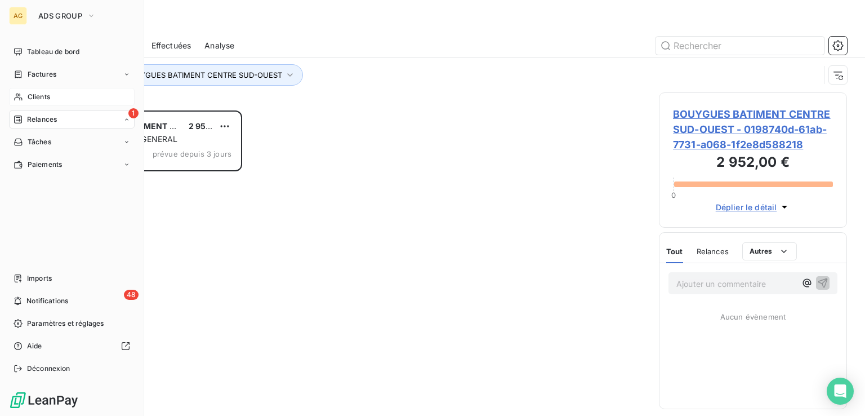
scroll to position [296, 179]
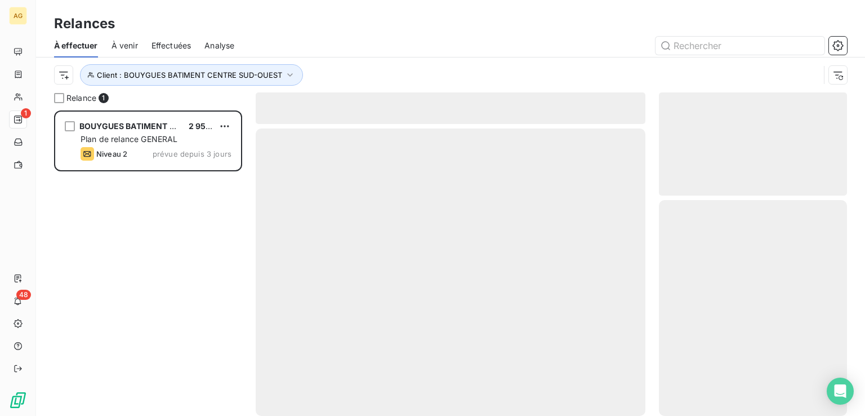
scroll to position [296, 179]
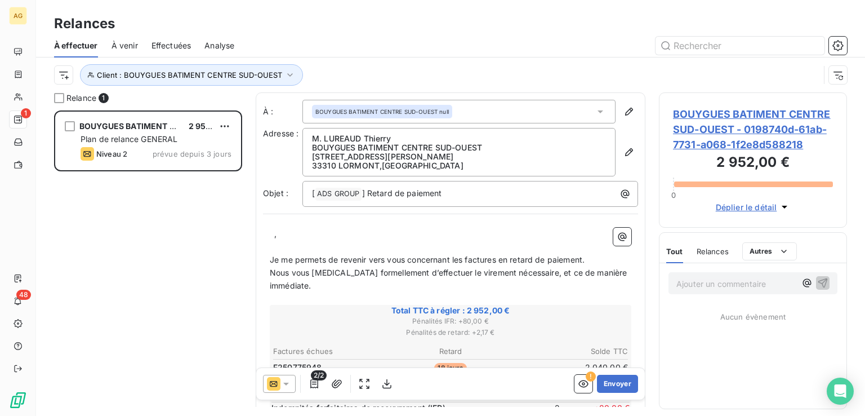
click at [300, 242] on p "﻿" at bounding box center [451, 247] width 362 height 13
drag, startPoint x: 294, startPoint y: 239, endPoint x: 265, endPoint y: 232, distance: 30.3
click at [265, 232] on div "﻿ ﻿ , ﻿ ﻿ ﻿ Je me permets de revenir vers vous concernant les factures en retar…" at bounding box center [450, 410] width 375 height 378
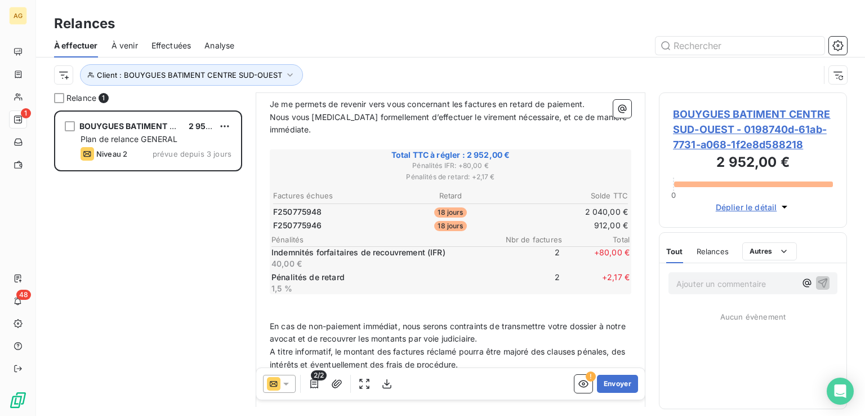
scroll to position [255, 0]
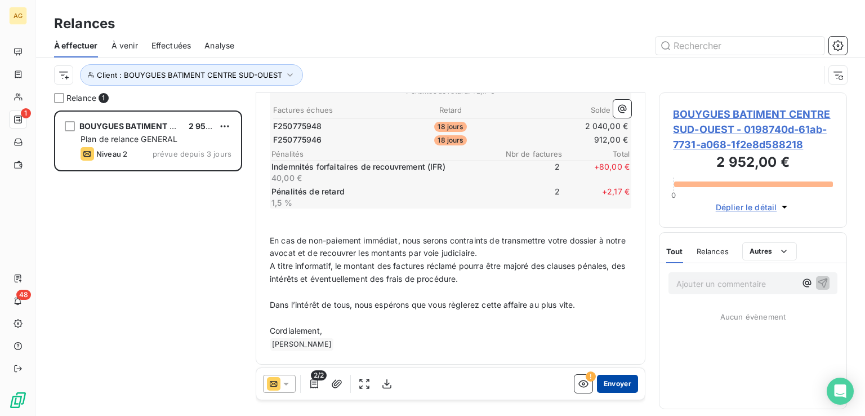
click at [613, 379] on button "Envoyer" at bounding box center [617, 384] width 41 height 18
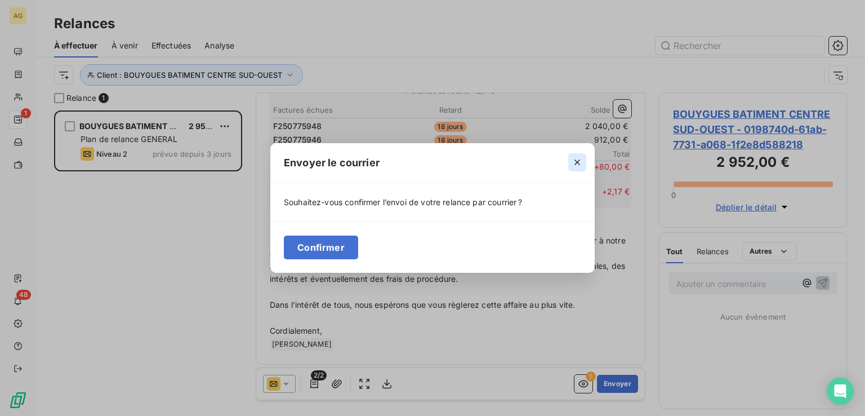
click at [581, 161] on icon "button" at bounding box center [577, 162] width 11 height 11
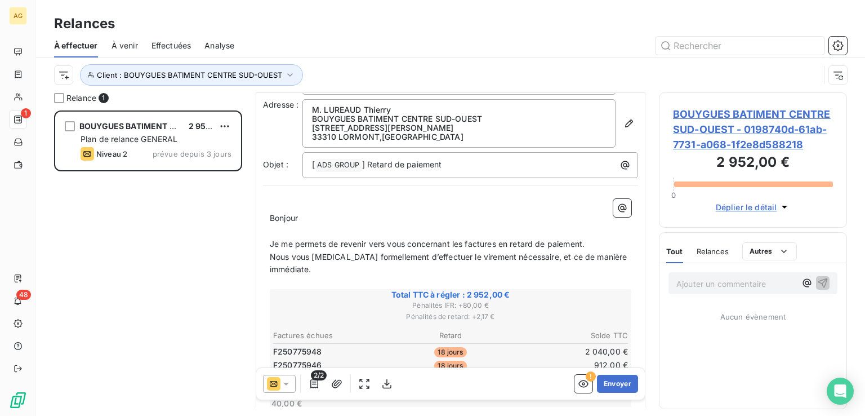
scroll to position [0, 0]
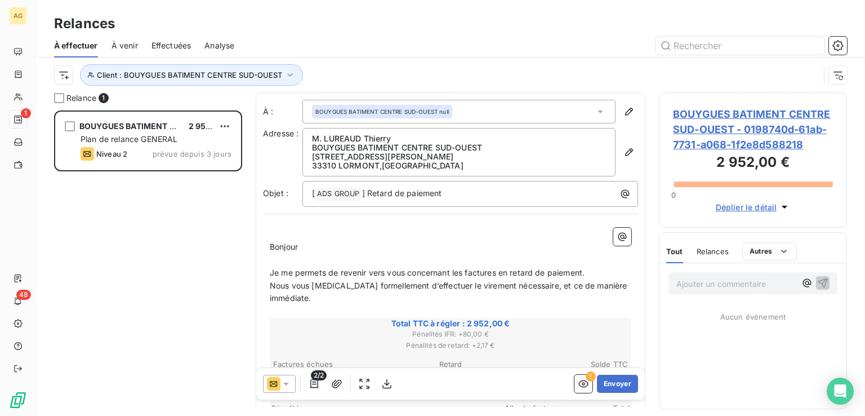
click at [433, 110] on span "BOUYGUES BATIMENT CENTRE SUD-OUEST null" at bounding box center [383, 112] width 134 height 8
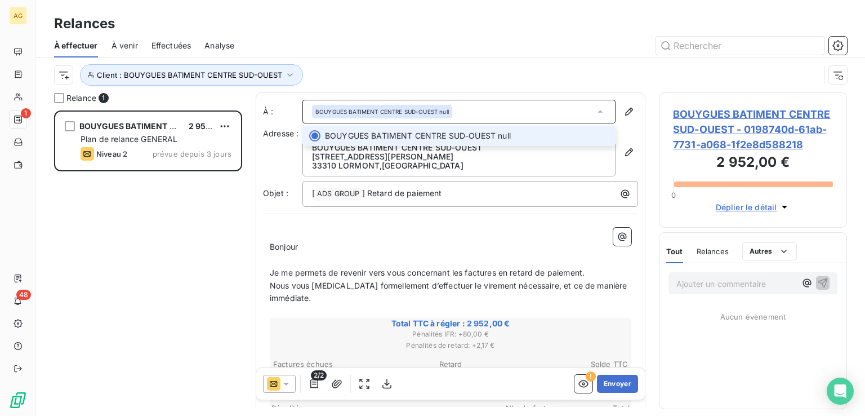
click at [557, 112] on div "BOUYGUES BATIMENT CENTRE SUD-OUEST null" at bounding box center [459, 112] width 313 height 24
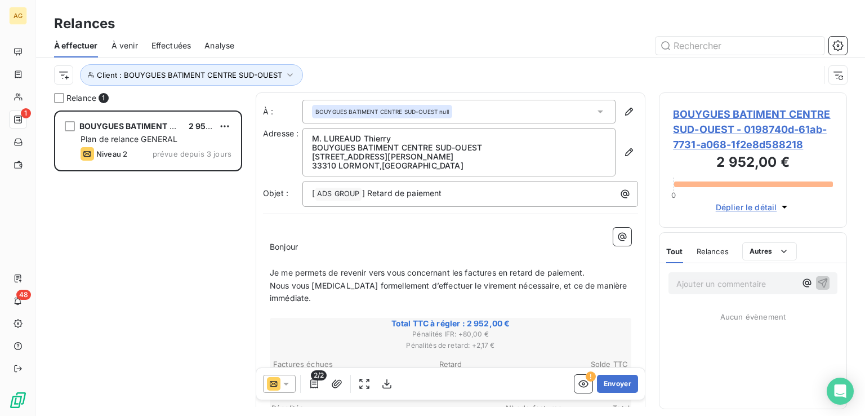
click at [595, 110] on icon at bounding box center [600, 111] width 11 height 11
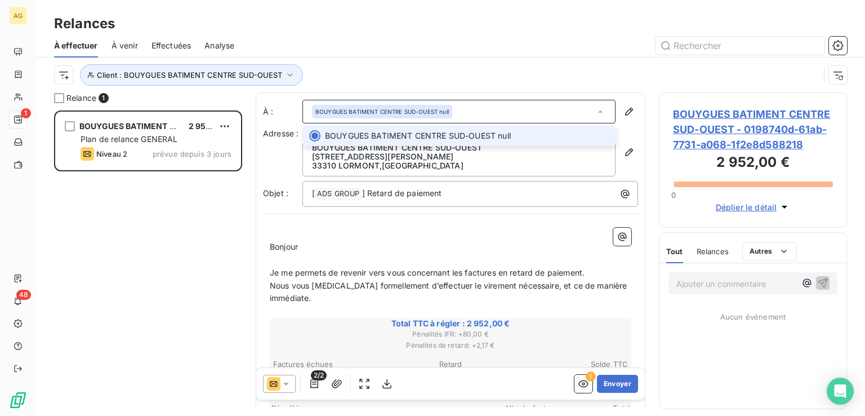
click at [595, 110] on icon at bounding box center [600, 111] width 11 height 11
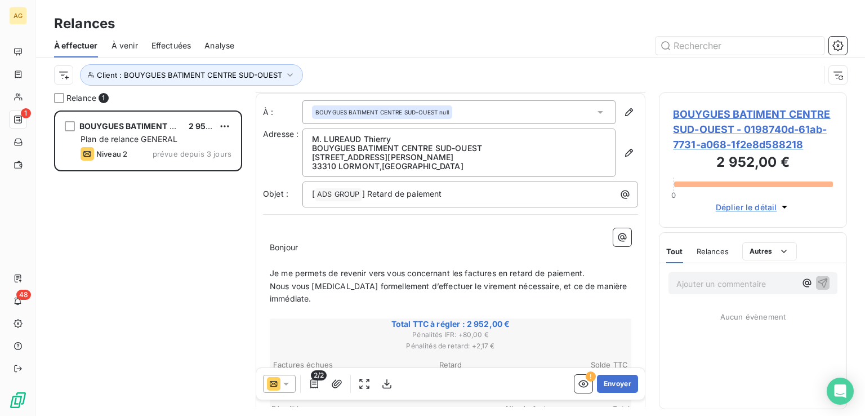
scroll to position [225, 0]
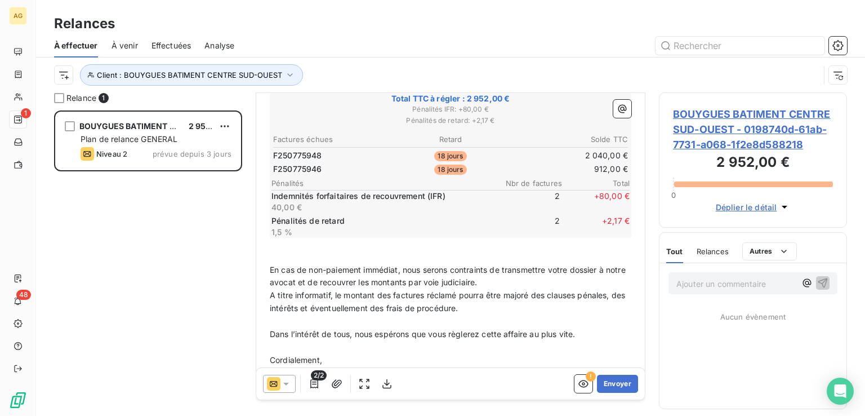
click at [285, 383] on icon at bounding box center [286, 384] width 6 height 3
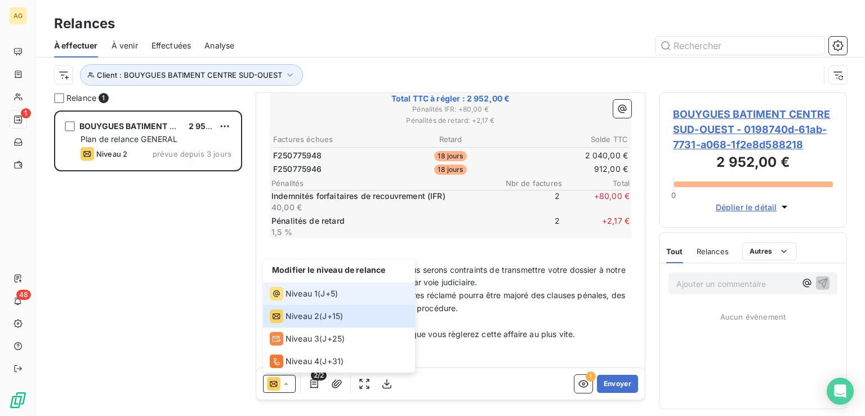
click at [311, 288] on span "Niveau 1" at bounding box center [302, 293] width 32 height 11
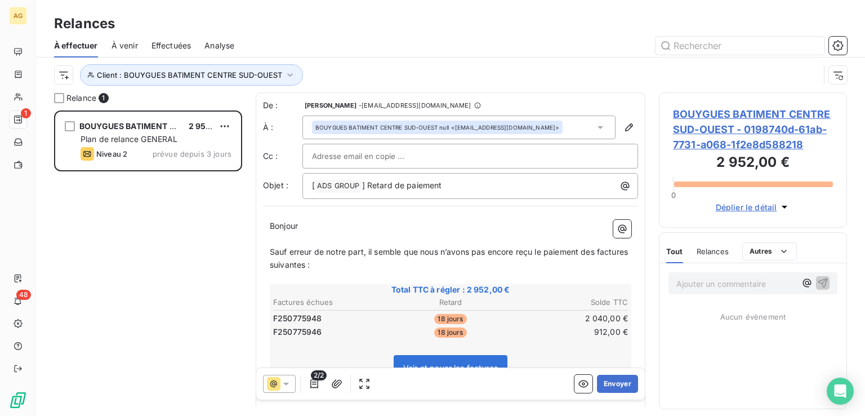
scroll to position [149, 0]
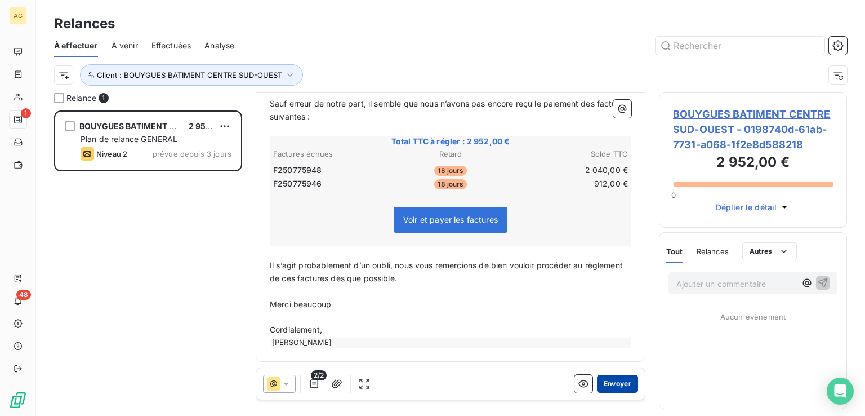
click at [605, 383] on button "Envoyer" at bounding box center [617, 384] width 41 height 18
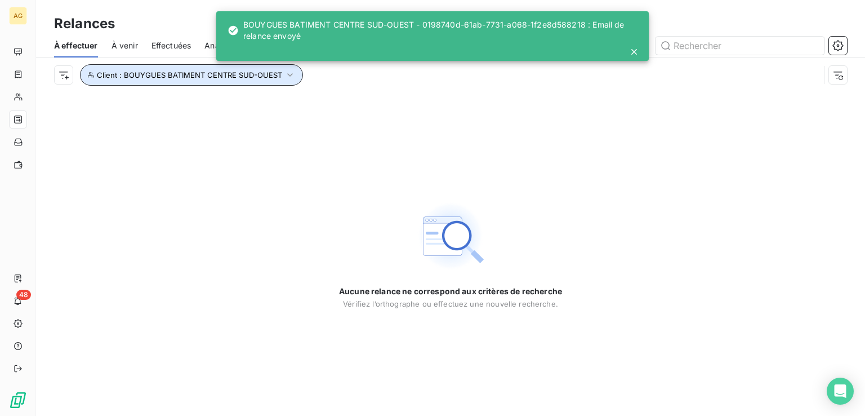
click at [252, 74] on span "Client : BOUYGUES BATIMENT CENTRE SUD-OUEST" at bounding box center [189, 74] width 185 height 9
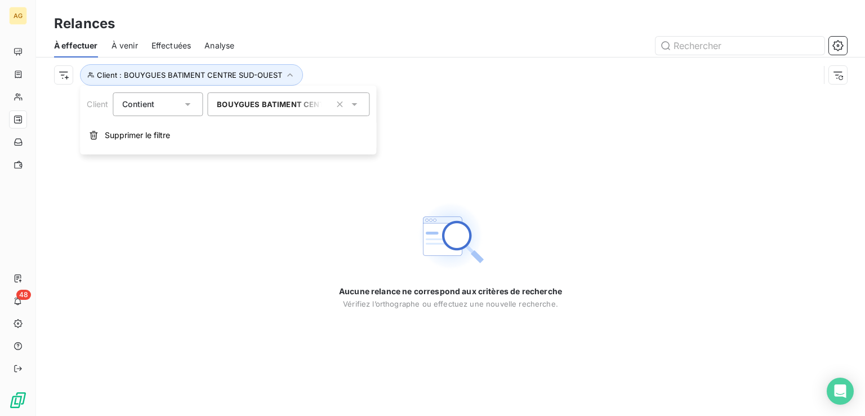
drag, startPoint x: 341, startPoint y: 104, endPoint x: 311, endPoint y: 106, distance: 29.9
click at [340, 104] on icon "button" at bounding box center [340, 104] width 6 height 6
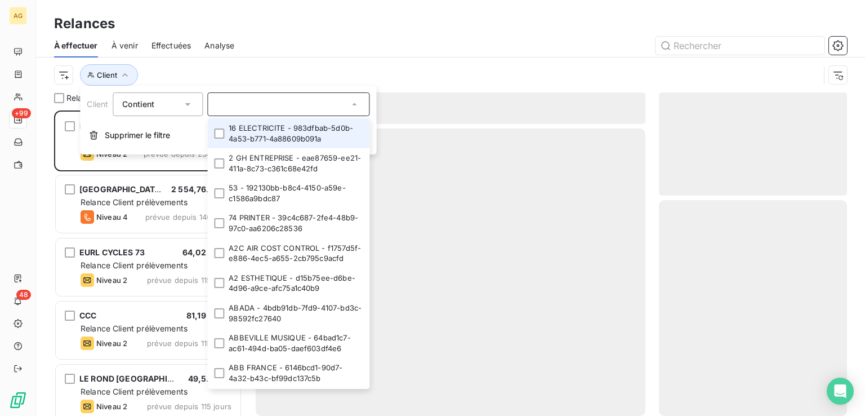
scroll to position [296, 179]
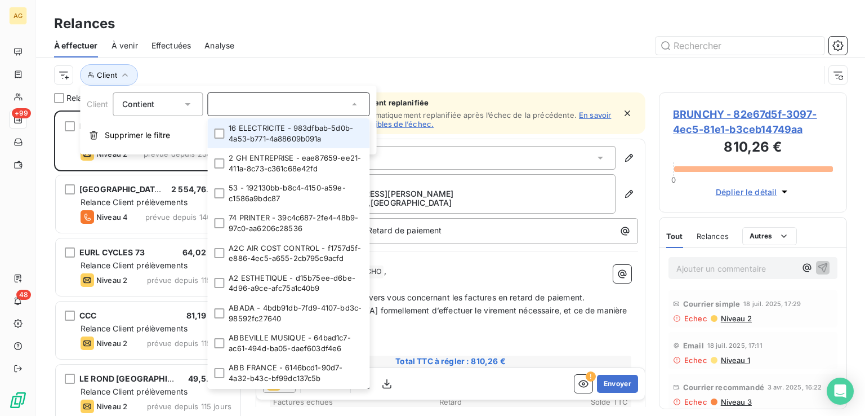
click at [273, 105] on input "text" at bounding box center [283, 104] width 132 height 10
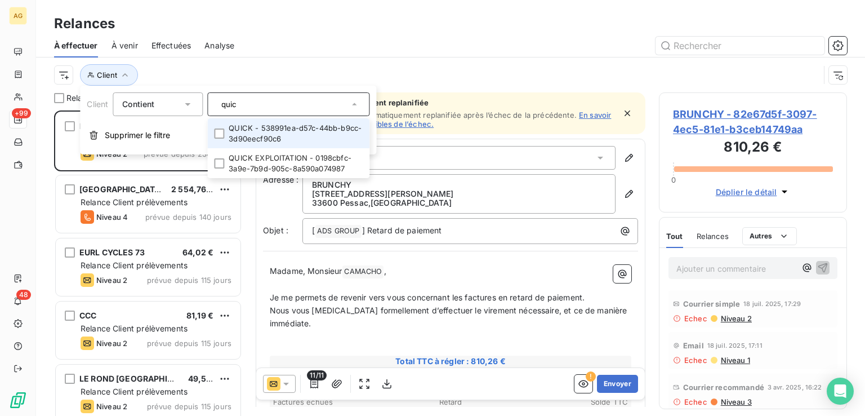
type input "quic"
click at [268, 135] on li "QUICK - 538991ea-d57c-44bb-b9cc-3d90eecf90c6" at bounding box center [288, 133] width 162 height 30
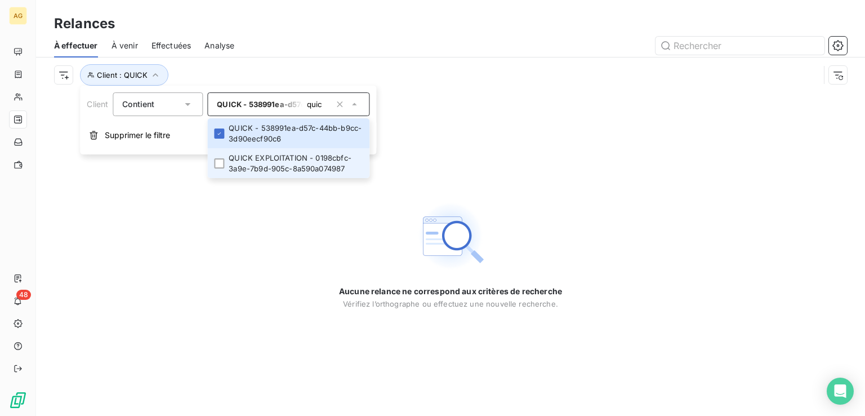
drag, startPoint x: 261, startPoint y: 156, endPoint x: 273, endPoint y: 174, distance: 22.3
click at [260, 156] on li "QUICK EXPLOITATION - 0198cbfc-3a9e-7b9d-905c-8a590a074987" at bounding box center [288, 163] width 162 height 30
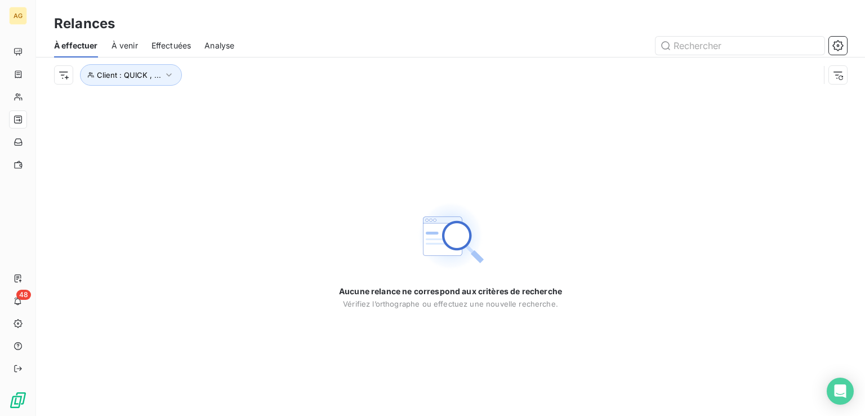
click at [133, 235] on div "Aucune relance ne correspond aux critères de recherche [PERSON_NAME] l’orthogra…" at bounding box center [450, 253] width 829 height 323
click at [163, 73] on icon "button" at bounding box center [168, 74] width 11 height 11
click at [341, 102] on icon "button" at bounding box center [339, 104] width 11 height 11
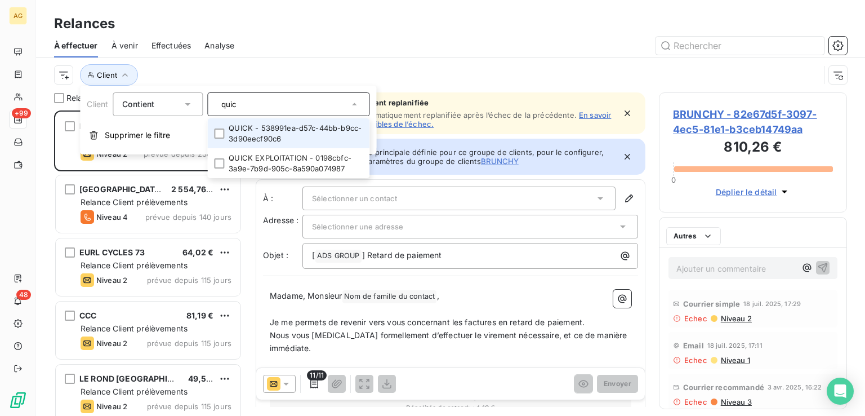
scroll to position [296, 179]
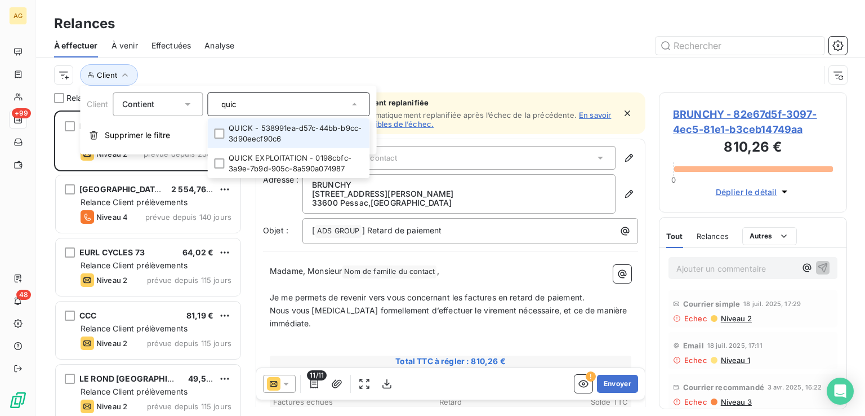
drag, startPoint x: 251, startPoint y: 104, endPoint x: 196, endPoint y: 105, distance: 54.7
click at [196, 105] on div "Client Contient quic QUICK - 538991ea-d57c-44bb-b9cc-3d90eecf90c6 QUICK EXPLOIT…" at bounding box center [228, 104] width 283 height 24
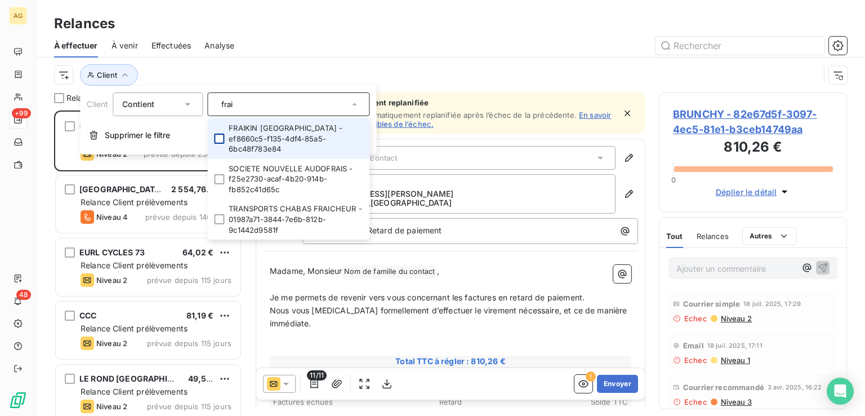
type input "frai"
click at [220, 134] on div at bounding box center [219, 139] width 10 height 10
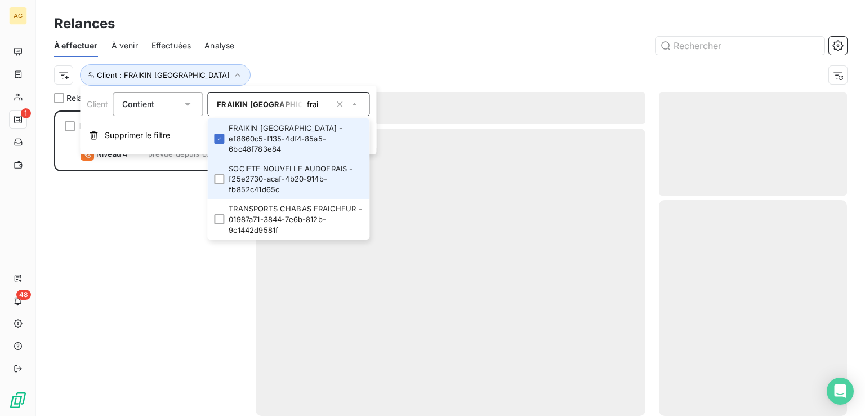
scroll to position [296, 179]
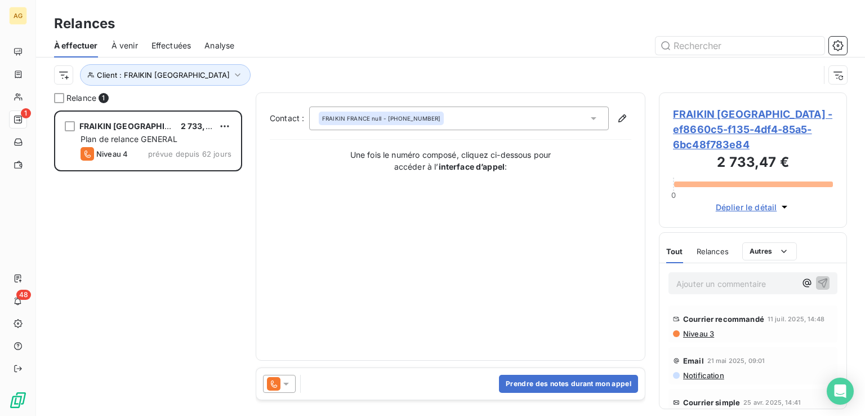
drag, startPoint x: 501, startPoint y: 261, endPoint x: 517, endPoint y: 228, distance: 37.0
click at [501, 260] on div "Contact : FRAIKIN FRANCE null - [PHONE_NUMBER] Une fois le numéro composé, cliq…" at bounding box center [451, 226] width 362 height 240
click at [289, 379] on icon at bounding box center [286, 383] width 11 height 11
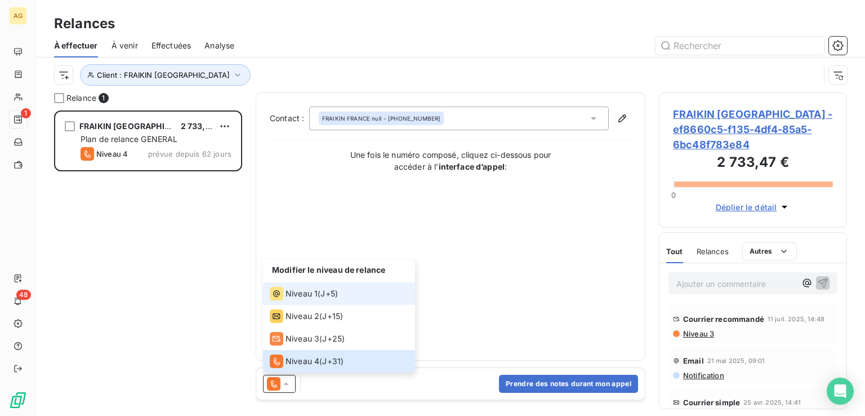
click at [304, 295] on span "Niveau 1" at bounding box center [302, 293] width 32 height 11
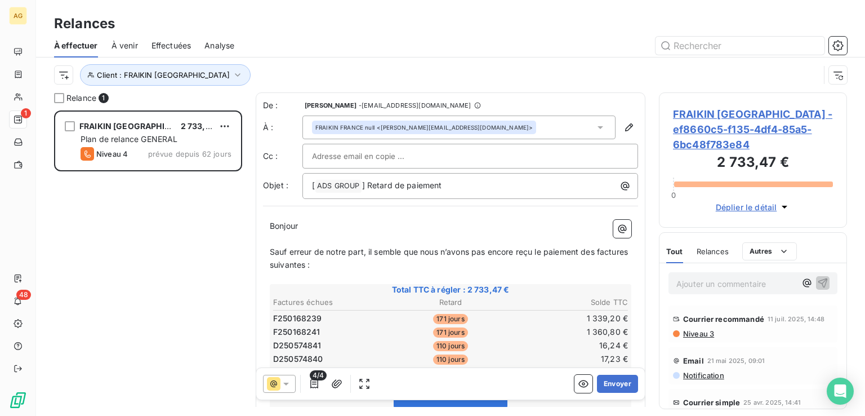
click at [700, 332] on span "Niveau 3" at bounding box center [698, 333] width 32 height 9
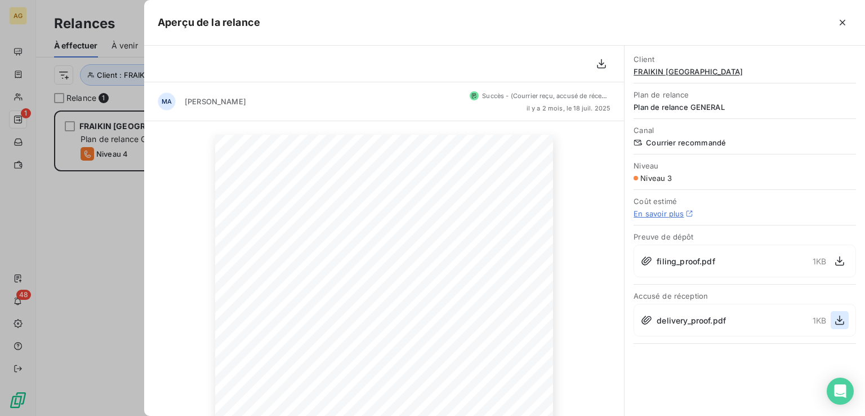
click at [840, 316] on icon "button" at bounding box center [839, 319] width 11 height 11
click at [844, 22] on icon "button" at bounding box center [842, 22] width 11 height 11
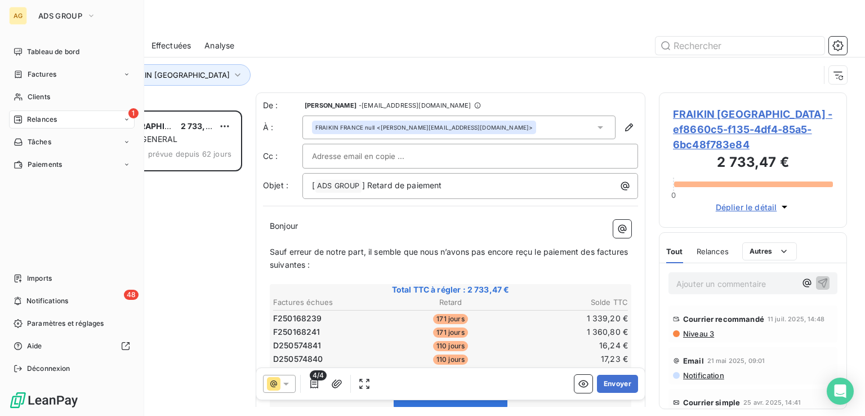
click at [67, 118] on div "1 Relances" at bounding box center [72, 119] width 126 height 18
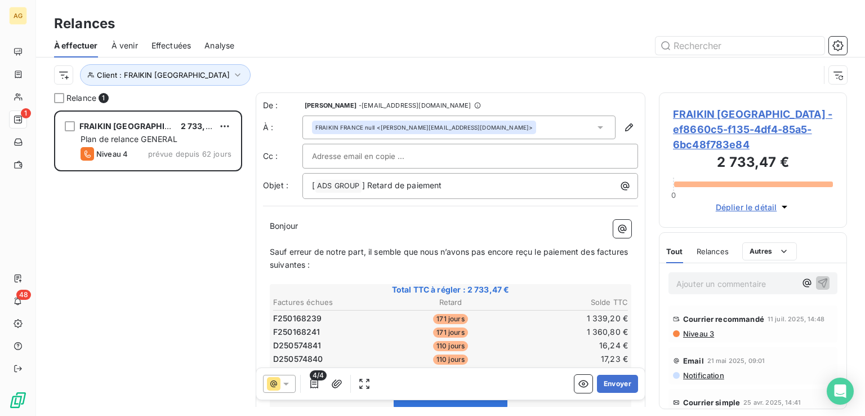
drag, startPoint x: 364, startPoint y: 59, endPoint x: 301, endPoint y: 30, distance: 69.3
click at [360, 59] on div "Client : FRAIKIN [GEOGRAPHIC_DATA]" at bounding box center [450, 74] width 793 height 35
click at [232, 73] on icon "button" at bounding box center [237, 74] width 11 height 11
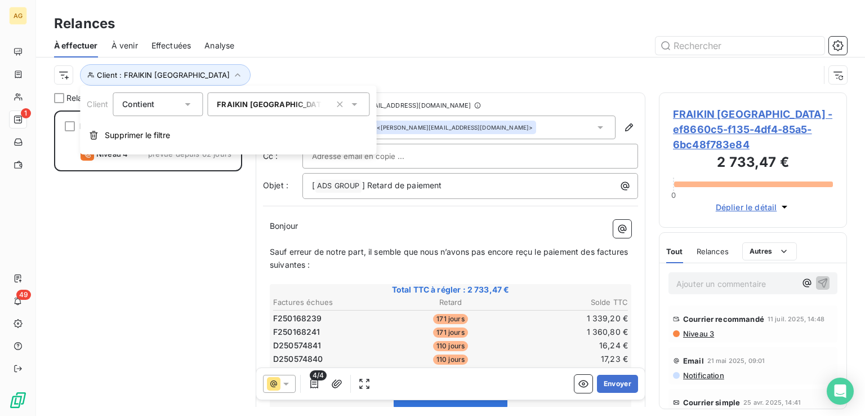
drag, startPoint x: 270, startPoint y: 102, endPoint x: 289, endPoint y: 104, distance: 18.7
click at [271, 103] on span "FRAIKIN [GEOGRAPHIC_DATA] - ef8660c5-f135-4df4-85a5-6bc48f783e84" at bounding box center [354, 104] width 275 height 9
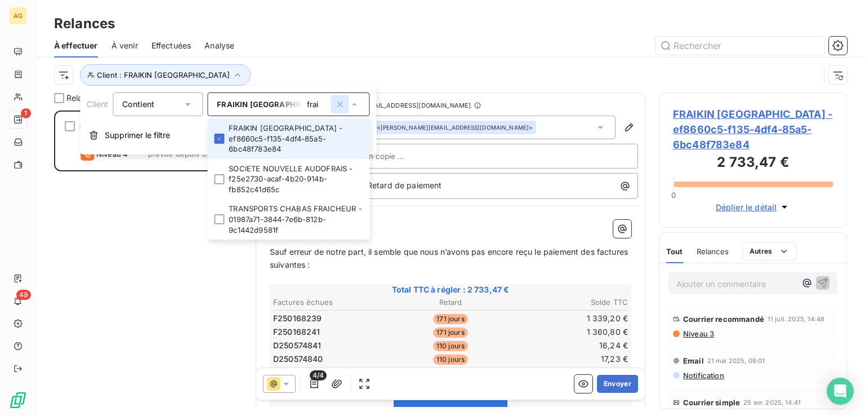
click at [341, 104] on icon "button" at bounding box center [340, 104] width 6 height 6
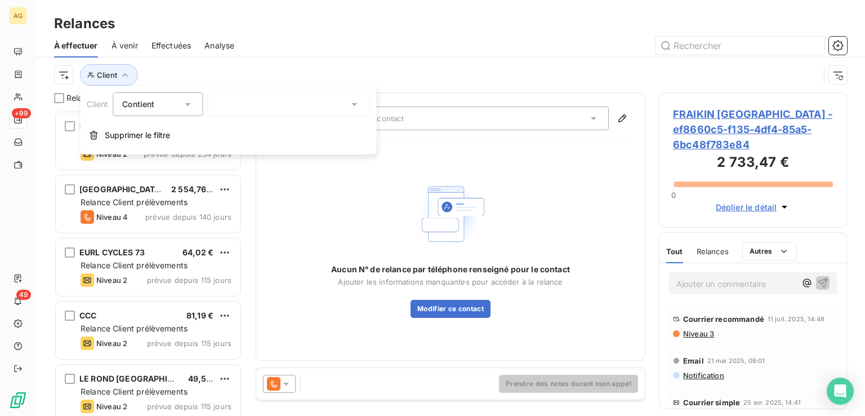
scroll to position [296, 179]
click at [278, 103] on div "frai" at bounding box center [288, 104] width 162 height 24
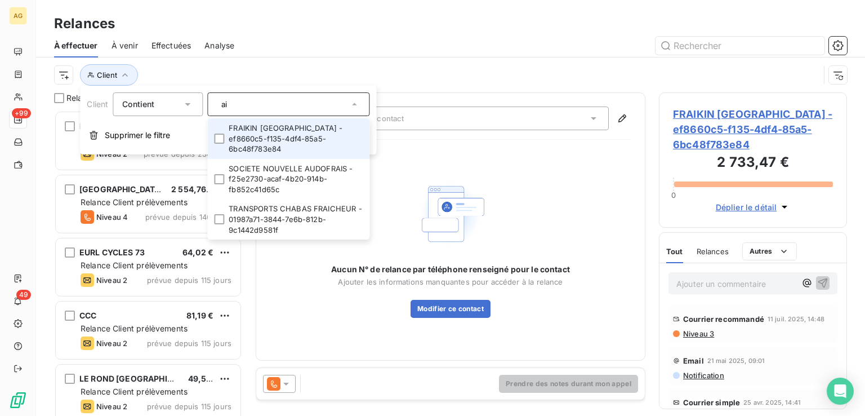
type input "i"
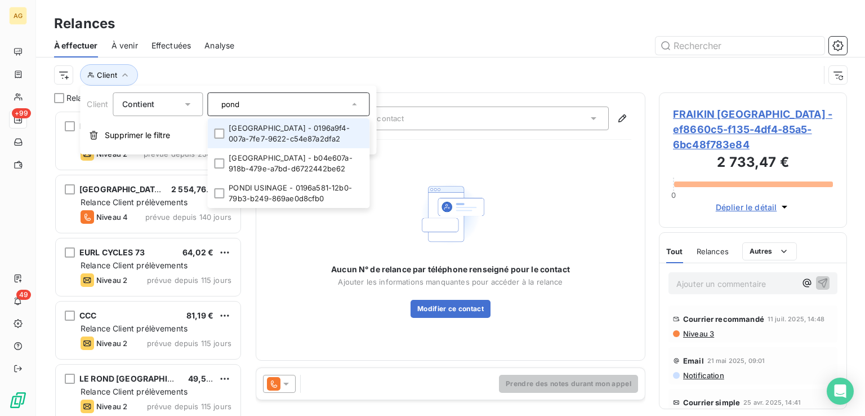
type input "pond"
click at [276, 135] on li "[GEOGRAPHIC_DATA] - 0196a9f4-007a-7fe7-9622-c54e87a2dfa2" at bounding box center [288, 133] width 162 height 30
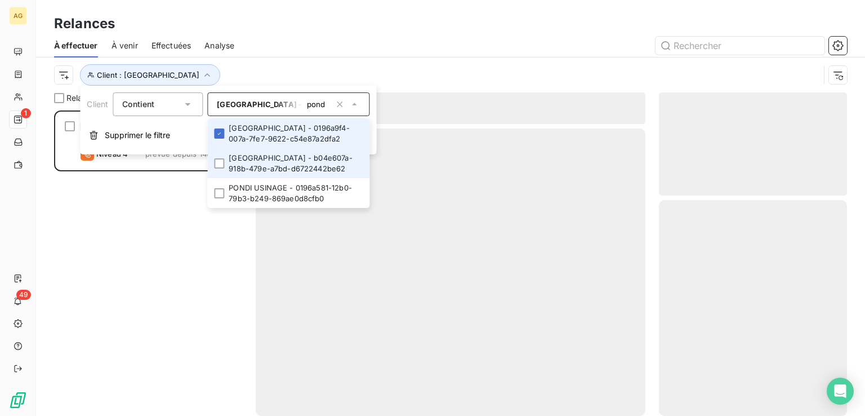
scroll to position [296, 179]
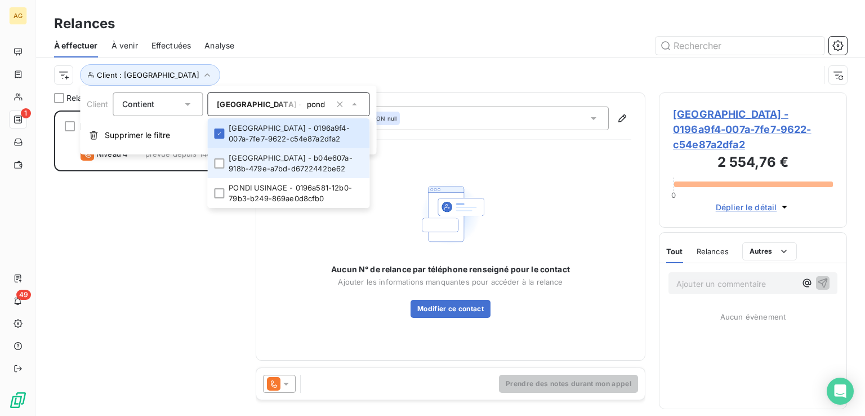
click at [268, 160] on li "[GEOGRAPHIC_DATA] - b04e607a-918b-479e-a7bd-d6722442be62" at bounding box center [288, 163] width 162 height 30
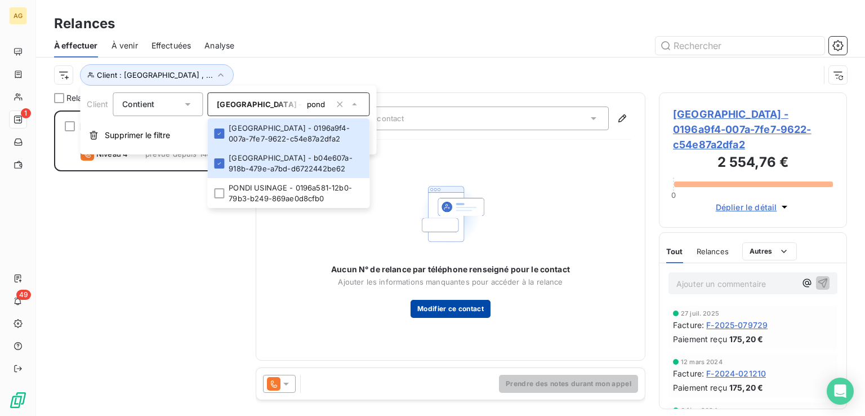
click at [447, 306] on button "Modifier ce contact" at bounding box center [451, 309] width 80 height 18
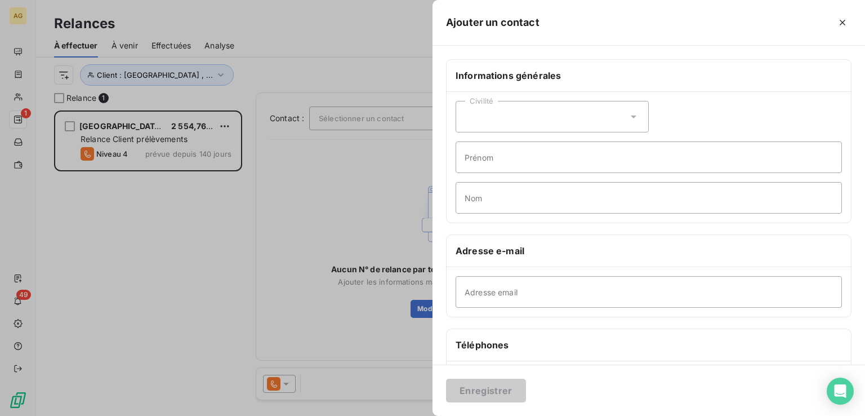
click at [302, 300] on div at bounding box center [432, 208] width 865 height 416
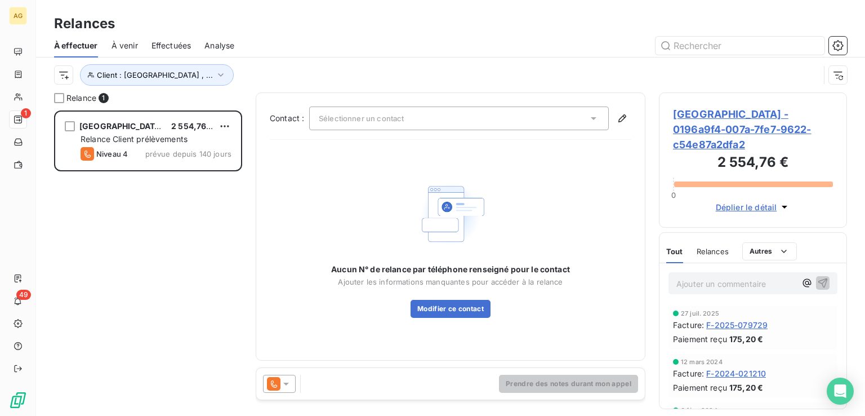
click at [286, 383] on icon at bounding box center [286, 384] width 6 height 3
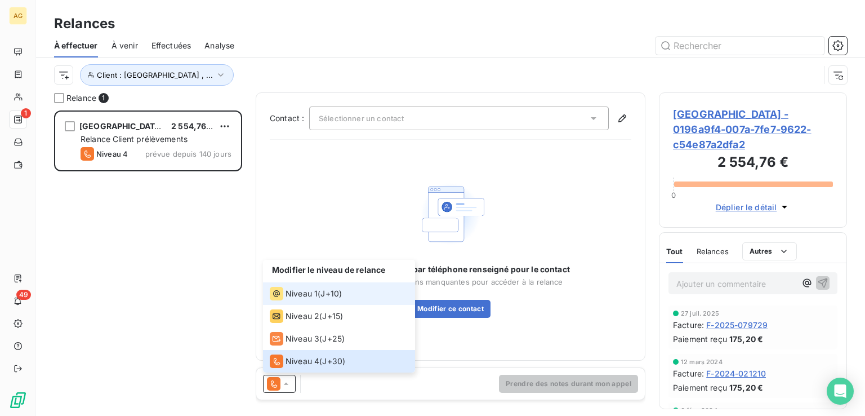
click at [302, 298] on span "Niveau 1" at bounding box center [302, 293] width 32 height 11
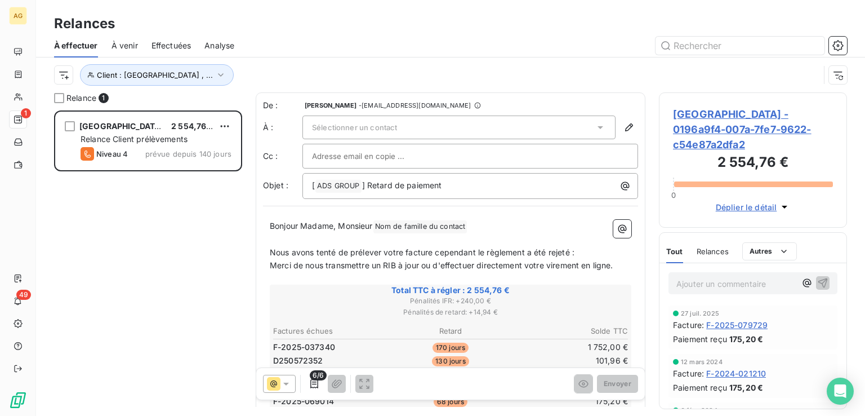
click at [408, 128] on div "Sélectionner un contact" at bounding box center [459, 128] width 313 height 24
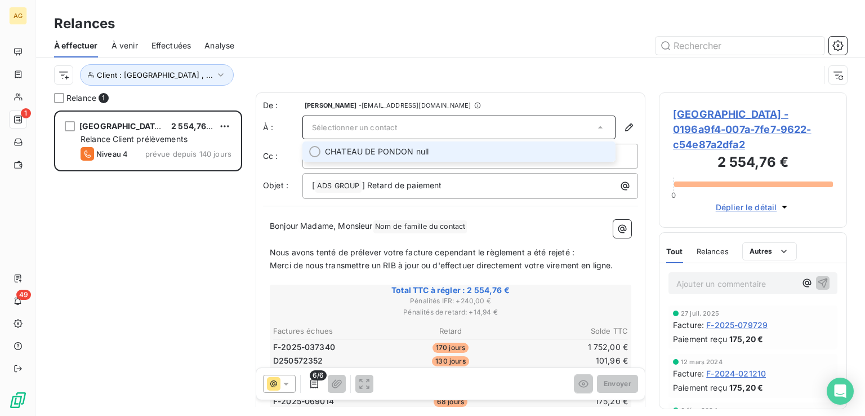
click at [406, 153] on span "CHATEAU DE PONDON null" at bounding box center [377, 151] width 104 height 11
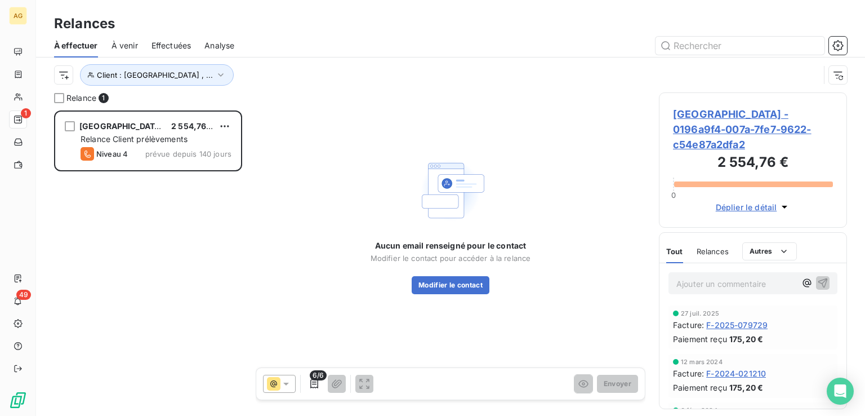
click at [293, 383] on div at bounding box center [279, 384] width 33 height 18
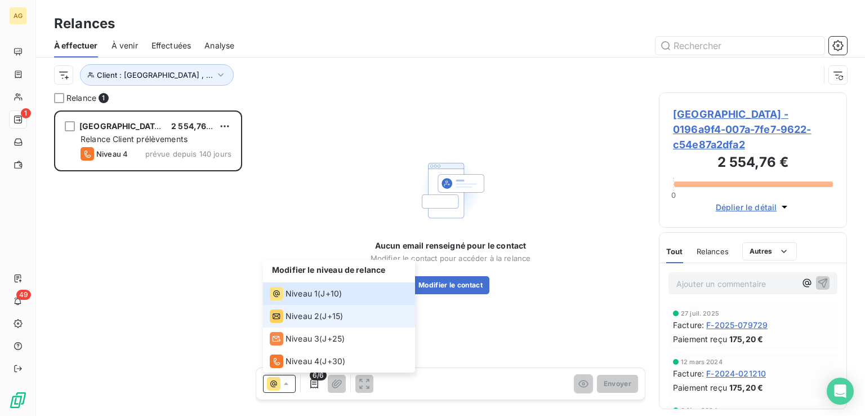
click at [320, 314] on div "Niveau 2 ( J+15 )" at bounding box center [306, 316] width 73 height 14
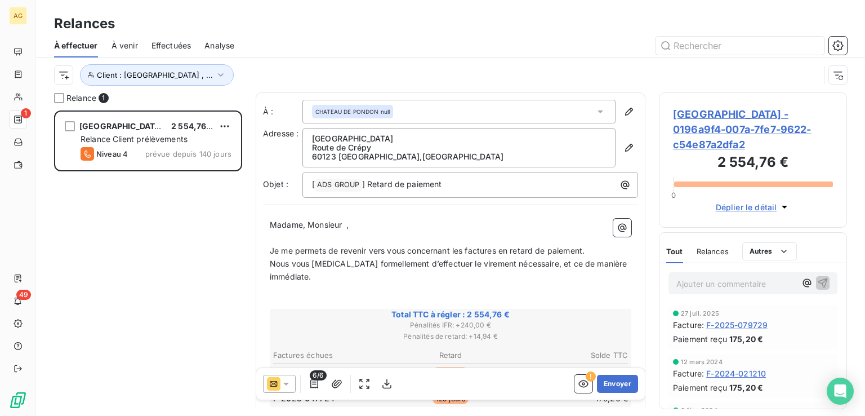
scroll to position [287, 0]
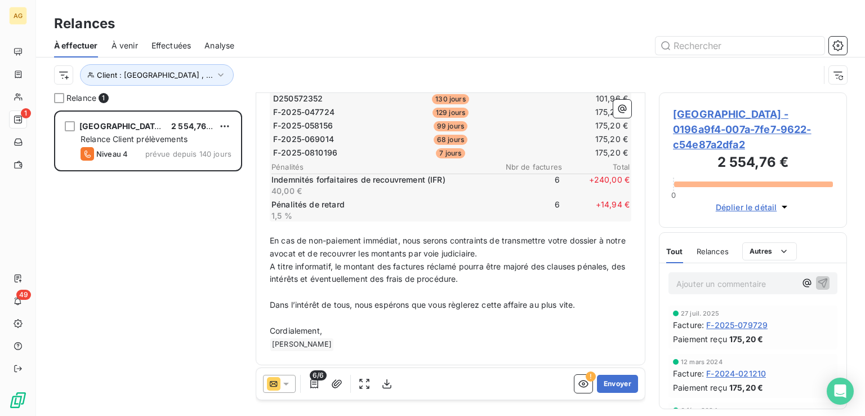
click at [725, 257] on div "Relances" at bounding box center [713, 251] width 32 height 24
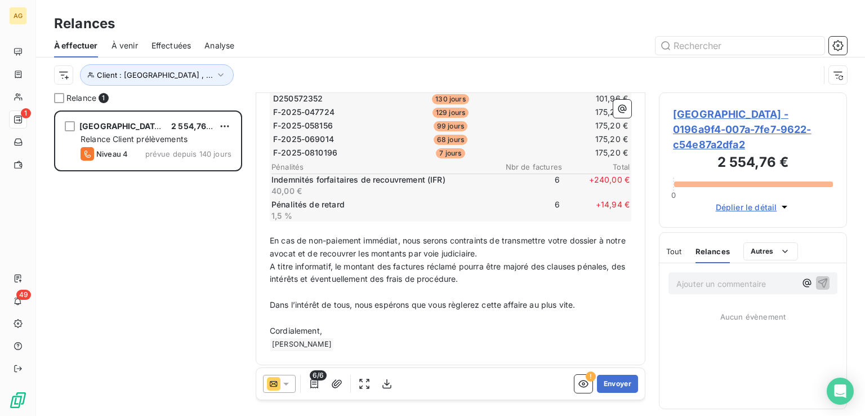
click at [671, 251] on span "Tout" at bounding box center [675, 251] width 16 height 9
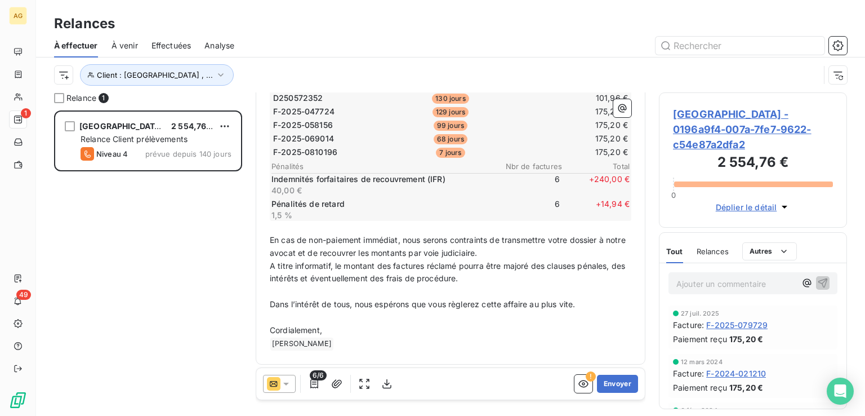
scroll to position [0, 0]
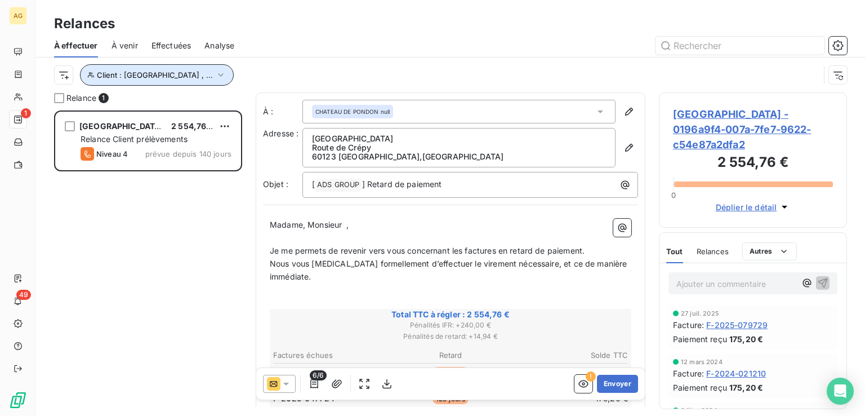
click at [171, 72] on span "Client : [GEOGRAPHIC_DATA] , ..." at bounding box center [155, 74] width 116 height 9
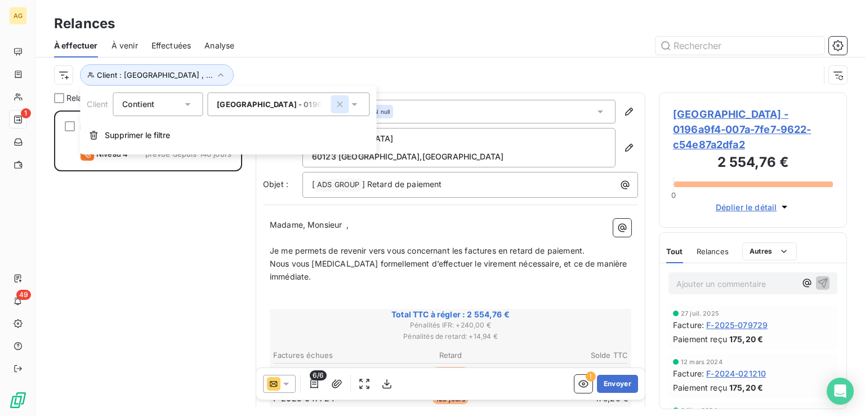
click at [339, 103] on icon "button" at bounding box center [340, 104] width 6 height 6
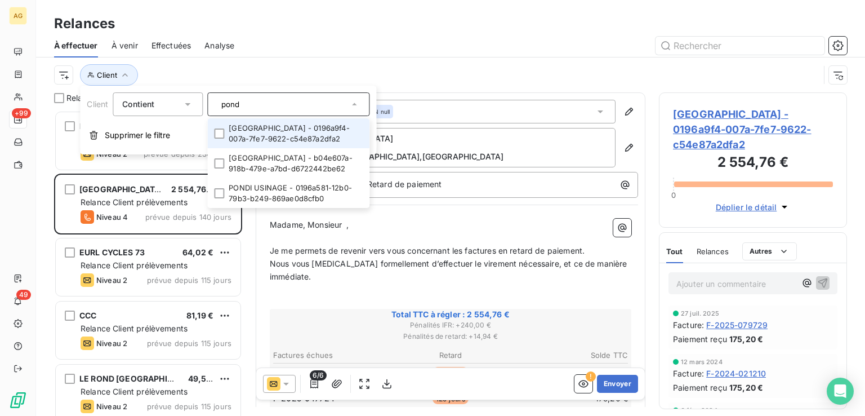
type input "pond"
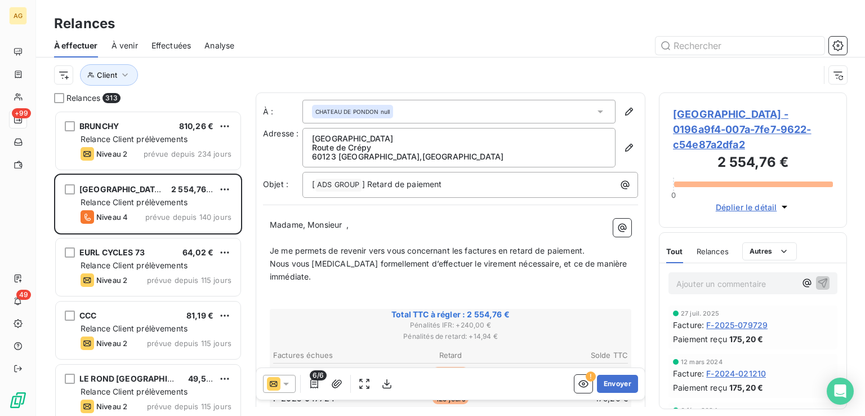
click at [579, 37] on div at bounding box center [547, 46] width 599 height 18
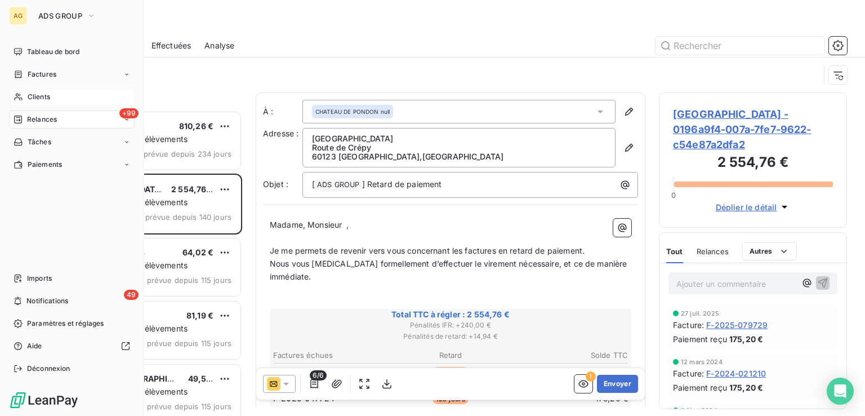
click at [43, 97] on span "Clients" at bounding box center [39, 97] width 23 height 10
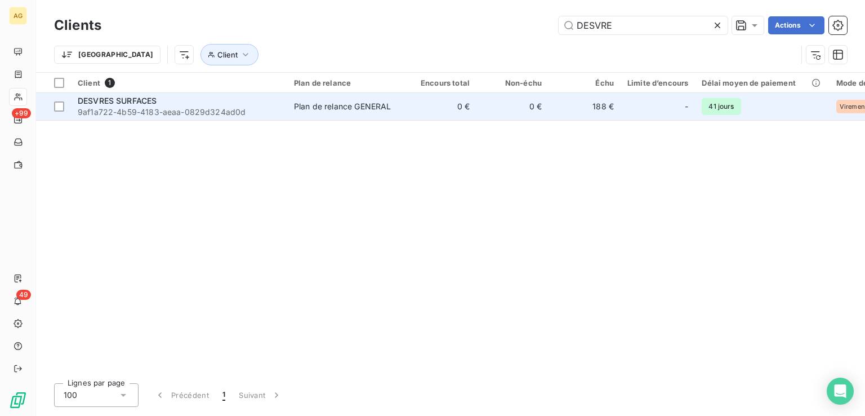
type input "DESVRE"
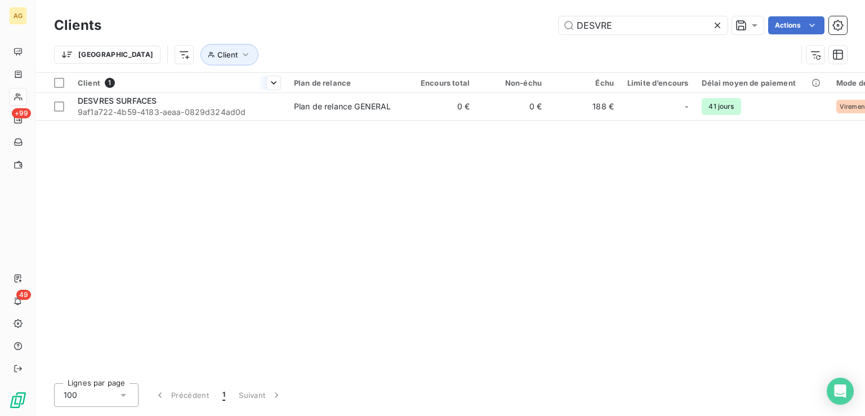
drag, startPoint x: 186, startPoint y: 113, endPoint x: 214, endPoint y: 92, distance: 34.6
click at [187, 113] on span "9af1a722-4b59-4183-aeaa-0829d324ad0d" at bounding box center [179, 111] width 203 height 11
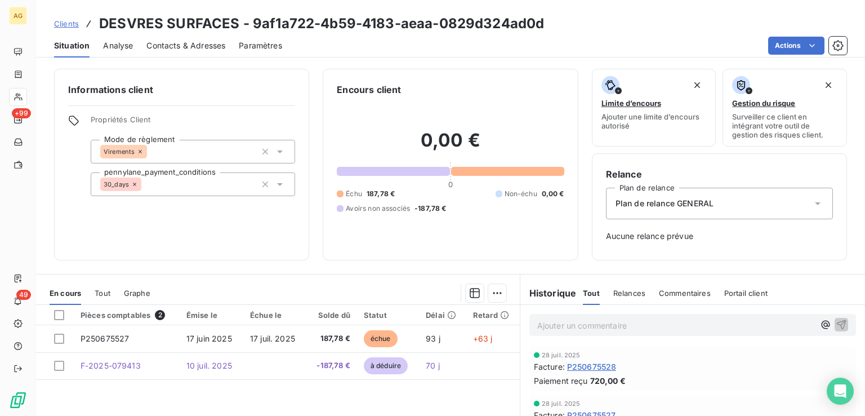
click at [180, 43] on span "Contacts & Adresses" at bounding box center [185, 45] width 79 height 11
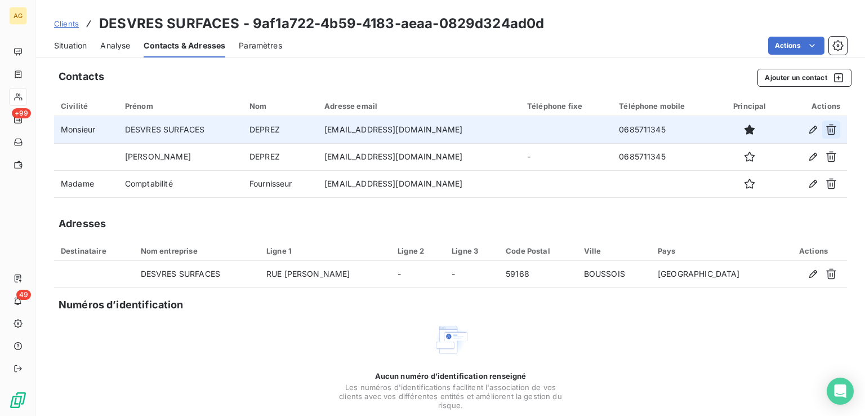
click at [827, 131] on icon "button" at bounding box center [832, 130] width 10 height 11
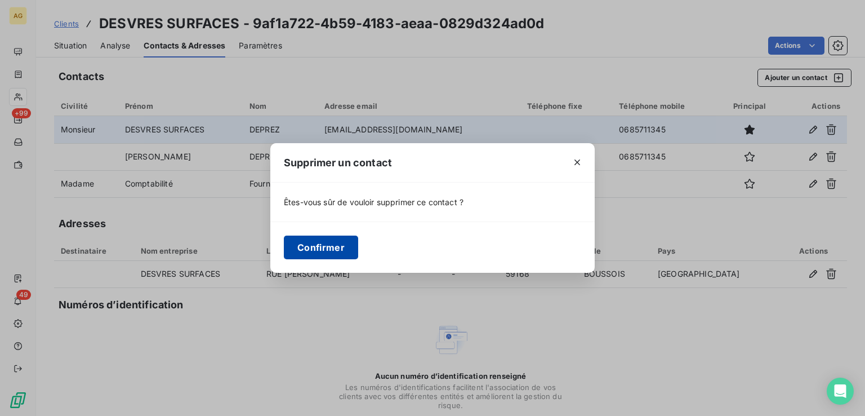
drag, startPoint x: 338, startPoint y: 250, endPoint x: 348, endPoint y: 244, distance: 11.6
click at [340, 248] on button "Confirmer" at bounding box center [321, 248] width 74 height 24
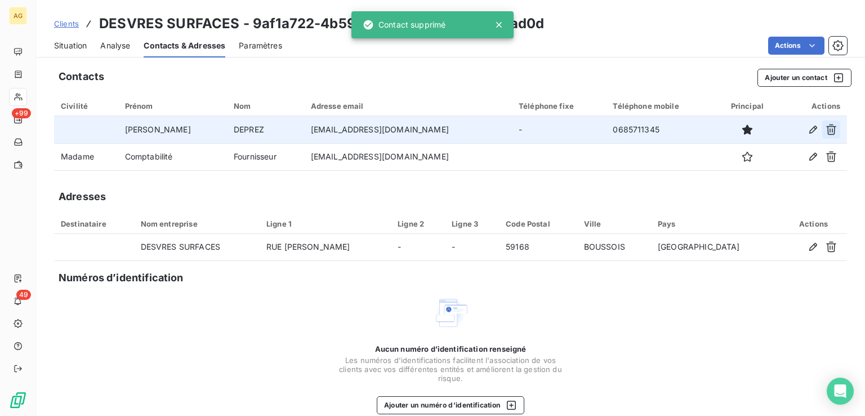
click at [826, 127] on icon "button" at bounding box center [831, 129] width 11 height 11
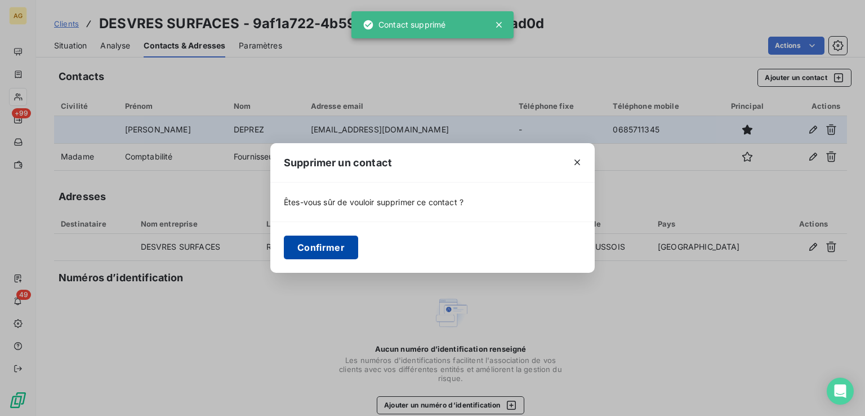
click at [329, 250] on button "Confirmer" at bounding box center [321, 248] width 74 height 24
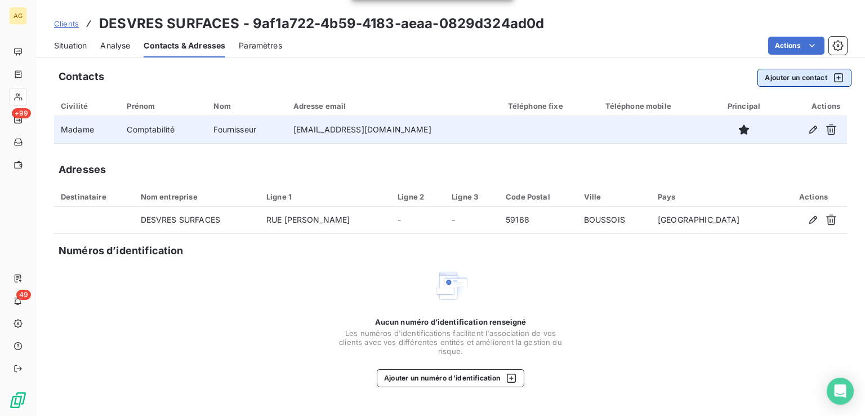
click at [793, 75] on button "Ajouter un contact" at bounding box center [805, 78] width 94 height 18
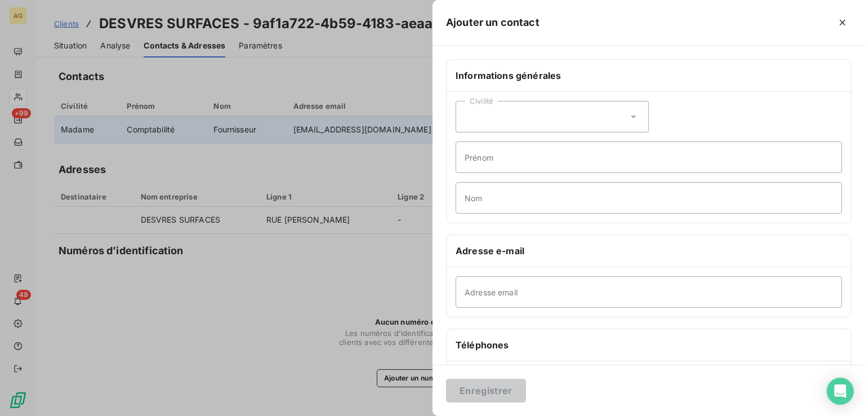
click at [508, 116] on div "Civilité" at bounding box center [552, 117] width 193 height 32
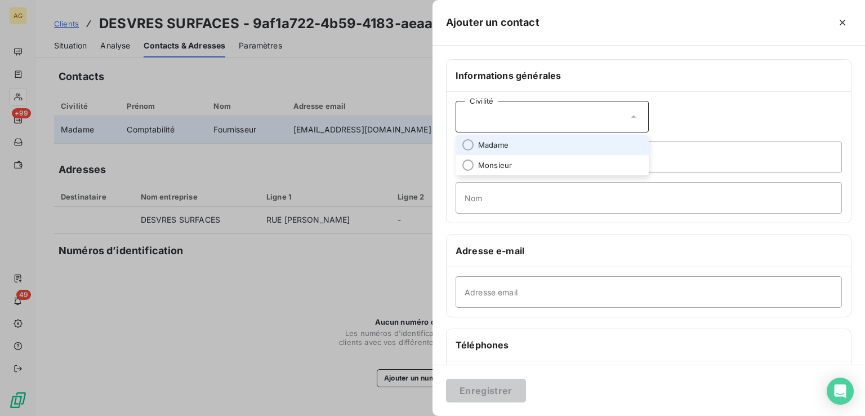
click at [507, 145] on span "Madame" at bounding box center [493, 145] width 30 height 11
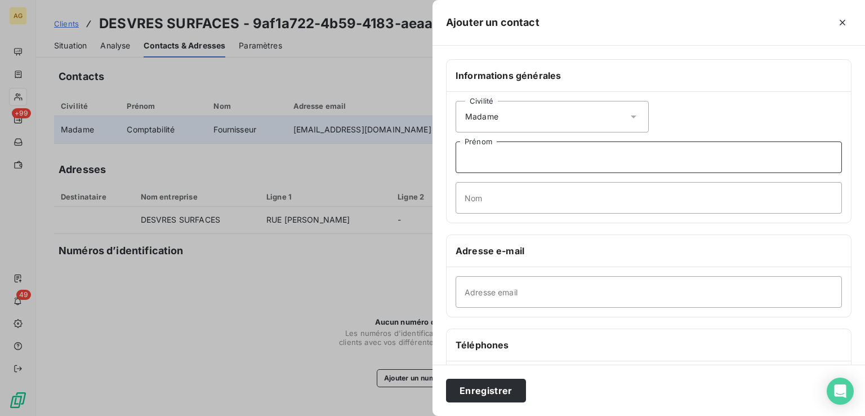
click at [489, 161] on input "Prénom" at bounding box center [649, 157] width 387 height 32
click at [524, 294] on input "Adresse email" at bounding box center [649, 292] width 387 height 32
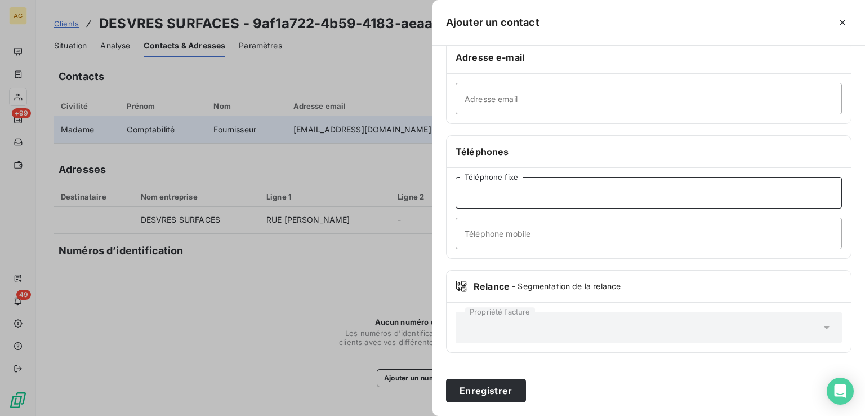
click at [477, 197] on input "Téléphone fixe" at bounding box center [649, 193] width 387 height 32
click at [478, 233] on input "Téléphone mobile" at bounding box center [649, 233] width 387 height 32
paste input "07 64 62 31 97"
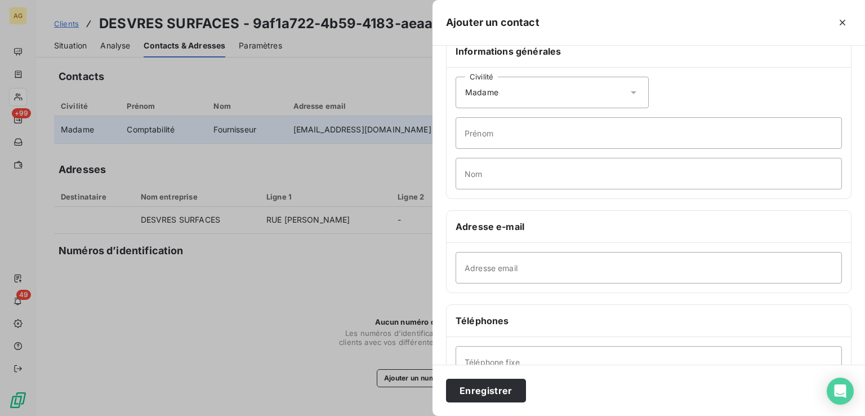
type input "07 64 62 31 97"
click at [497, 136] on input "Prénom" at bounding box center [649, 133] width 387 height 32
click at [487, 265] on input "Adresse email" at bounding box center [649, 268] width 387 height 32
paste input "[PERSON_NAME][EMAIL_ADDRESS][DOMAIN_NAME]"
type input "[PERSON_NAME][EMAIL_ADDRESS][DOMAIN_NAME]"
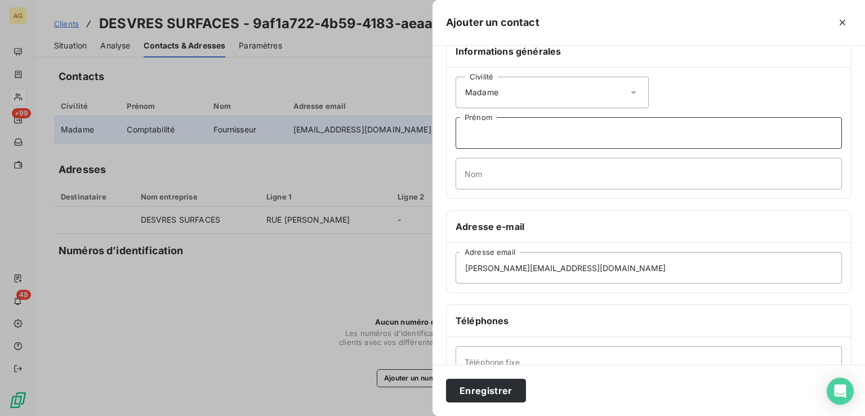
click at [486, 135] on input "Prénom" at bounding box center [649, 133] width 387 height 32
type input "[PERSON_NAME]"
click at [512, 392] on button "Enregistrer" at bounding box center [486, 391] width 80 height 24
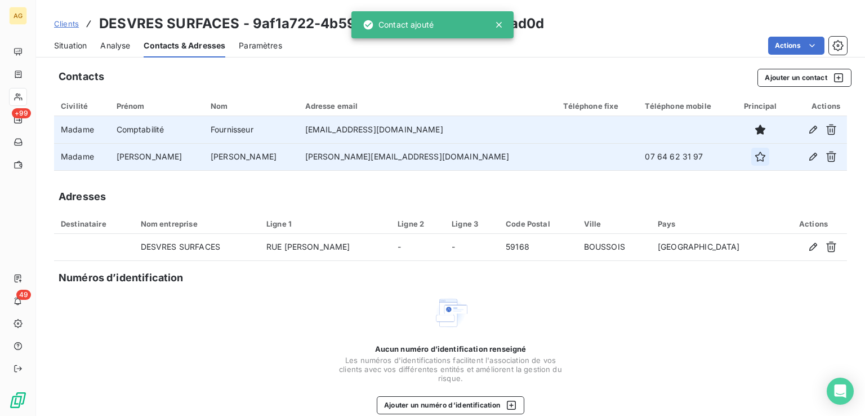
click at [755, 156] on icon "button" at bounding box center [760, 156] width 11 height 11
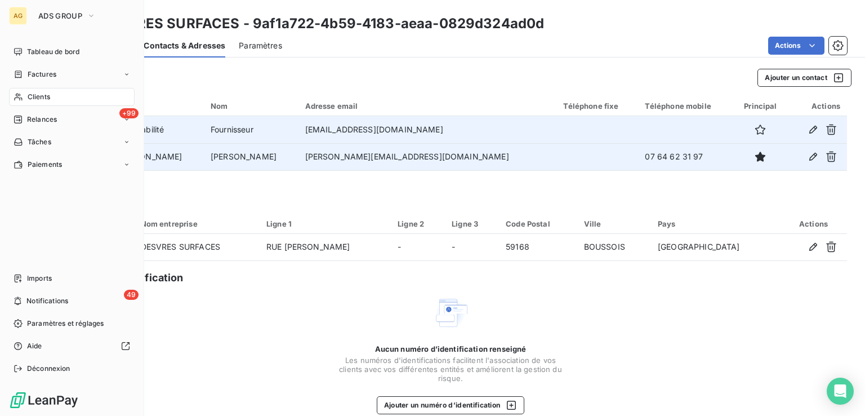
click at [23, 92] on div "Clients" at bounding box center [72, 97] width 126 height 18
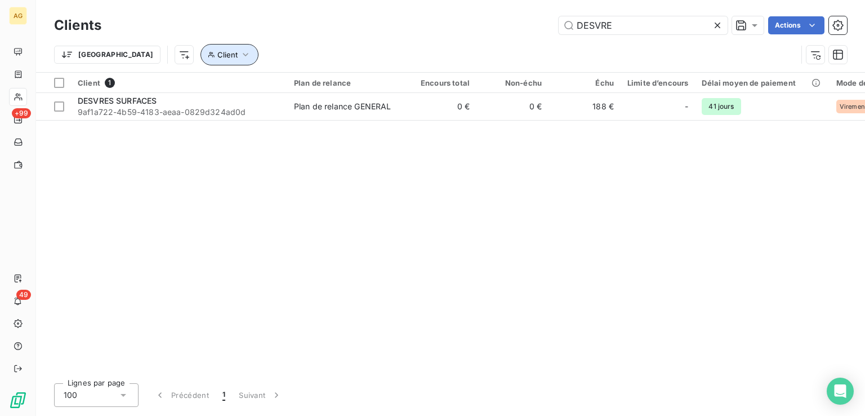
click at [217, 52] on span "Client" at bounding box center [227, 54] width 20 height 9
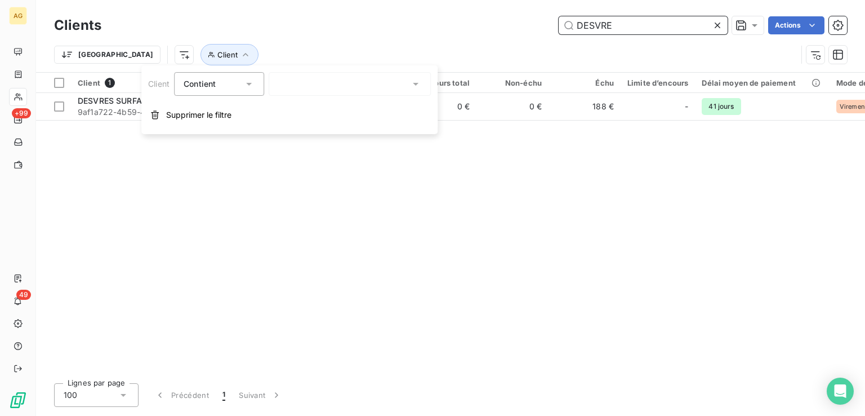
drag, startPoint x: 379, startPoint y: 15, endPoint x: 354, endPoint y: 10, distance: 25.3
click at [352, 12] on div "Clients DESVRE Actions Trier Client" at bounding box center [450, 36] width 829 height 72
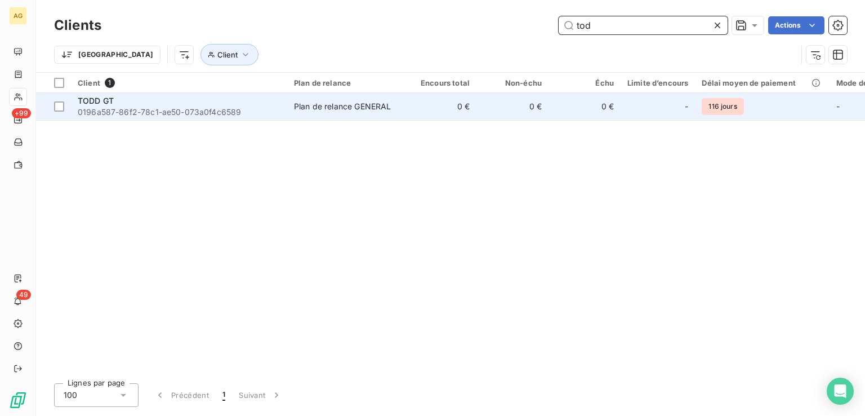
type input "tod"
click at [382, 110] on div "Plan de relance GENERAL" at bounding box center [342, 106] width 97 height 11
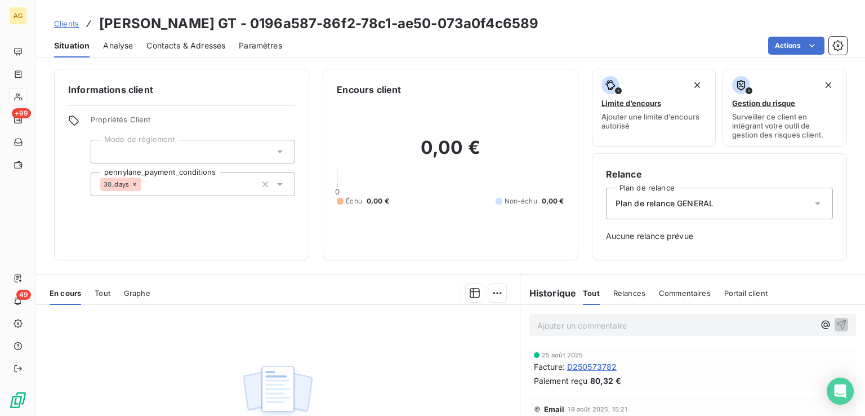
click at [168, 47] on span "Contacts & Adresses" at bounding box center [185, 45] width 79 height 11
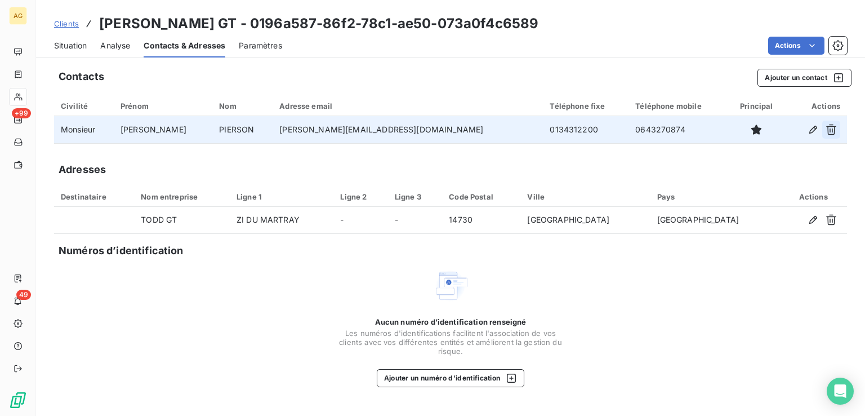
click at [830, 129] on icon "button" at bounding box center [832, 130] width 10 height 11
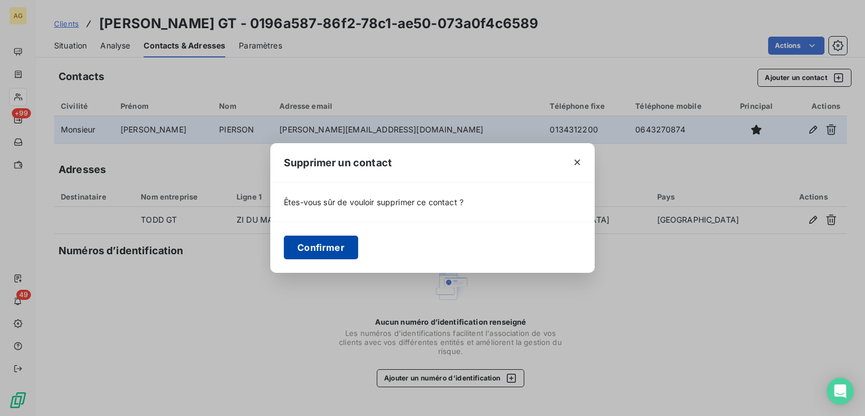
click at [329, 250] on button "Confirmer" at bounding box center [321, 248] width 74 height 24
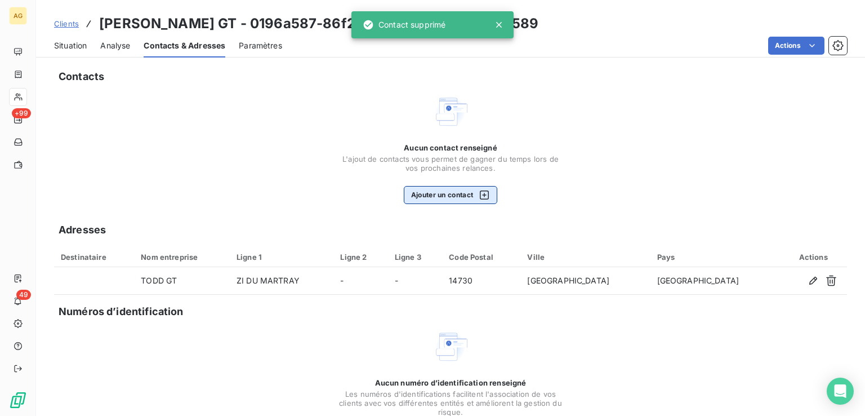
click at [442, 193] on button "Ajouter un contact" at bounding box center [451, 195] width 94 height 18
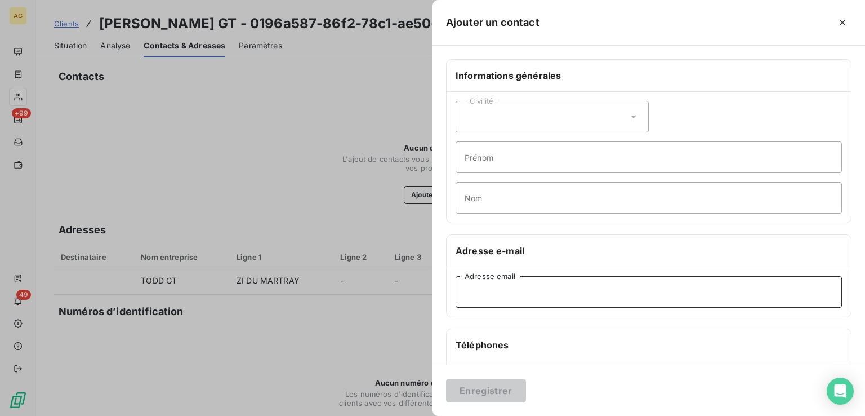
click at [494, 286] on input "Adresse email" at bounding box center [649, 292] width 387 height 32
paste input "[EMAIL_ADDRESS][DOMAIN_NAME]"
type input "[EMAIL_ADDRESS][DOMAIN_NAME]"
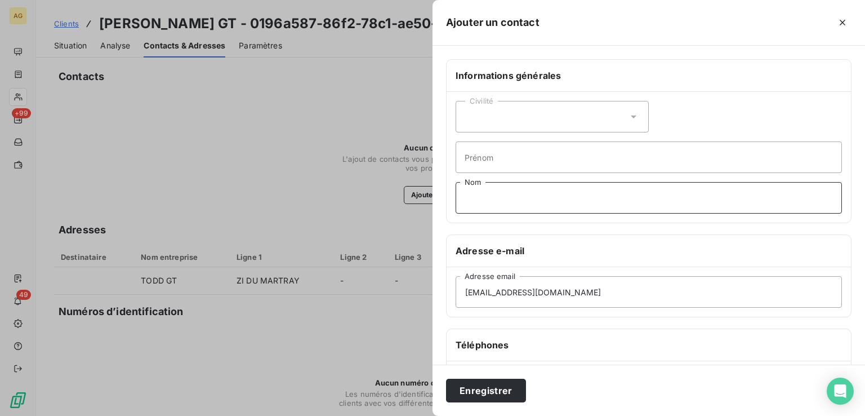
click at [482, 198] on input "Nom" at bounding box center [649, 198] width 387 height 32
type input "hadour"
drag, startPoint x: 566, startPoint y: 114, endPoint x: 566, endPoint y: 122, distance: 7.9
click at [567, 113] on div "Civilité" at bounding box center [552, 117] width 193 height 32
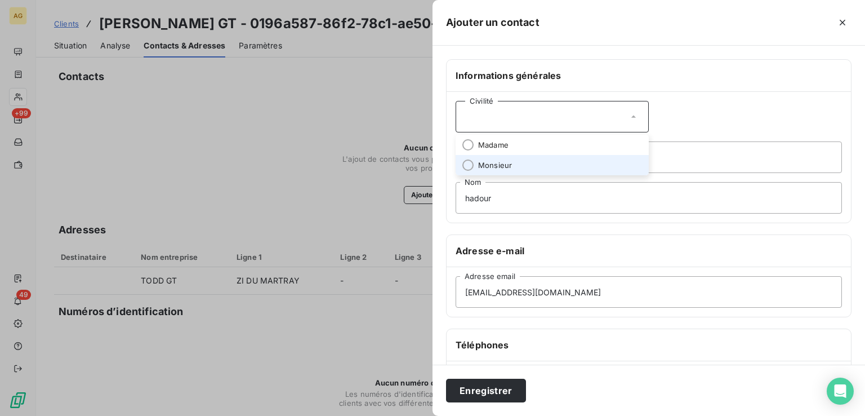
drag, startPoint x: 555, startPoint y: 162, endPoint x: 533, endPoint y: 176, distance: 26.4
click at [554, 162] on li "Monsieur" at bounding box center [552, 165] width 193 height 20
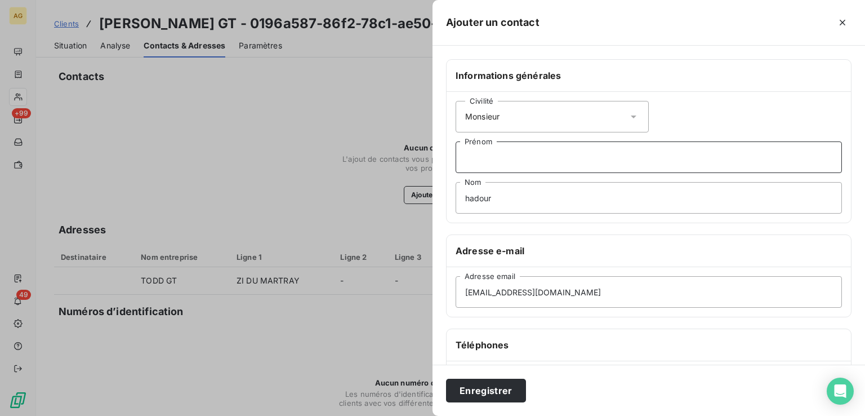
click at [522, 150] on input "Prénom" at bounding box center [649, 157] width 387 height 32
paste input "[PERSON_NAME]"
type input "[PERSON_NAME]"
drag, startPoint x: 496, startPoint y: 194, endPoint x: 376, endPoint y: 188, distance: 119.6
click at [381, 415] on div "Ajouter un contact Informations générales Civilité Monsieur [PERSON_NAME] hadou…" at bounding box center [432, 416] width 865 height 0
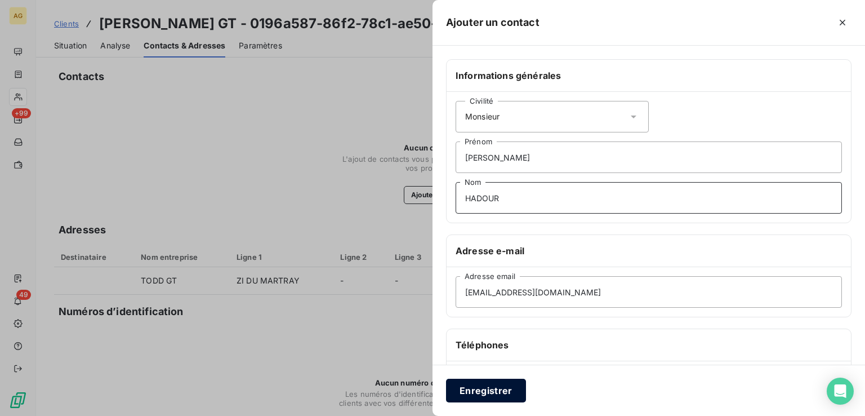
type input "HADOUR"
click at [499, 388] on button "Enregistrer" at bounding box center [486, 391] width 80 height 24
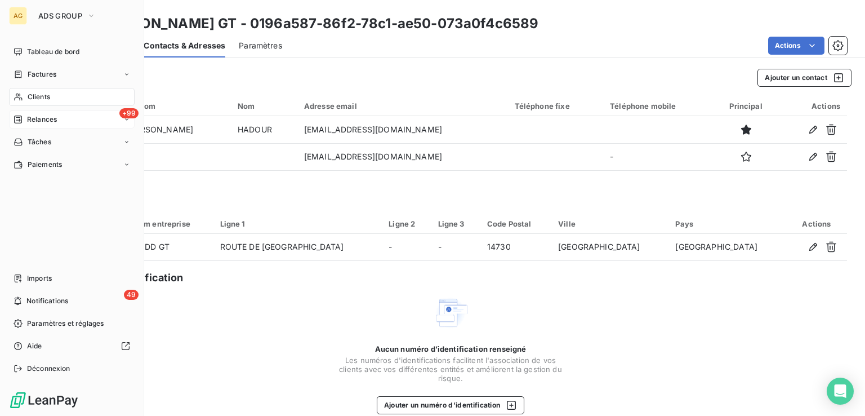
click at [40, 125] on div "+99 Relances" at bounding box center [72, 119] width 126 height 18
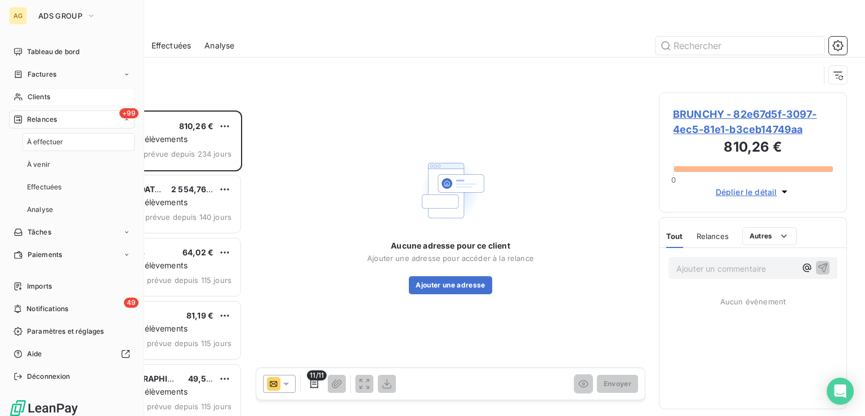
scroll to position [296, 179]
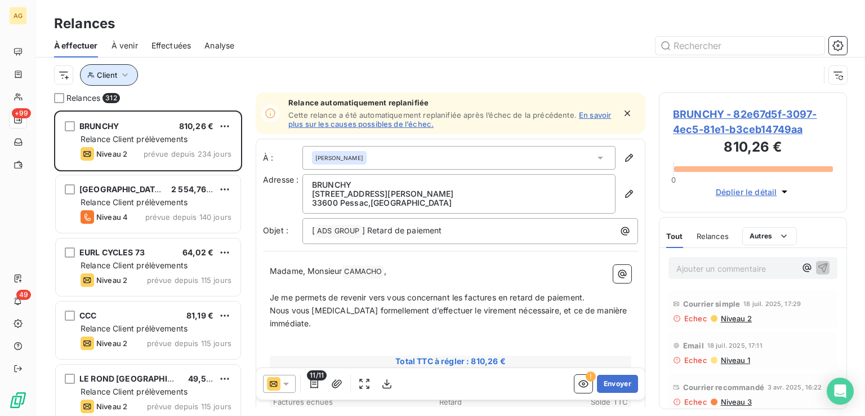
click at [100, 73] on span "Client" at bounding box center [107, 74] width 20 height 9
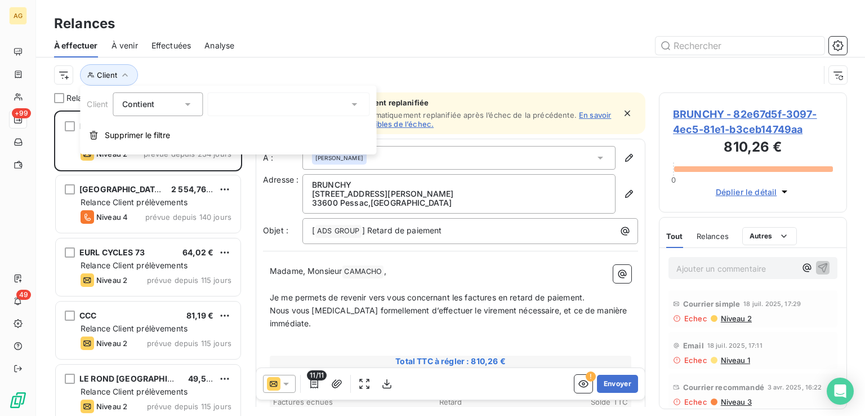
click at [239, 103] on div at bounding box center [288, 104] width 162 height 24
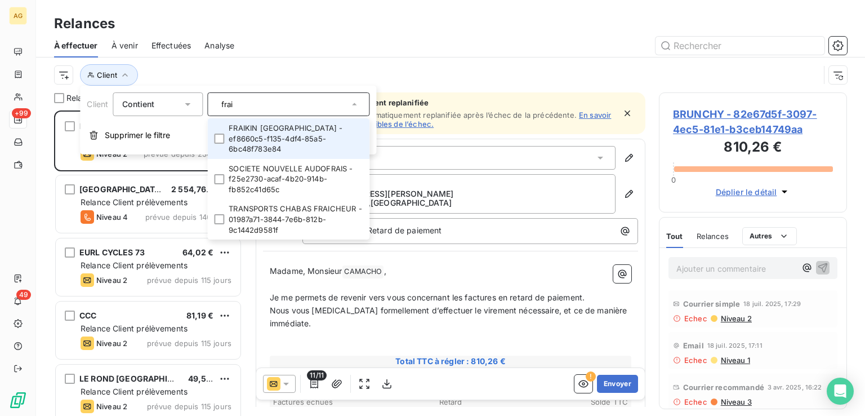
type input "frai"
click at [248, 135] on li "FRAIKIN [GEOGRAPHIC_DATA] - ef8660c5-f135-4df4-85a5-6bc48f783e84" at bounding box center [288, 138] width 162 height 41
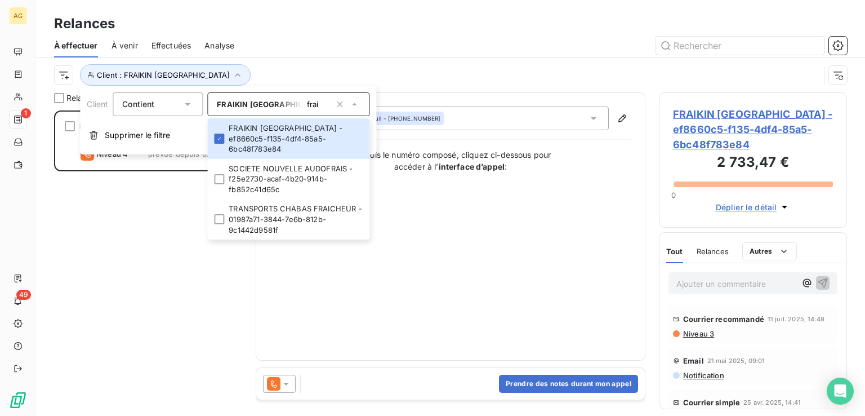
scroll to position [103, 0]
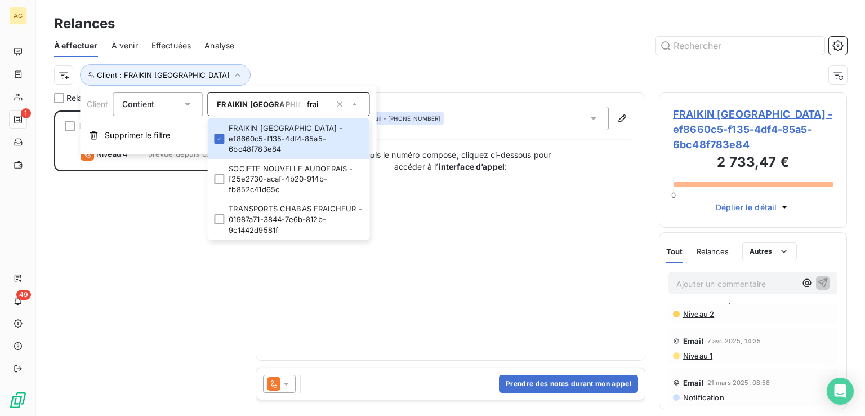
click at [707, 395] on span "Notification" at bounding box center [703, 397] width 42 height 9
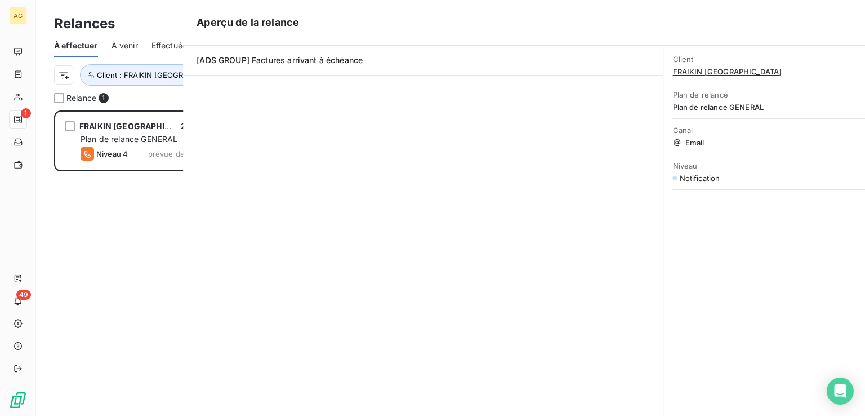
scroll to position [296, 179]
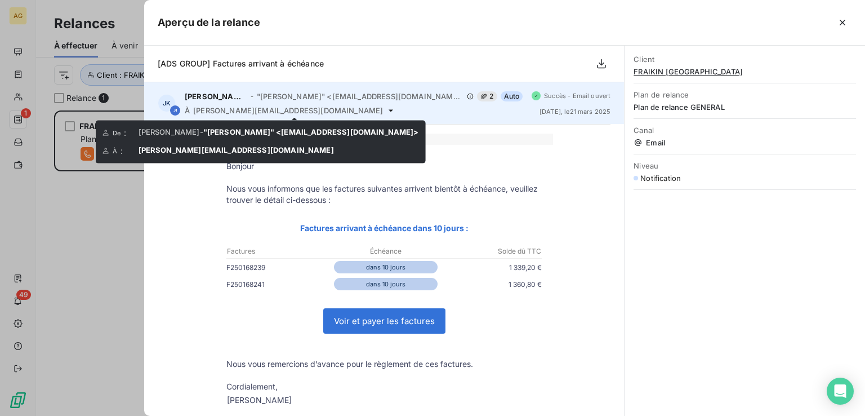
click at [389, 109] on icon at bounding box center [391, 110] width 5 height 2
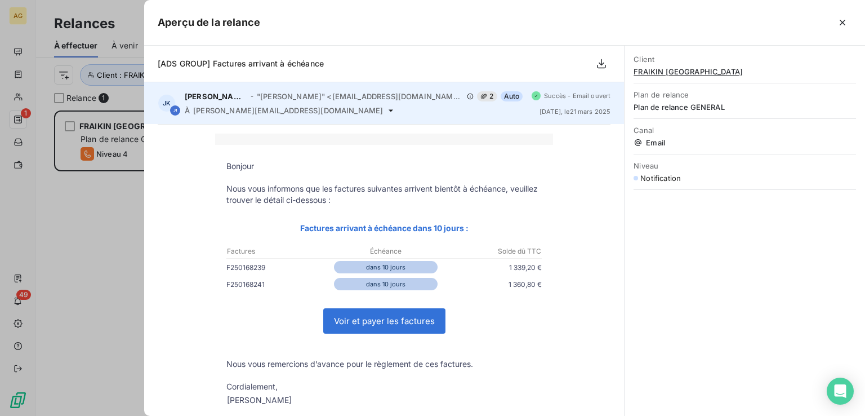
click at [241, 109] on span "[PERSON_NAME][EMAIL_ADDRESS][DOMAIN_NAME]" at bounding box center [288, 110] width 190 height 9
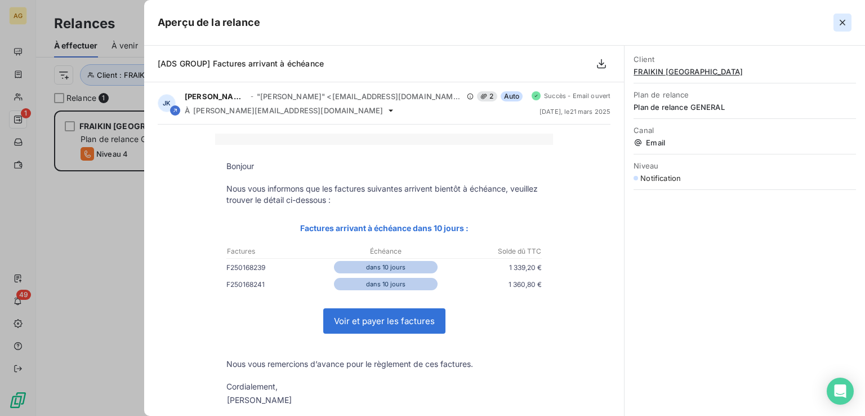
click at [845, 21] on icon "button" at bounding box center [842, 22] width 11 height 11
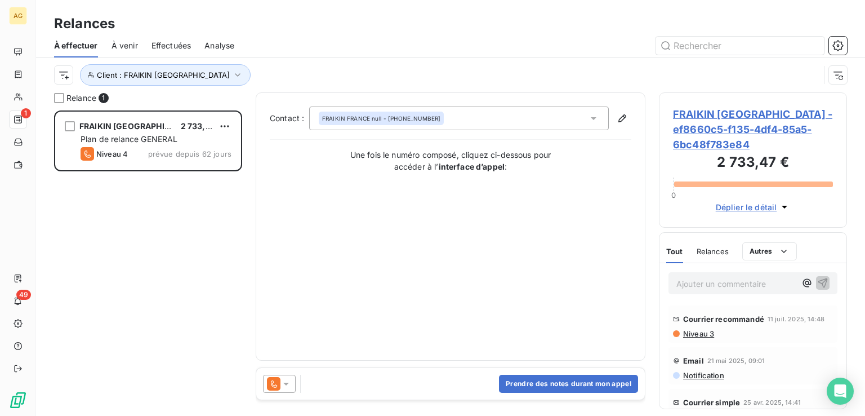
scroll to position [56, 0]
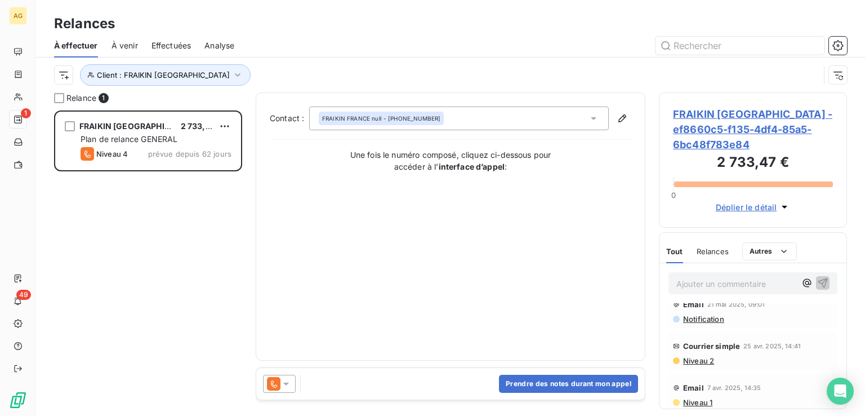
click at [701, 319] on span "Notification" at bounding box center [703, 318] width 42 height 9
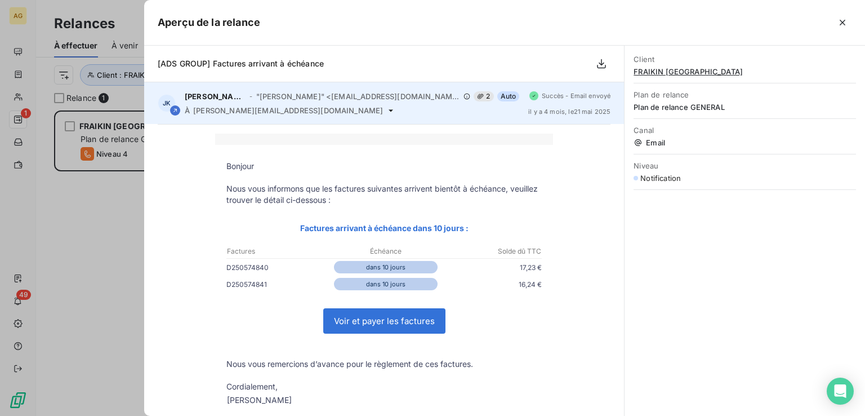
click at [286, 109] on div "À [PERSON_NAME][EMAIL_ADDRESS][DOMAIN_NAME]" at bounding box center [352, 110] width 335 height 9
drag, startPoint x: 287, startPoint y: 110, endPoint x: 195, endPoint y: 109, distance: 92.4
click at [195, 109] on div "À [PERSON_NAME][EMAIL_ADDRESS][DOMAIN_NAME]" at bounding box center [352, 110] width 335 height 9
copy div "[PERSON_NAME][EMAIL_ADDRESS][DOMAIN_NAME]"
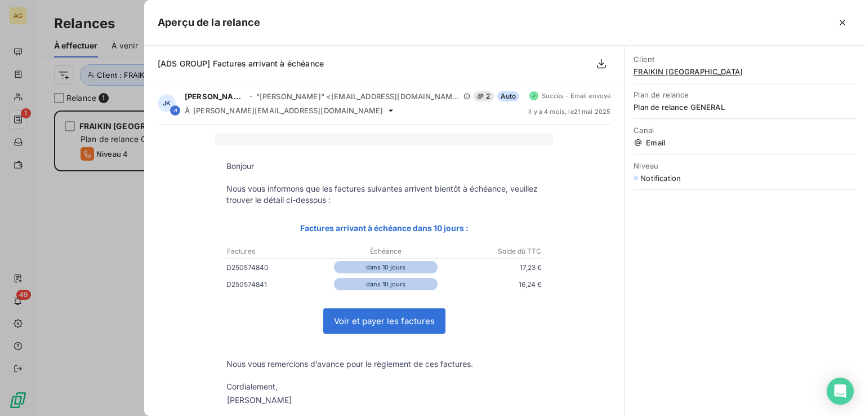
click at [88, 221] on div at bounding box center [432, 208] width 865 height 416
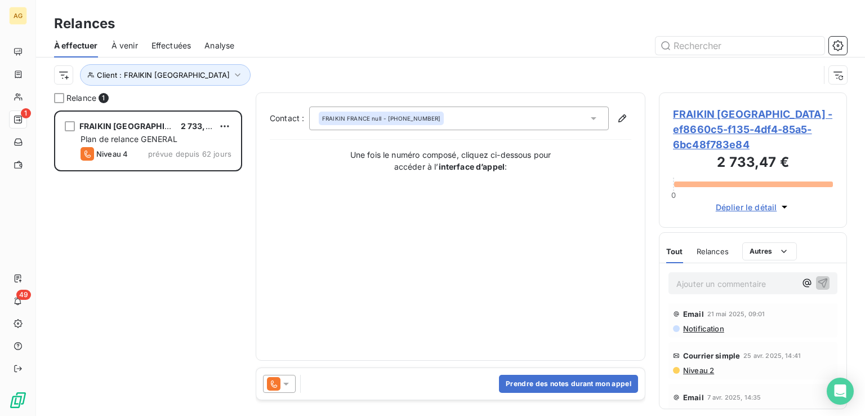
scroll to position [0, 0]
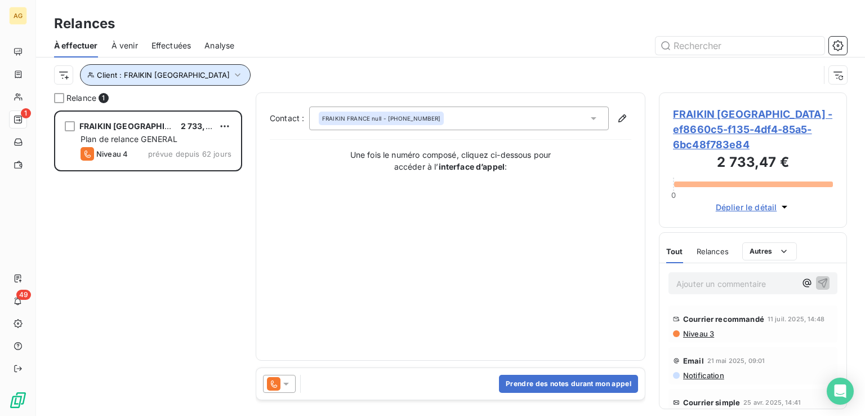
click at [136, 72] on span "Client : FRAIKIN [GEOGRAPHIC_DATA]" at bounding box center [163, 74] width 133 height 9
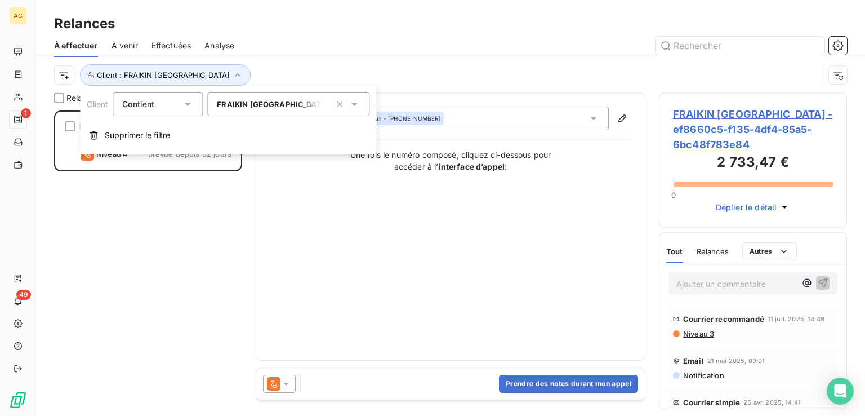
drag, startPoint x: 340, startPoint y: 104, endPoint x: 294, endPoint y: 107, distance: 46.3
click at [339, 104] on icon "button" at bounding box center [339, 104] width 11 height 11
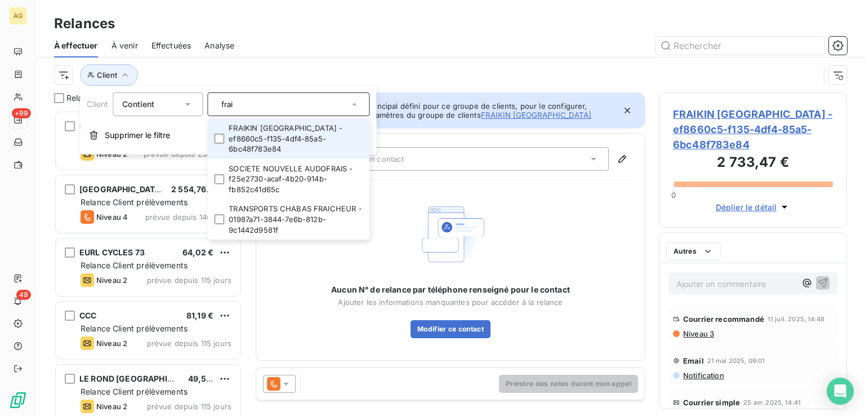
click at [291, 107] on input "frai" at bounding box center [283, 104] width 132 height 10
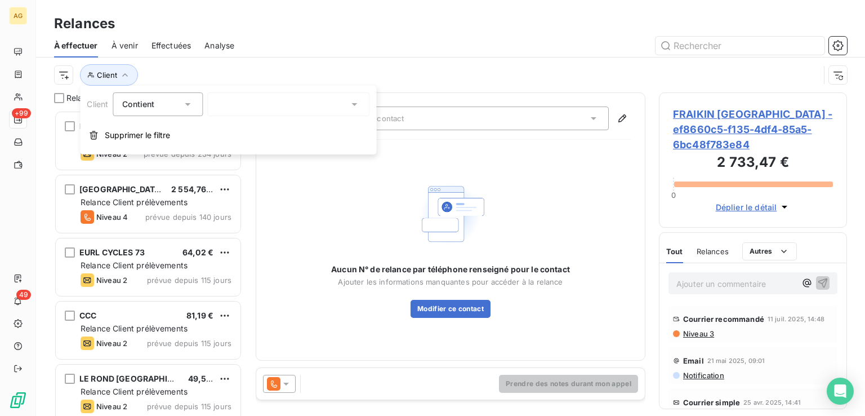
click at [286, 105] on div "frai" at bounding box center [288, 104] width 162 height 24
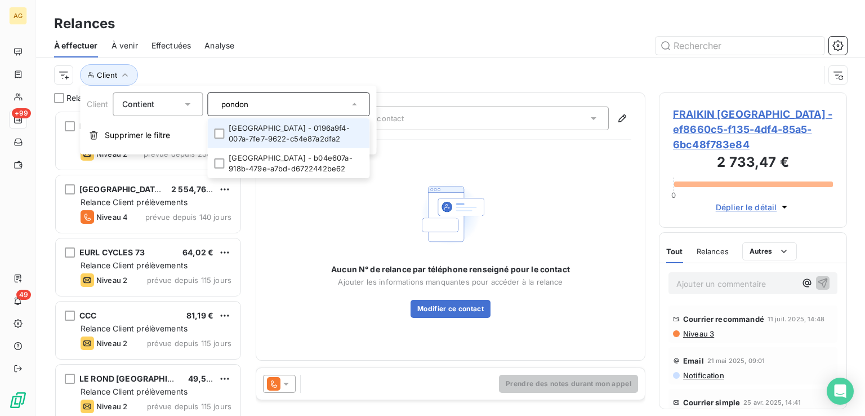
type input "pondon"
click at [220, 126] on li "[GEOGRAPHIC_DATA] - 0196a9f4-007a-7fe7-9622-c54e87a2dfa2" at bounding box center [288, 133] width 162 height 30
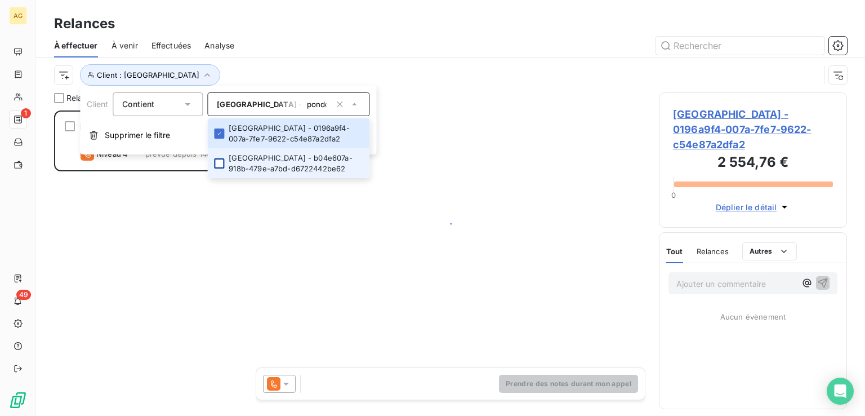
scroll to position [296, 179]
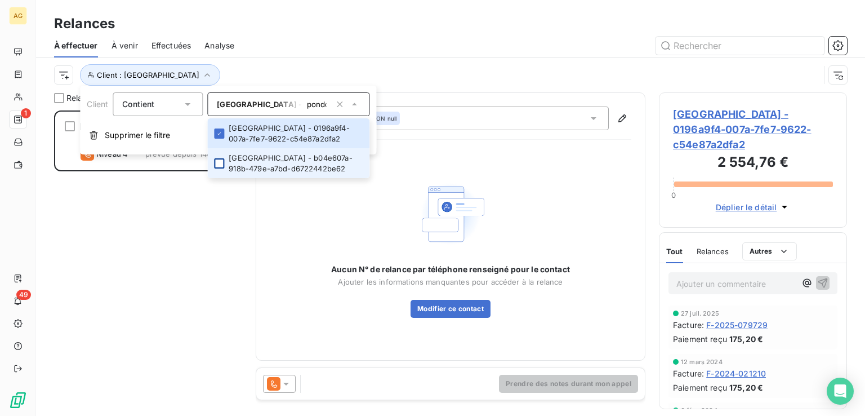
click at [219, 161] on div at bounding box center [219, 163] width 10 height 10
click at [122, 285] on div "[GEOGRAPHIC_DATA] 2 554,76 € Relance Client prélèvements Niveau 4 prévue depuis…" at bounding box center [148, 262] width 188 height 305
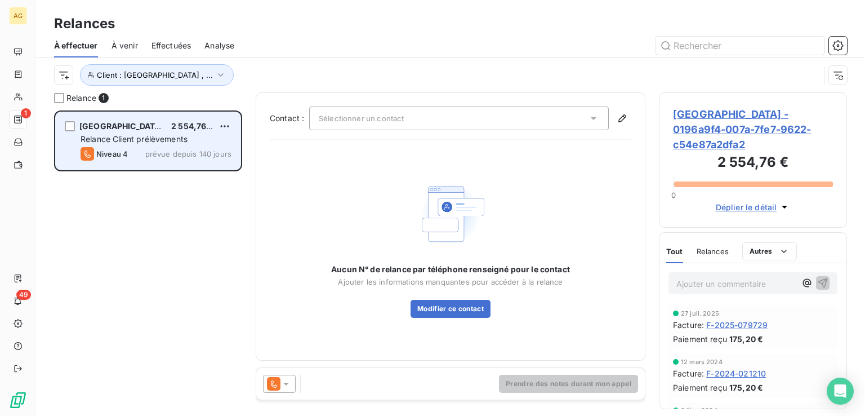
click at [145, 148] on div "Niveau 4 prévue depuis 140 jours" at bounding box center [156, 154] width 151 height 14
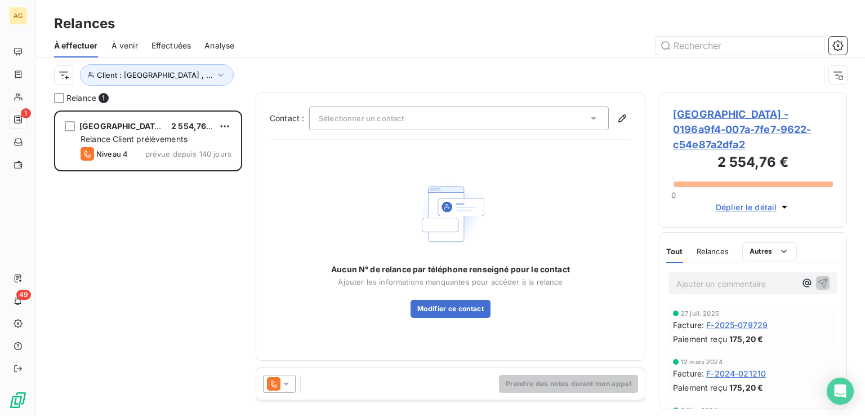
click at [288, 387] on icon at bounding box center [286, 383] width 11 height 11
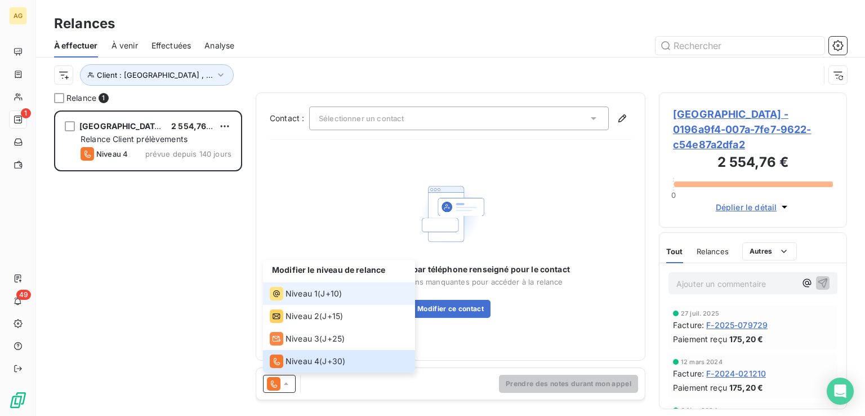
click at [291, 291] on span "Niveau 1" at bounding box center [302, 293] width 32 height 11
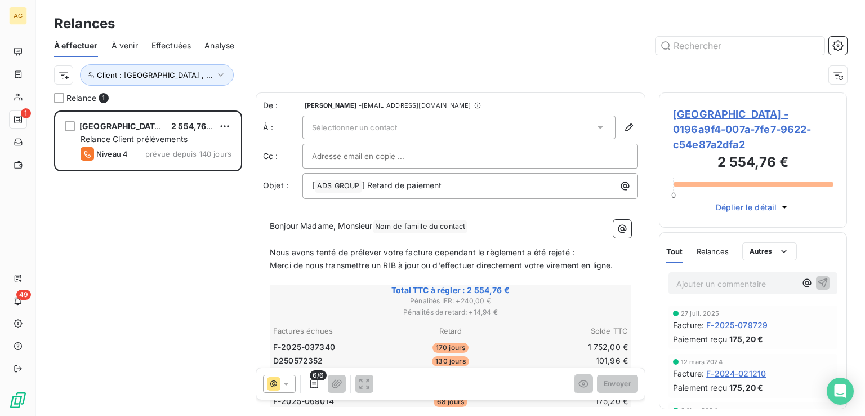
click at [335, 127] on span "Sélectionner un contact" at bounding box center [354, 127] width 85 height 9
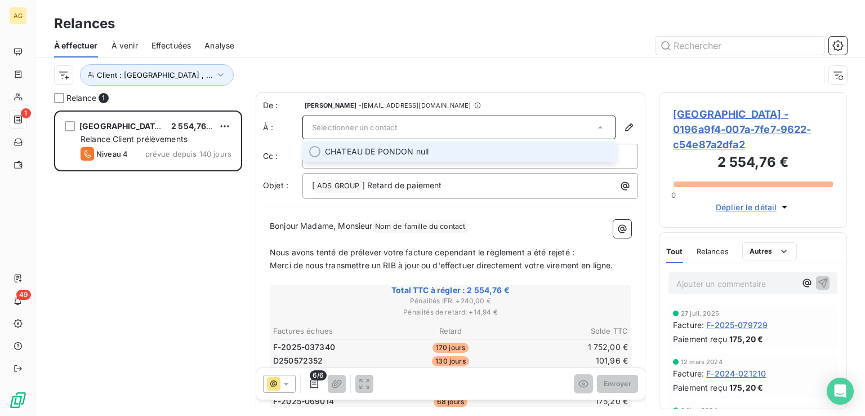
click at [433, 123] on div "Sélectionner un contact" at bounding box center [459, 128] width 313 height 24
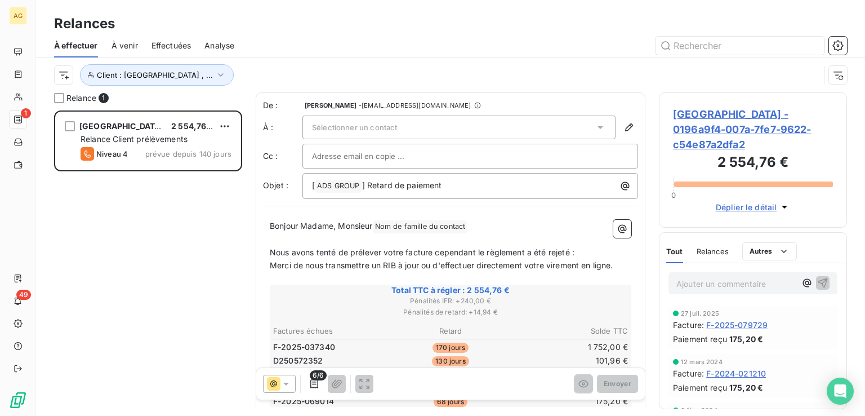
click at [349, 128] on span "Sélectionner un contact" at bounding box center [354, 127] width 85 height 9
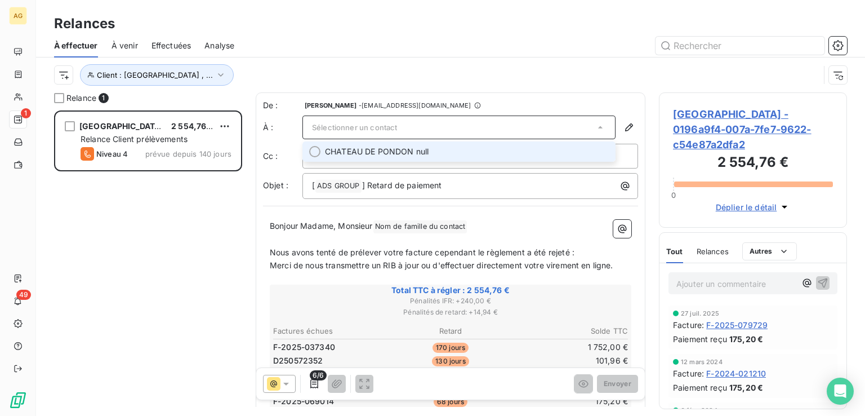
click at [403, 153] on span "CHATEAU DE PONDON null" at bounding box center [377, 151] width 104 height 11
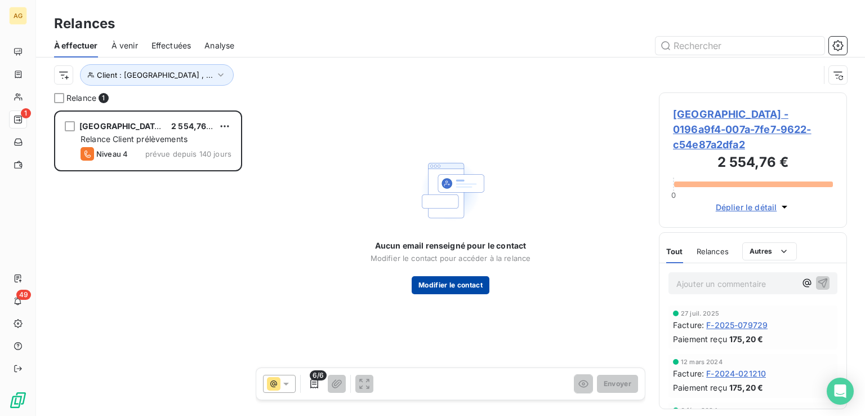
click at [437, 286] on button "Modifier le contact" at bounding box center [451, 285] width 78 height 18
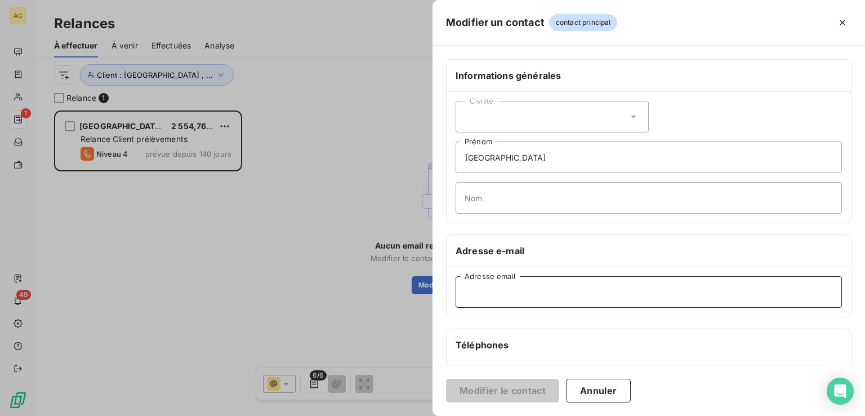
click at [494, 298] on input "Adresse email" at bounding box center [649, 292] width 387 height 32
paste input "[EMAIL_ADDRESS][DOMAIN_NAME]"
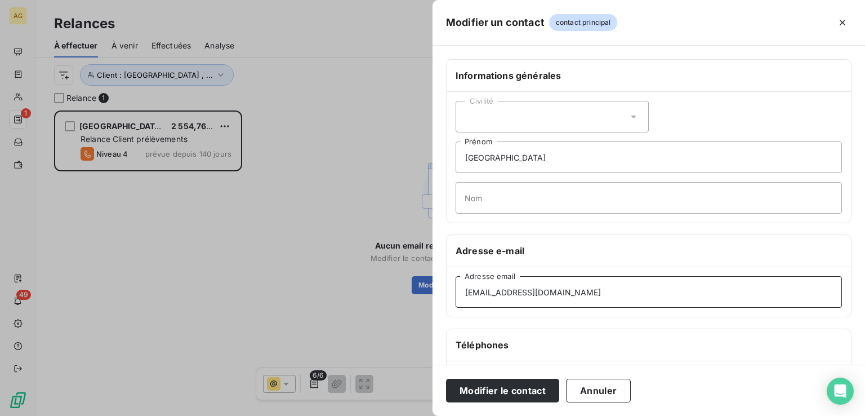
type input "[EMAIL_ADDRESS][DOMAIN_NAME]"
drag, startPoint x: 573, startPoint y: 156, endPoint x: 444, endPoint y: 165, distance: 129.4
click at [444, 165] on div "Informations générales Civilité CHATEAU DE PONDON Prénom Nom Adresse e-mail [EM…" at bounding box center [649, 309] width 433 height 500
click at [469, 392] on button "Modifier le contact" at bounding box center [502, 391] width 113 height 24
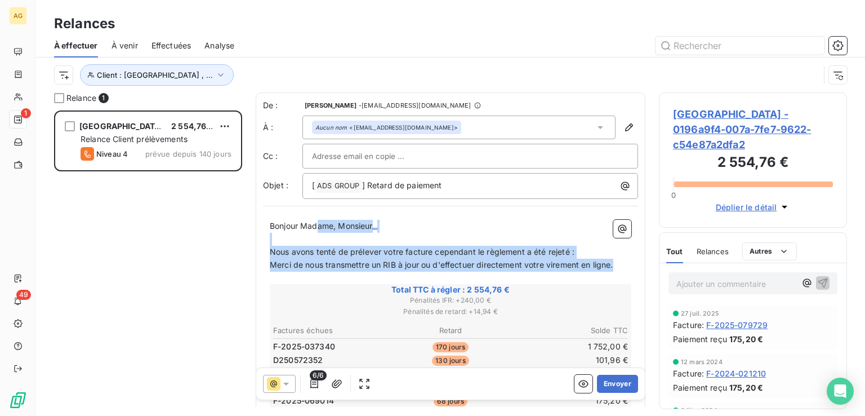
drag, startPoint x: 593, startPoint y: 265, endPoint x: 314, endPoint y: 230, distance: 281.1
click at [314, 229] on div "Bonjour Madame, Monsieur ﻿ ﻿ ﻿ Nous avons tenté de prélever votre facture cepen…" at bounding box center [451, 423] width 362 height 407
click at [521, 239] on p "﻿" at bounding box center [451, 239] width 362 height 13
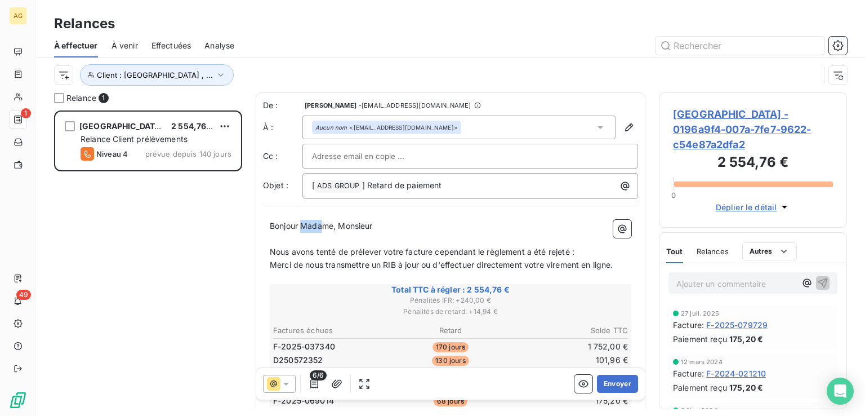
drag, startPoint x: 338, startPoint y: 226, endPoint x: 301, endPoint y: 228, distance: 36.7
click at [301, 228] on span "Bonjour Madame, Monsieur" at bounding box center [321, 226] width 103 height 10
drag, startPoint x: 337, startPoint y: 227, endPoint x: 313, endPoint y: 230, distance: 24.4
click at [304, 229] on span "Bonjour Madame, Monsieur" at bounding box center [321, 226] width 103 height 10
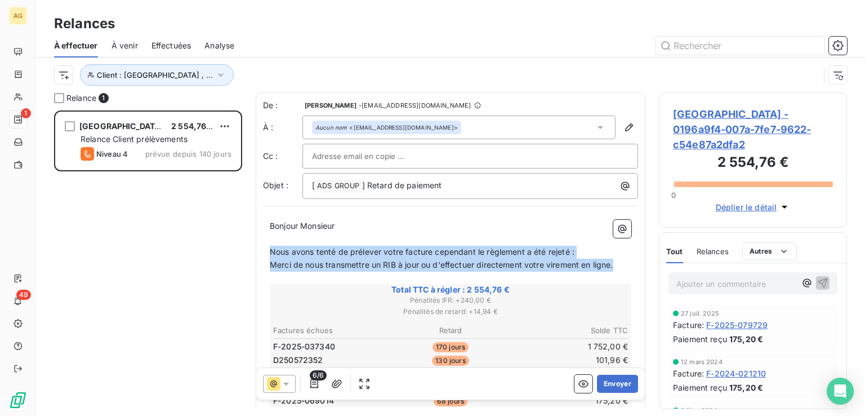
drag, startPoint x: 489, startPoint y: 260, endPoint x: 265, endPoint y: 246, distance: 224.1
click at [266, 245] on div "Bonjour Monsieur ﻿ ﻿ ﻿ Nous avons tenté de prélever votre facture cependant le …" at bounding box center [450, 423] width 375 height 420
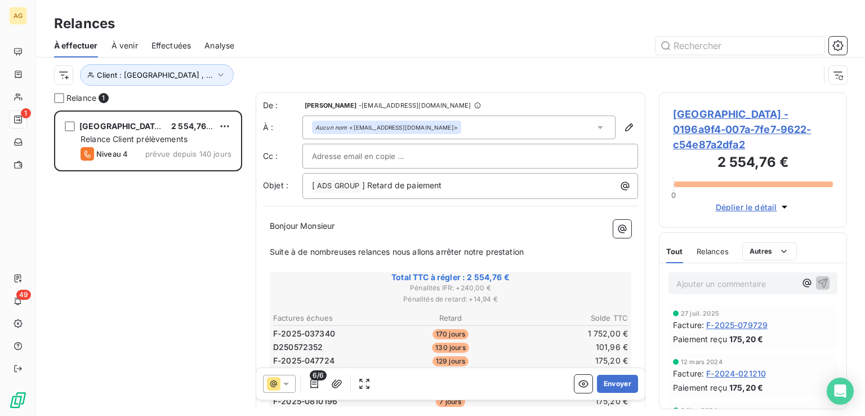
click at [549, 256] on p "Suite à de nombreuses relances nous allons arrêter notre prestation" at bounding box center [451, 252] width 362 height 13
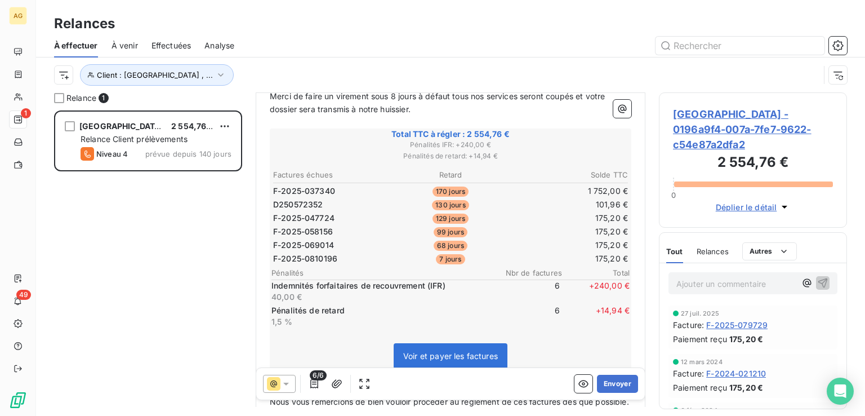
scroll to position [305, 0]
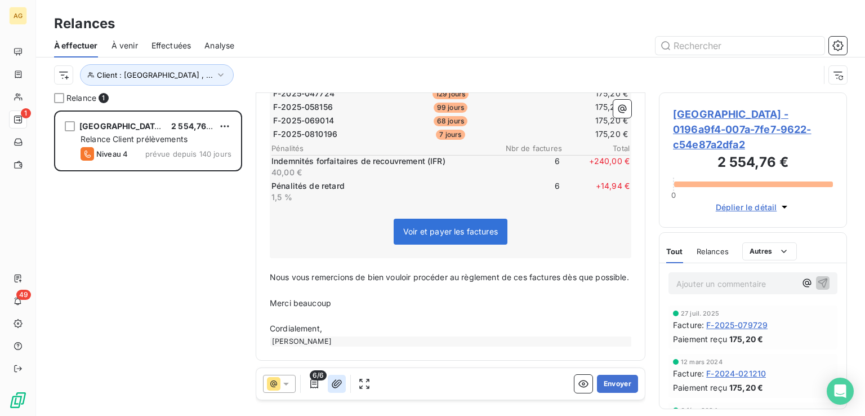
click at [333, 381] on icon "button" at bounding box center [336, 383] width 11 height 11
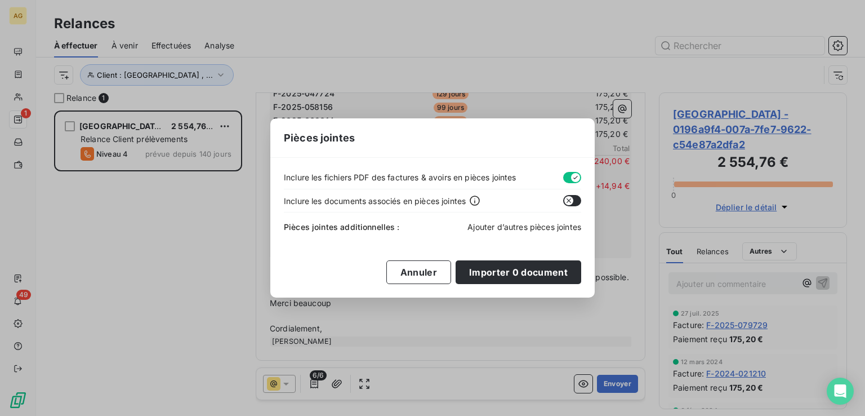
click at [505, 228] on span "Ajouter d’autres pièces jointes" at bounding box center [525, 227] width 114 height 10
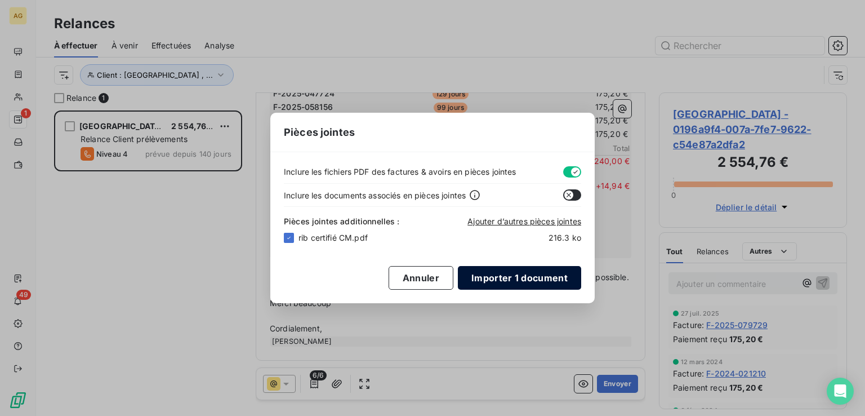
click at [534, 277] on button "Importer 1 document" at bounding box center [519, 278] width 123 height 24
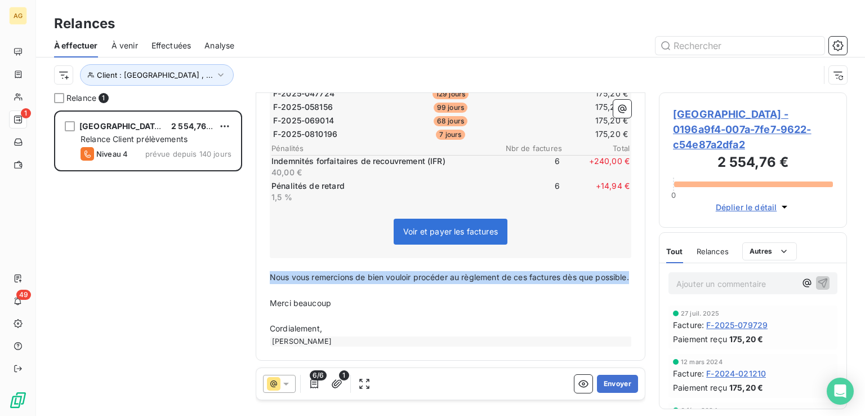
drag, startPoint x: 294, startPoint y: 272, endPoint x: 268, endPoint y: 264, distance: 26.6
click at [268, 264] on div "Bonjour Monsieur ﻿ ﻿ ﻿ Suite à de nombreuses relances nous allons arrêter notre…" at bounding box center [450, 136] width 375 height 433
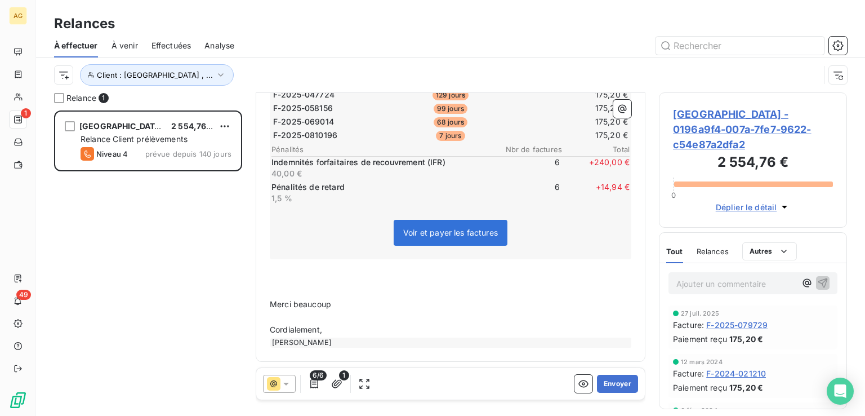
scroll to position [279, 0]
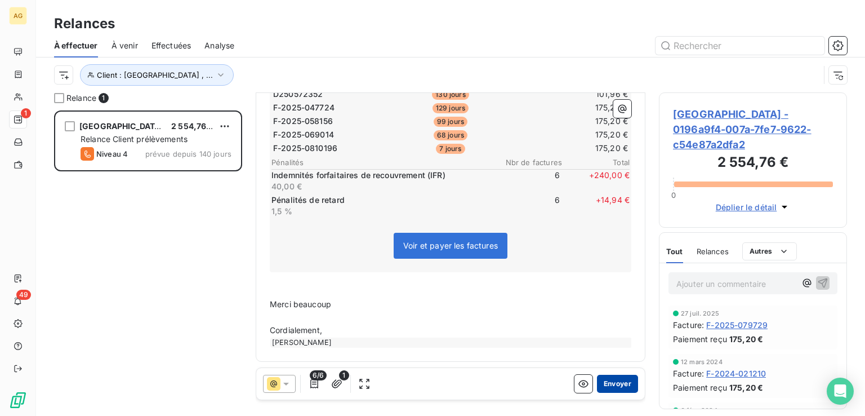
click at [605, 382] on button "Envoyer" at bounding box center [617, 384] width 41 height 18
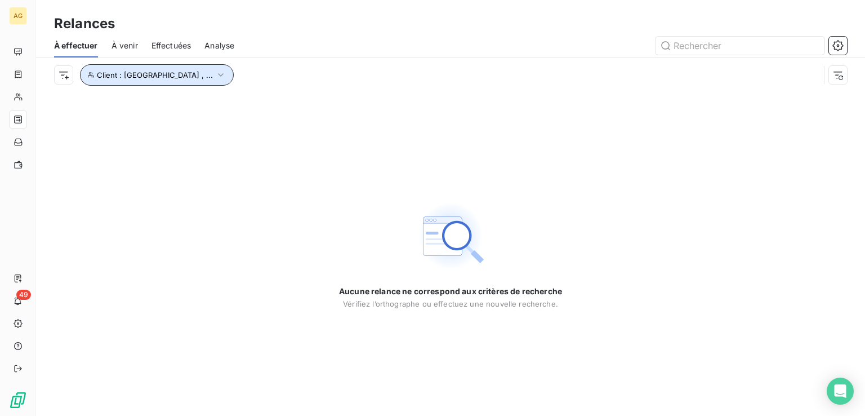
drag, startPoint x: 225, startPoint y: 75, endPoint x: 211, endPoint y: 83, distance: 16.9
click at [225, 75] on icon "button" at bounding box center [220, 74] width 11 height 11
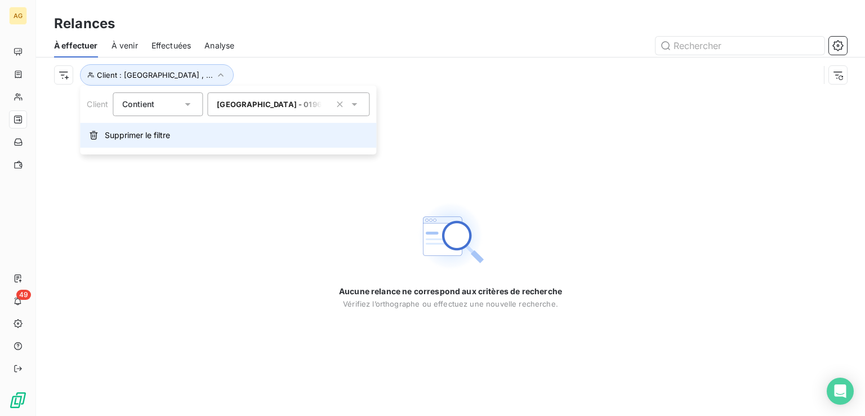
click at [145, 140] on span "Supprimer le filtre" at bounding box center [137, 135] width 65 height 11
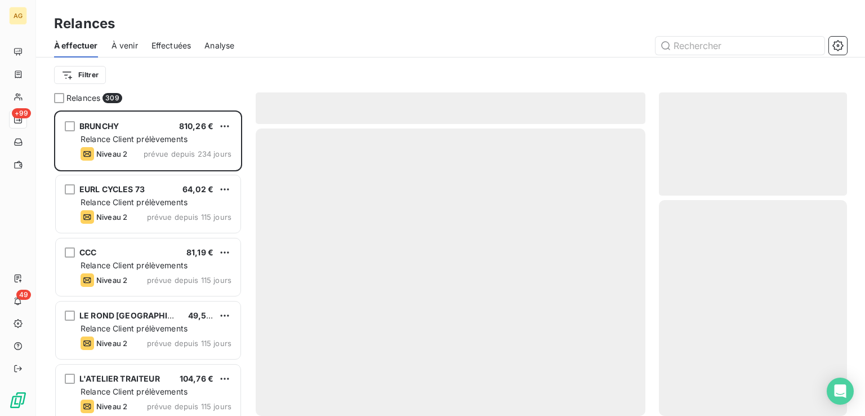
scroll to position [296, 179]
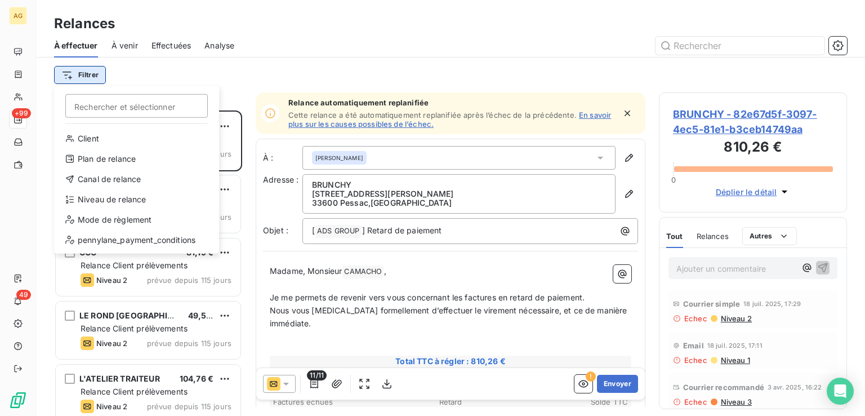
click at [100, 72] on html "AG +99 49 Relances À effectuer À venir Effectuées Analyse Filtrer Rechercher et…" at bounding box center [432, 208] width 865 height 416
click at [117, 110] on input "Rechercher et sélectionner" at bounding box center [136, 106] width 143 height 24
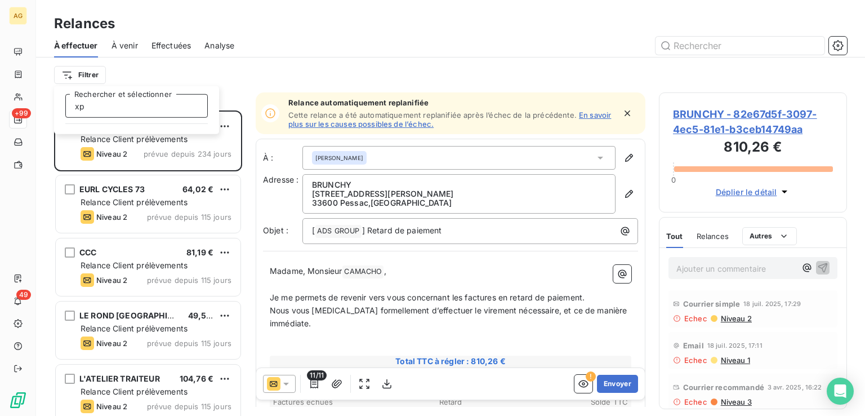
type input "xpo"
click at [110, 106] on input "xpo" at bounding box center [136, 106] width 143 height 24
click at [0, 95] on html "AG +99 49 Relances À effectuer À venir Effectuées Analyse Filtrer xpo Recherche…" at bounding box center [432, 208] width 865 height 416
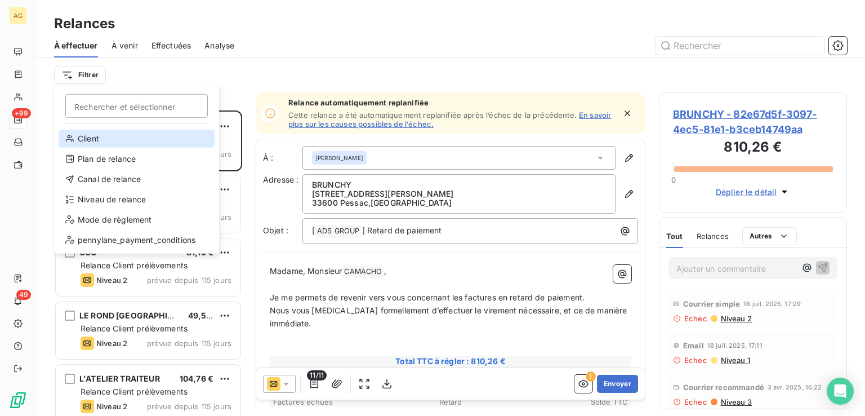
click at [86, 136] on div "Client" at bounding box center [137, 139] width 156 height 18
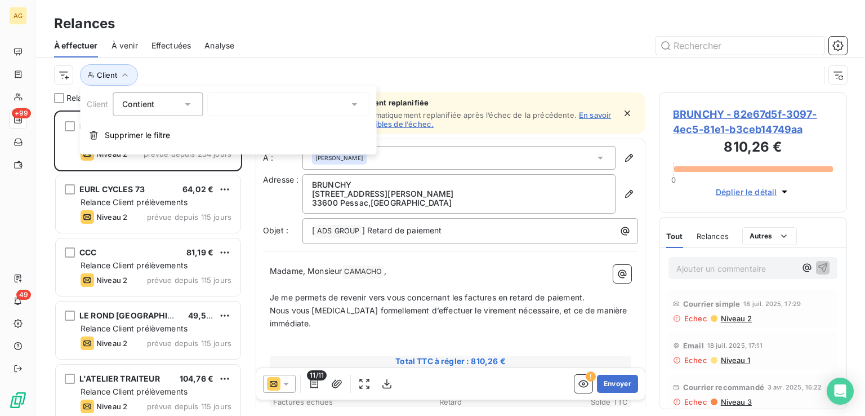
click at [132, 103] on span "Contient" at bounding box center [138, 104] width 32 height 10
click at [234, 104] on div at bounding box center [288, 104] width 162 height 24
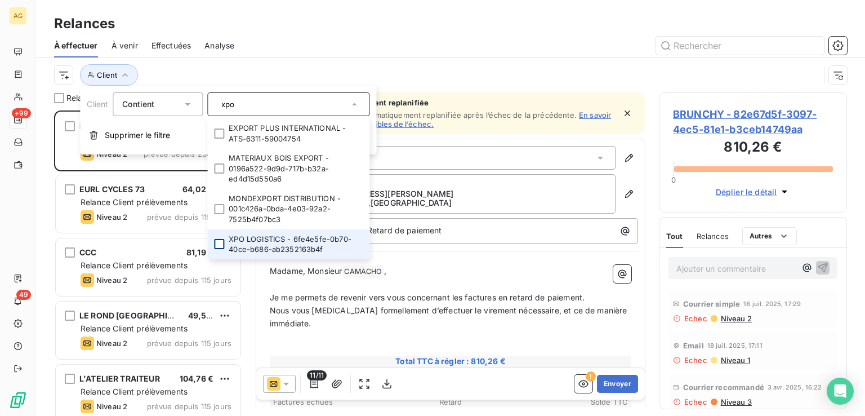
type input "xpo"
click at [218, 242] on div at bounding box center [219, 244] width 10 height 10
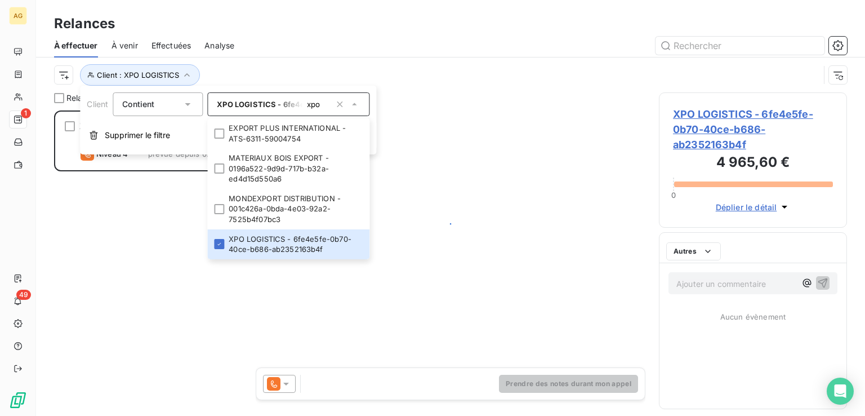
scroll to position [296, 179]
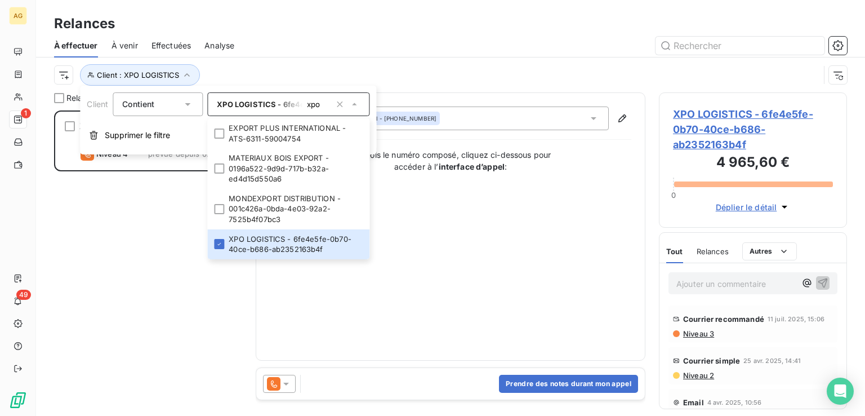
click at [559, 246] on div "Contact : XPO LOGISTICS null - [PHONE_NUMBER] Une fois le numéro composé, cliqu…" at bounding box center [451, 226] width 362 height 240
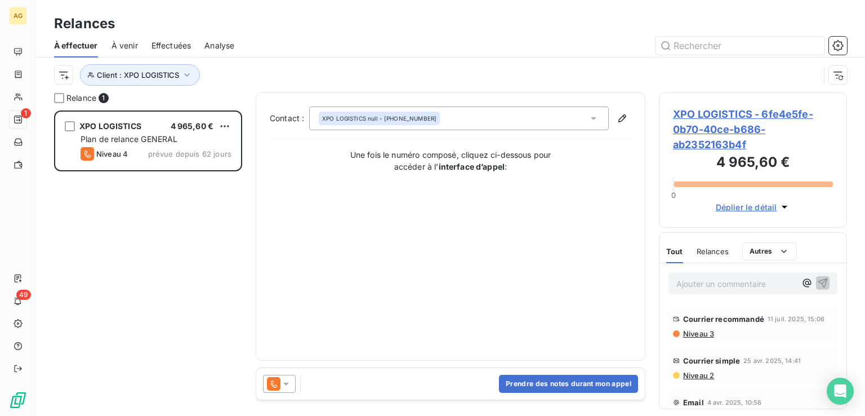
scroll to position [20, 0]
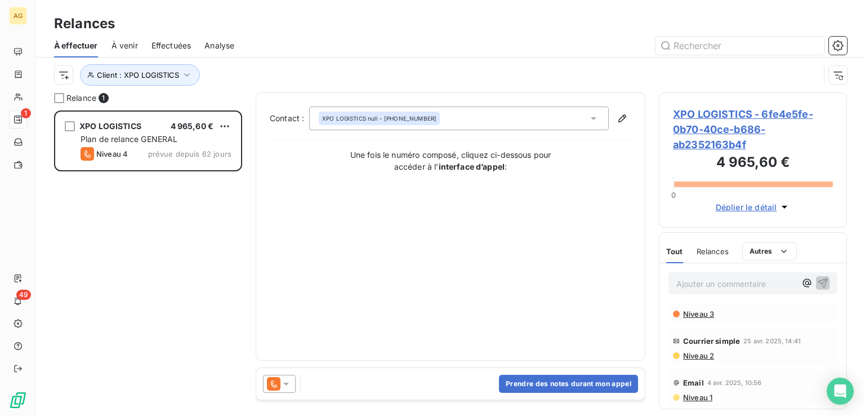
click at [703, 397] on span "Niveau 1" at bounding box center [697, 397] width 30 height 9
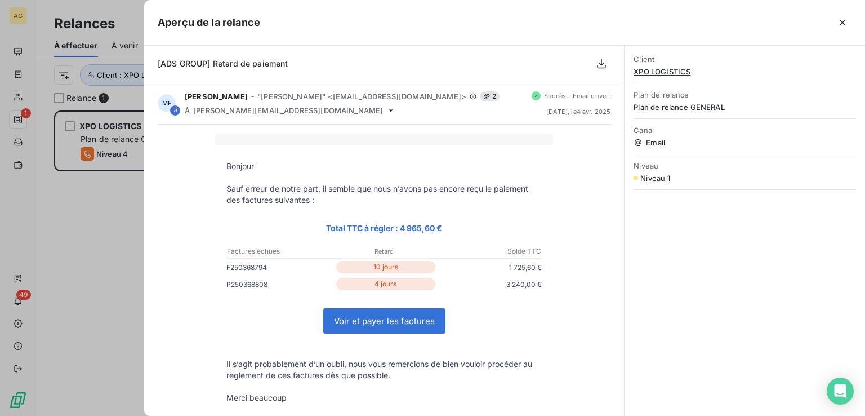
click at [718, 401] on div "Client XPO LOGISTICS Plan de relance Plan de relance GENERAL Canal Email Niveau…" at bounding box center [745, 231] width 241 height 370
click at [842, 23] on icon "button" at bounding box center [843, 23] width 6 height 6
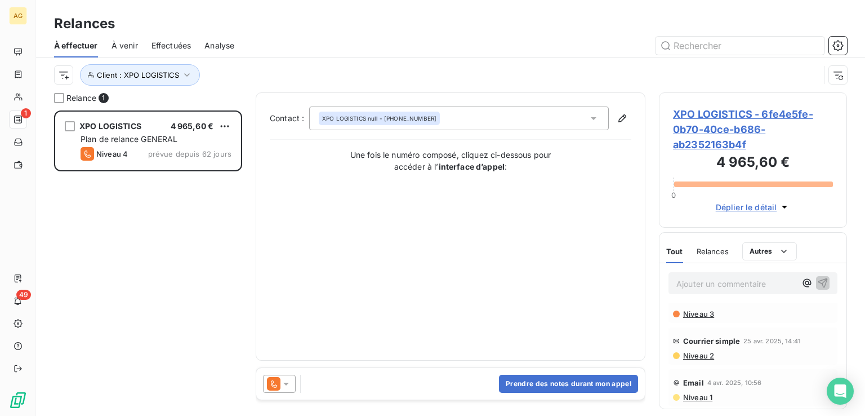
click at [697, 352] on span "Niveau 2" at bounding box center [698, 355] width 32 height 9
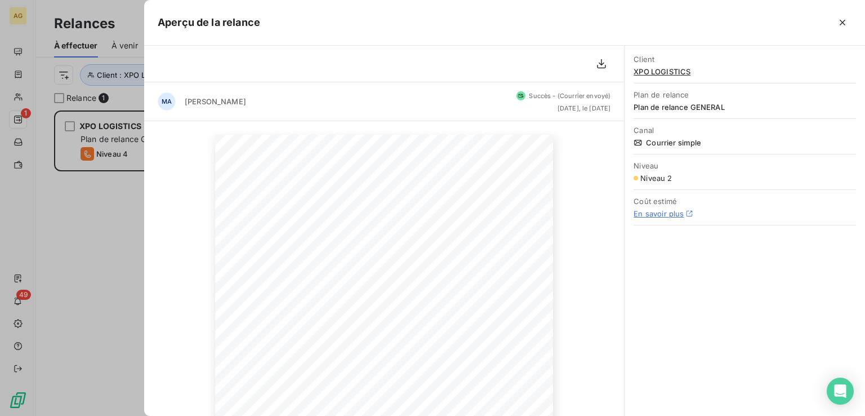
drag, startPoint x: 846, startPoint y: 24, endPoint x: 842, endPoint y: 29, distance: 6.4
click at [846, 24] on icon "button" at bounding box center [842, 22] width 11 height 11
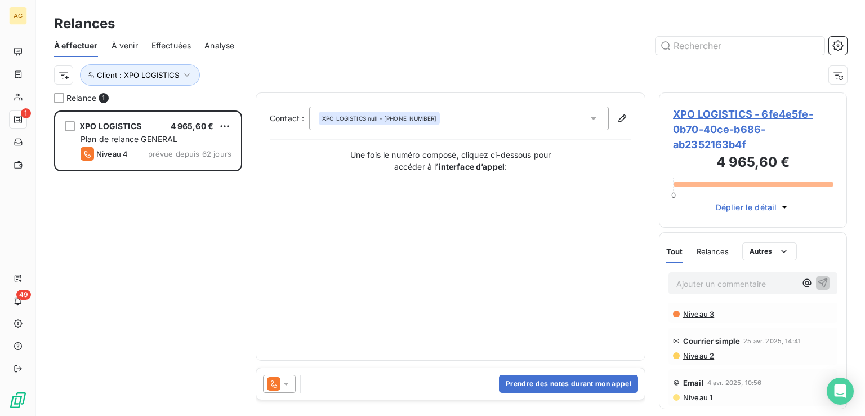
scroll to position [0, 0]
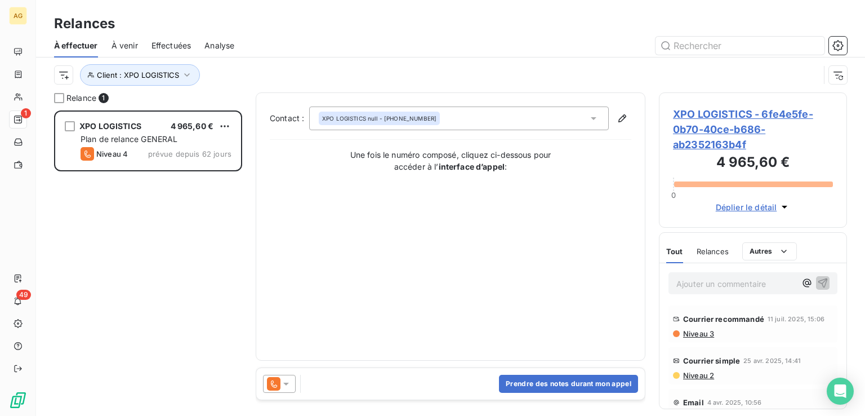
click at [701, 334] on span "Niveau 3" at bounding box center [698, 333] width 32 height 9
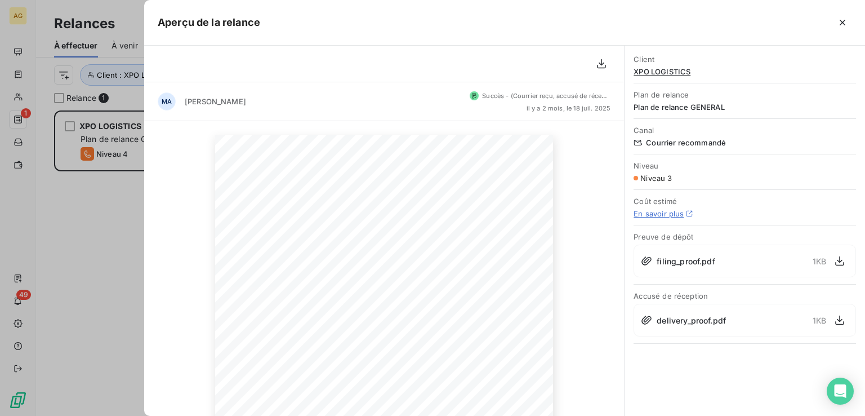
drag, startPoint x: 603, startPoint y: 59, endPoint x: 594, endPoint y: 64, distance: 9.9
click at [602, 61] on icon "button" at bounding box center [601, 63] width 11 height 11
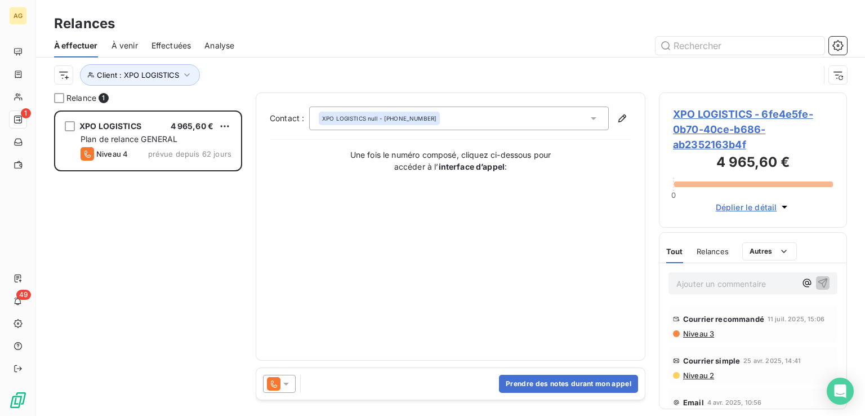
click at [530, 301] on div "Contact : XPO LOGISTICS null - [PHONE_NUMBER] Une fois le numéro composé, cliqu…" at bounding box center [451, 226] width 362 height 240
click at [700, 375] on span "Niveau 2" at bounding box center [698, 375] width 32 height 9
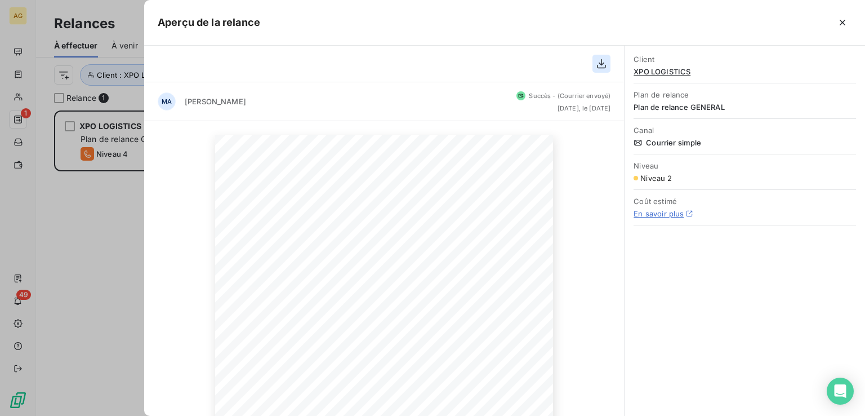
click at [601, 65] on icon "button" at bounding box center [601, 63] width 11 height 11
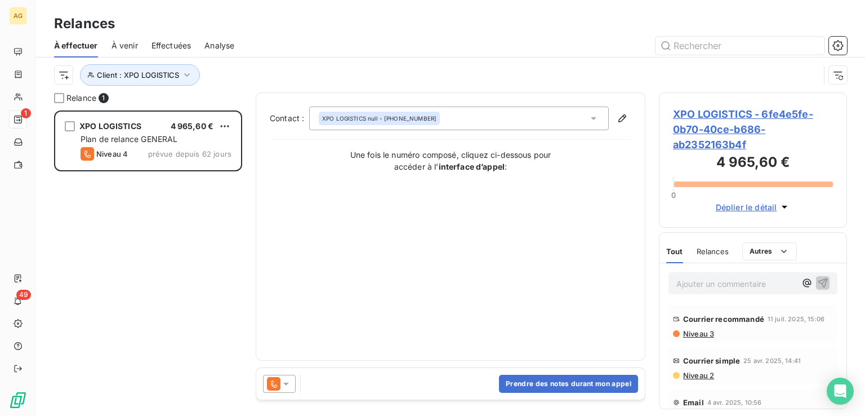
drag, startPoint x: 781, startPoint y: 390, endPoint x: 792, endPoint y: 380, distance: 15.1
click at [781, 390] on div "Email [DATE] 10:56 Niveau 1" at bounding box center [753, 407] width 169 height 37
click at [697, 330] on span "Niveau 3" at bounding box center [698, 333] width 32 height 9
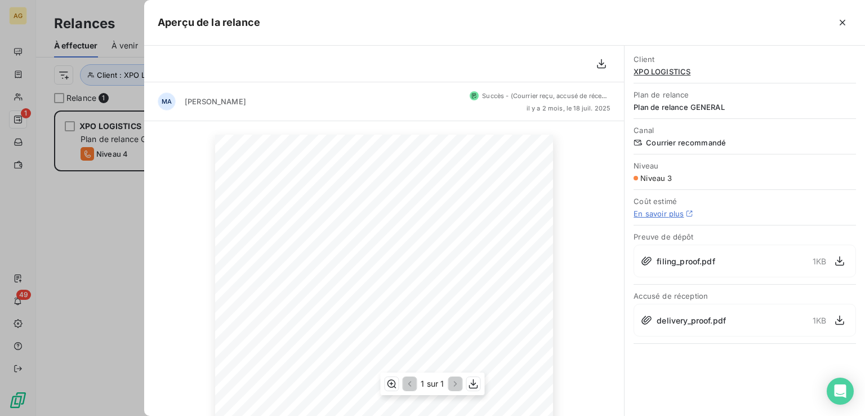
scroll to position [210, 0]
click at [473, 388] on icon "button" at bounding box center [473, 384] width 9 height 10
click at [841, 26] on icon "button" at bounding box center [842, 22] width 11 height 11
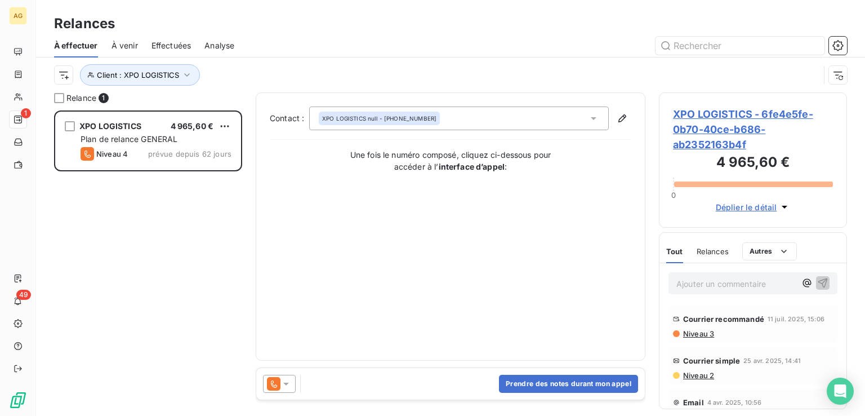
click at [704, 372] on span "Niveau 2" at bounding box center [698, 375] width 32 height 9
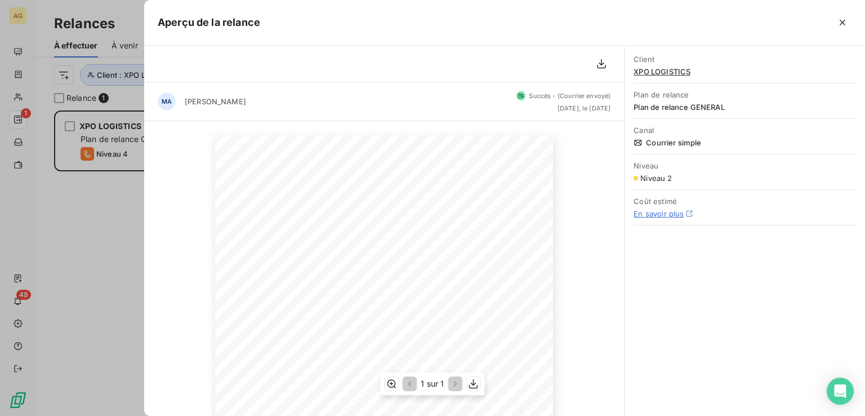
scroll to position [210, 0]
click at [476, 388] on icon "button" at bounding box center [473, 383] width 11 height 11
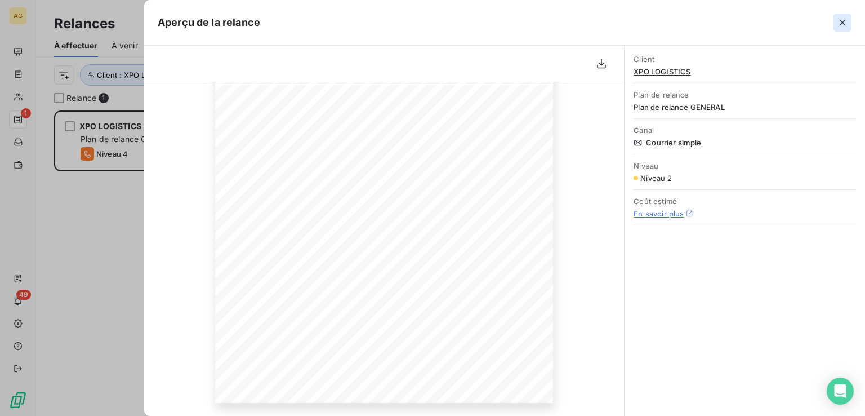
click at [850, 23] on button "button" at bounding box center [843, 23] width 18 height 18
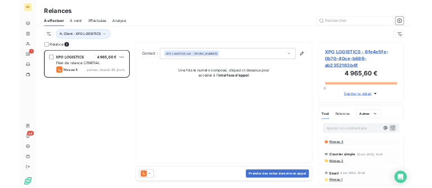
scroll to position [0, 0]
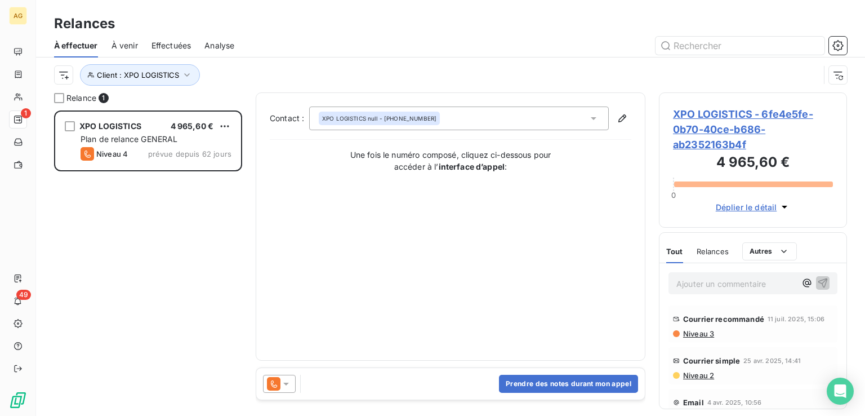
click at [694, 331] on span "Niveau 3" at bounding box center [698, 333] width 32 height 9
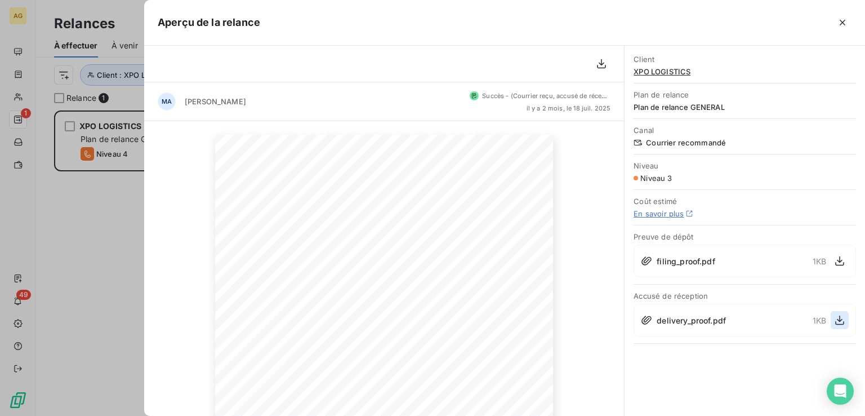
click at [838, 316] on icon "button" at bounding box center [839, 319] width 11 height 11
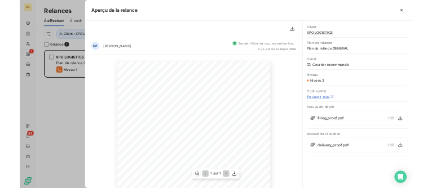
scroll to position [9, 9]
